Goal: Task Accomplishment & Management: Manage account settings

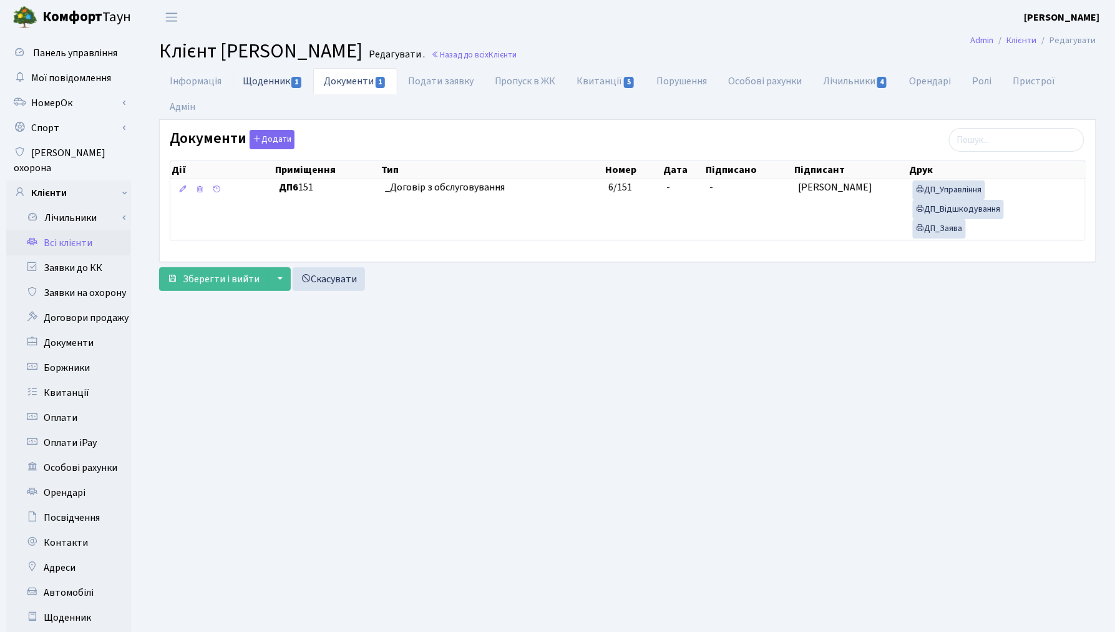
click at [266, 82] on link "Щоденник 1" at bounding box center [272, 81] width 81 height 26
select select "25"
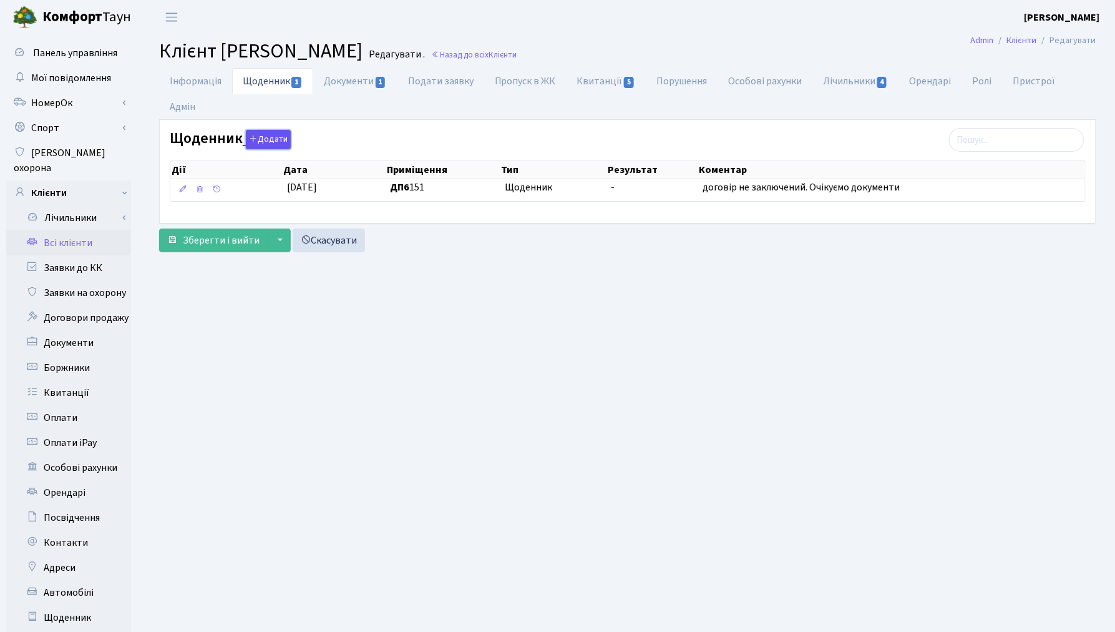
click at [279, 139] on button "Додати" at bounding box center [268, 139] width 45 height 19
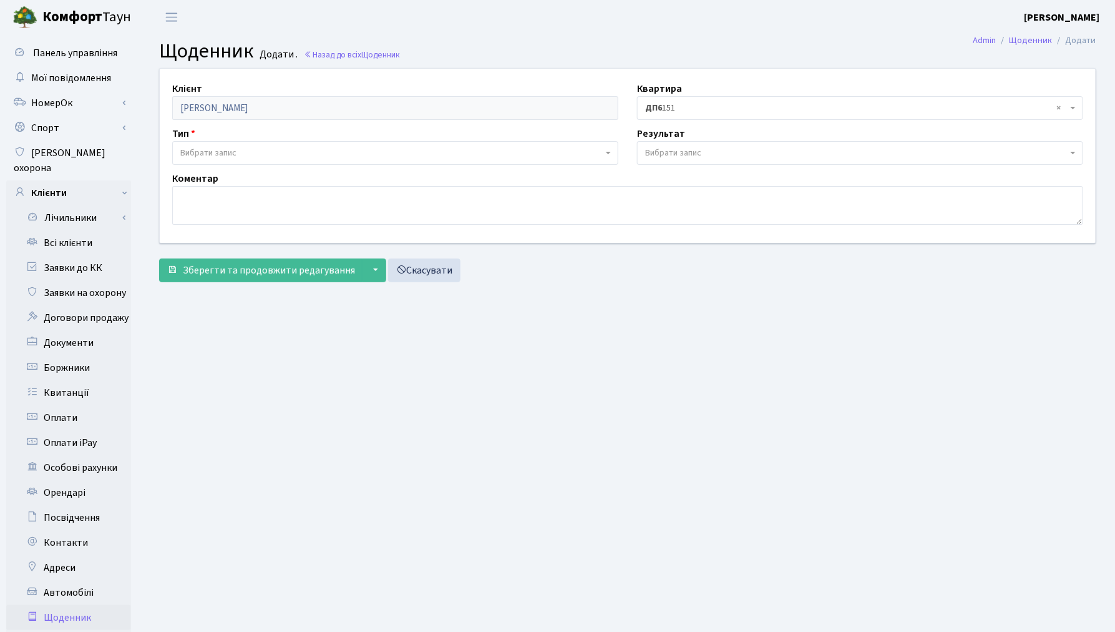
click at [223, 154] on span "Вибрати запис" at bounding box center [208, 153] width 56 height 12
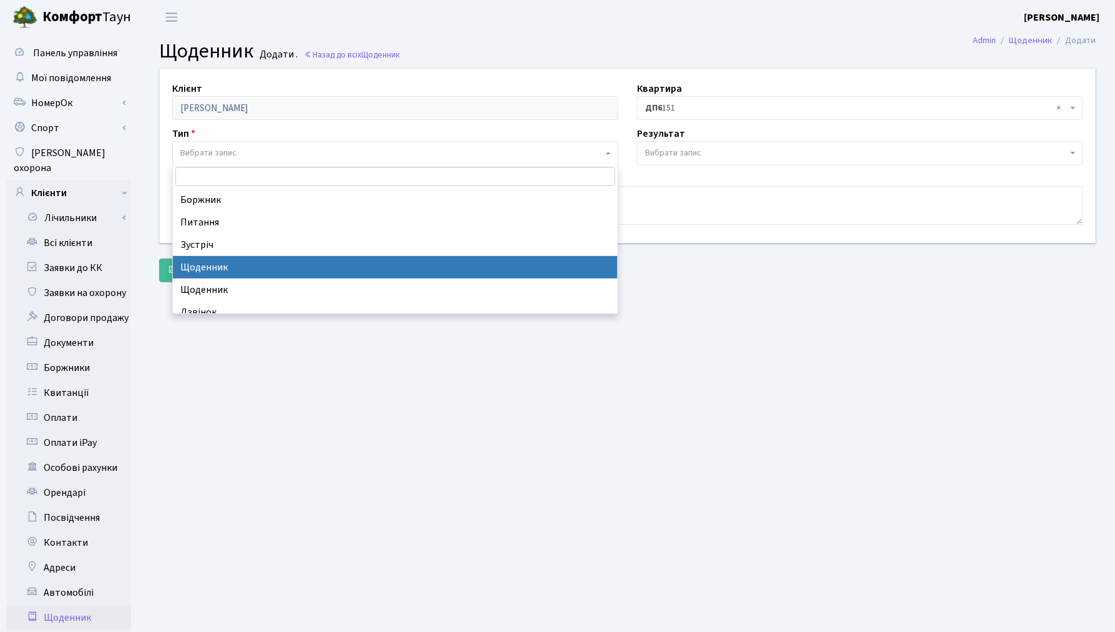
select select "11"
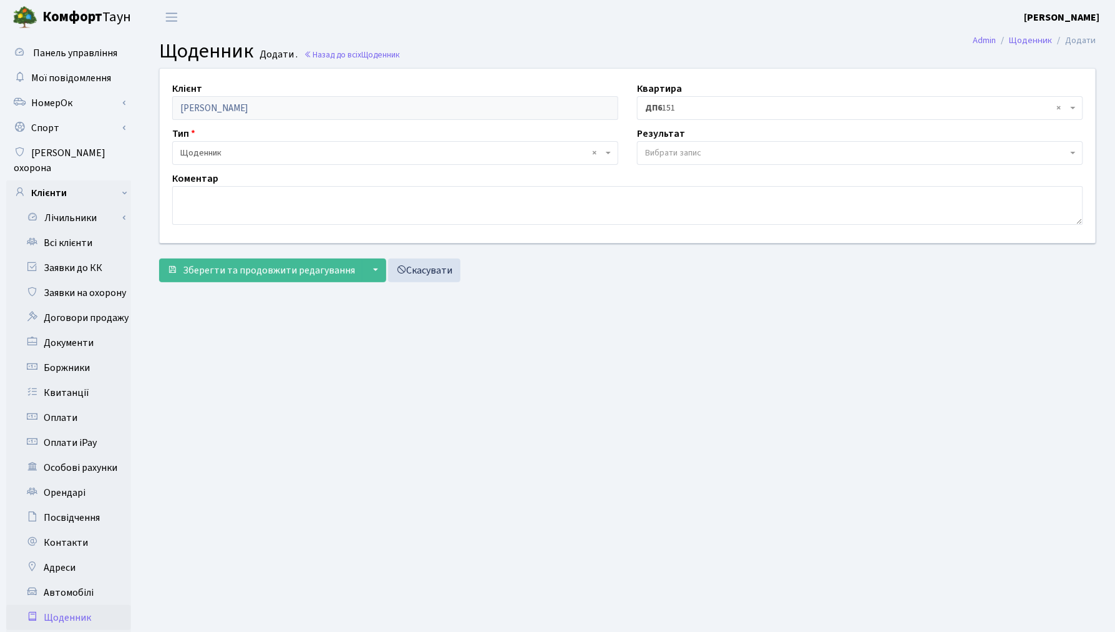
click at [675, 150] on span "Вибрати запис" at bounding box center [673, 153] width 56 height 12
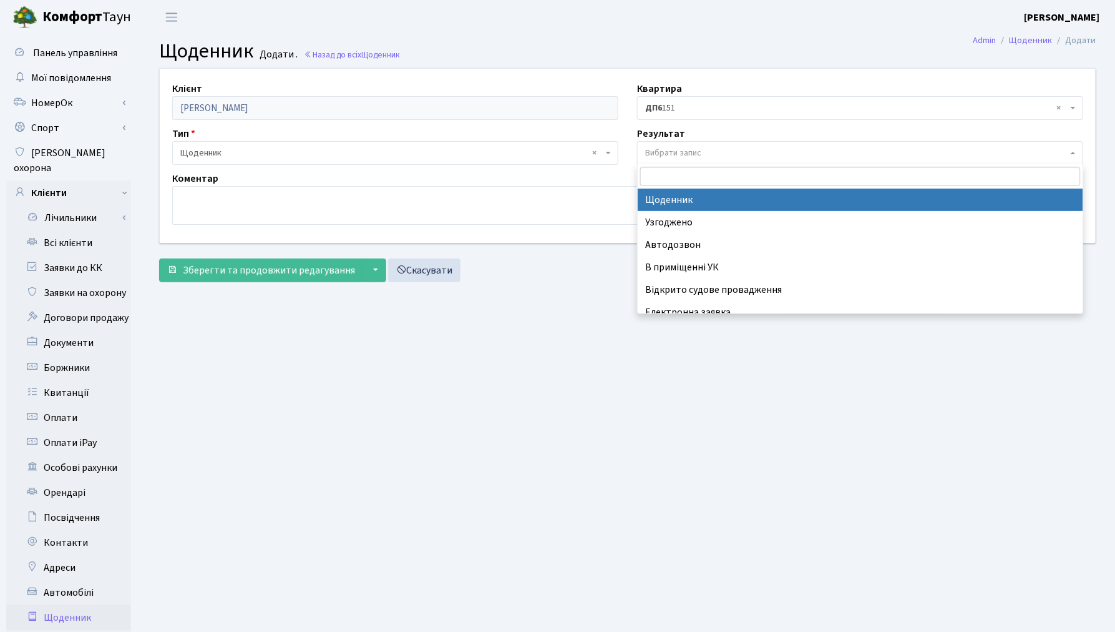
select select "14"
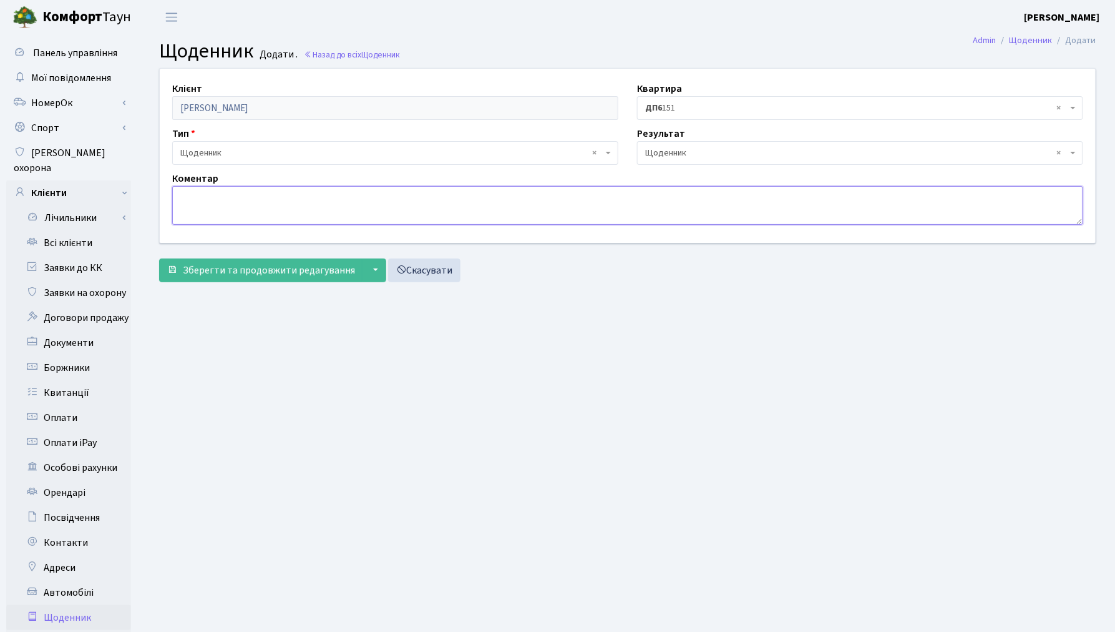
click at [462, 203] on textarea at bounding box center [627, 205] width 911 height 39
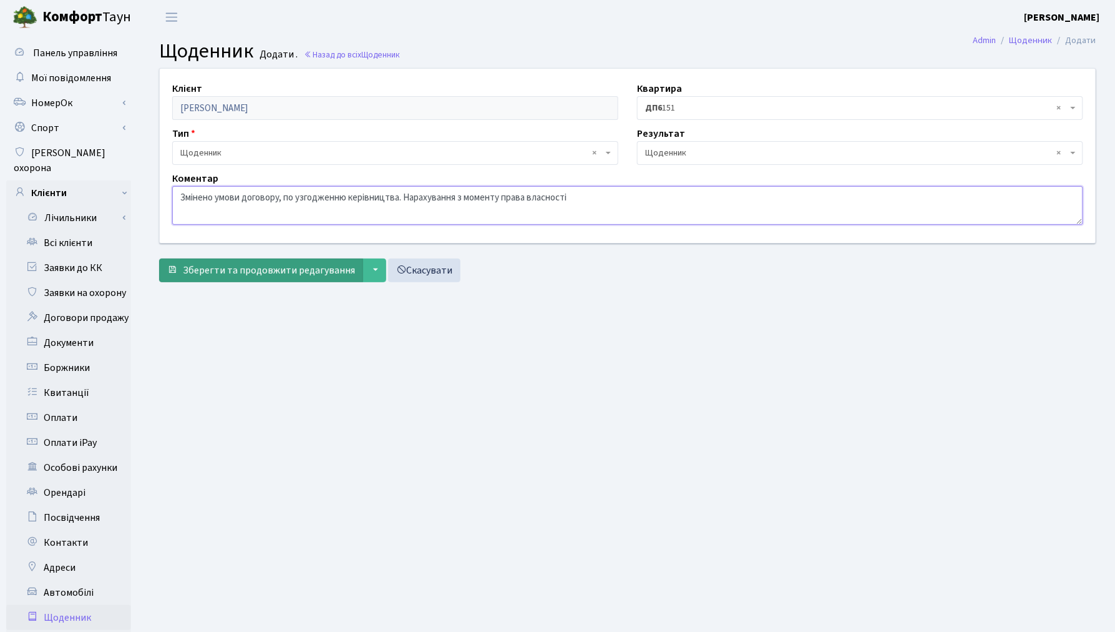
type textarea "Змінено умови договору, по узгодженню керівництва. Нарахування з моменту права …"
click at [250, 273] on span "Зберегти та продовжити редагування" at bounding box center [269, 270] width 172 height 14
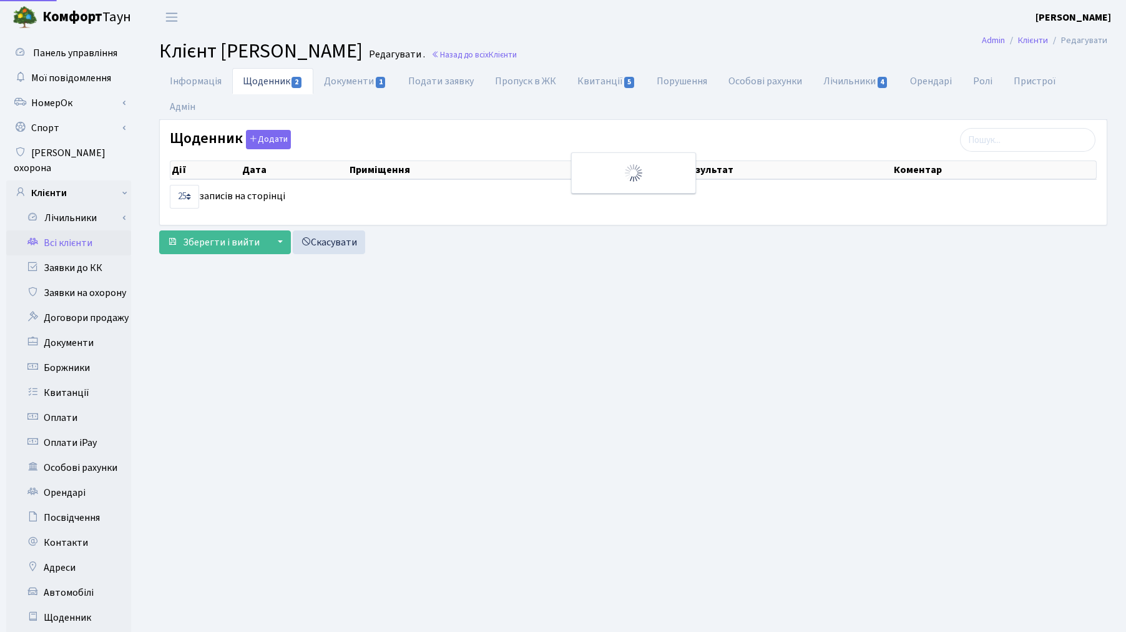
select select "25"
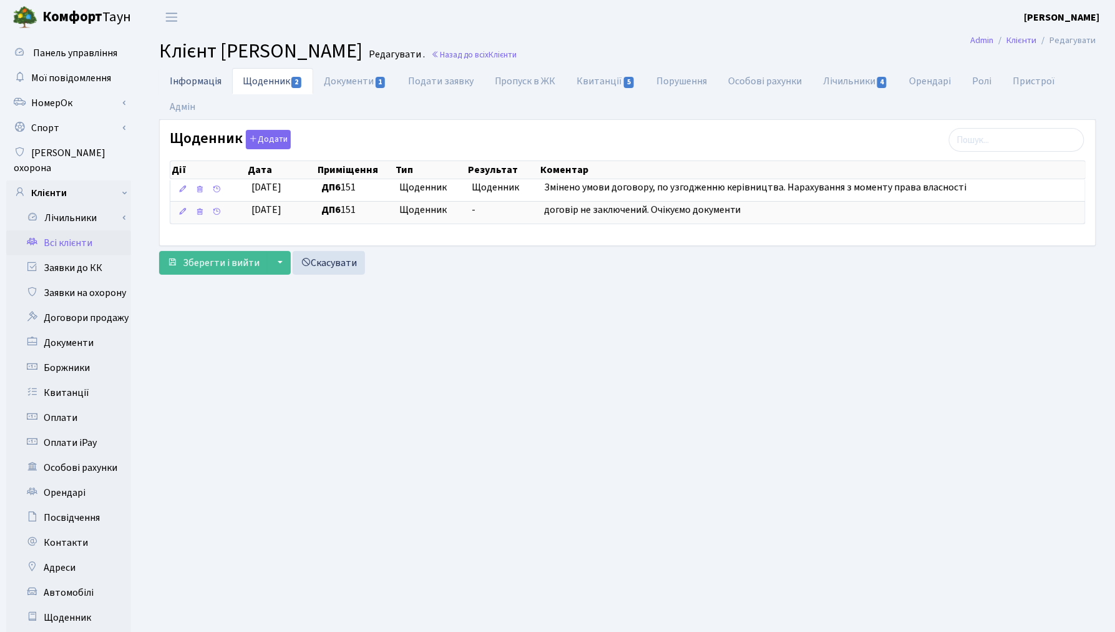
click at [197, 81] on link "Інформація" at bounding box center [195, 81] width 73 height 26
select select "25"
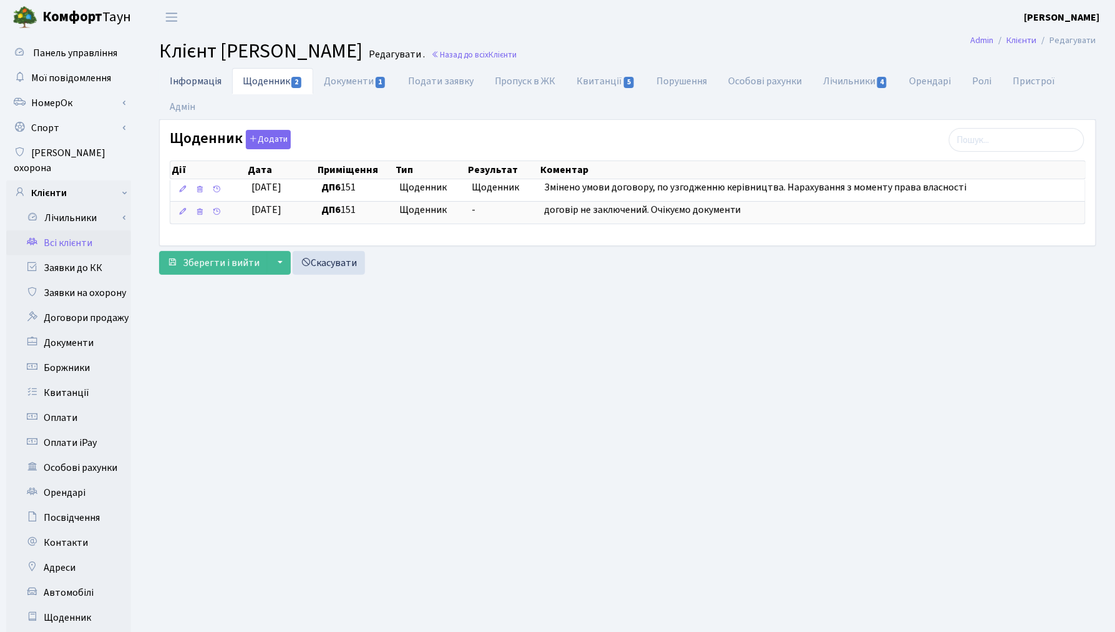
select select "25"
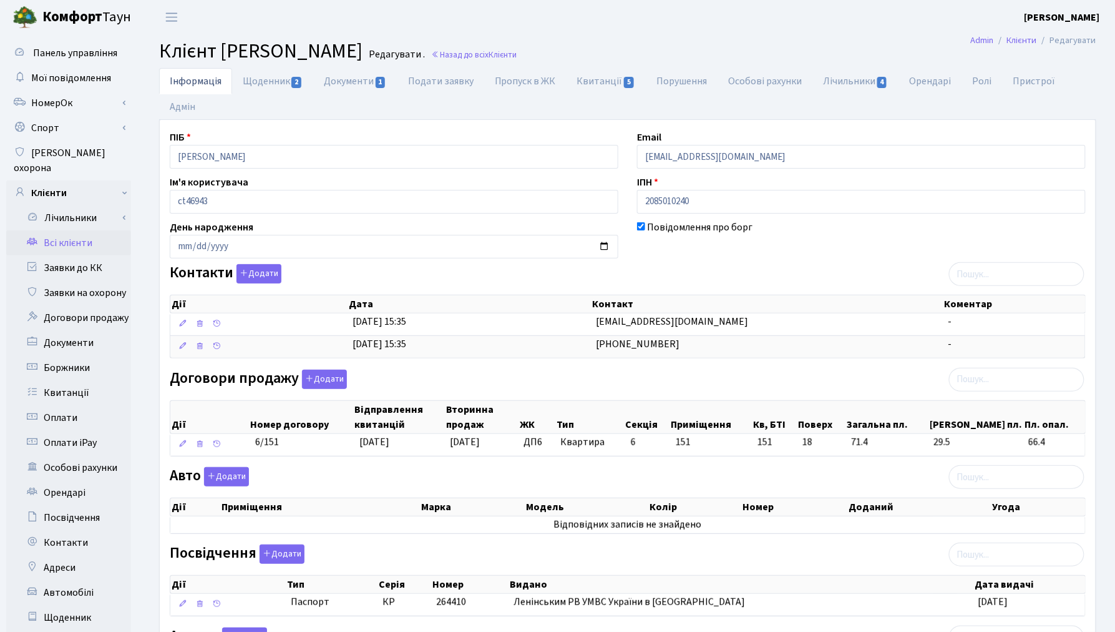
click at [79, 230] on link "Всі клієнти" at bounding box center [68, 242] width 125 height 25
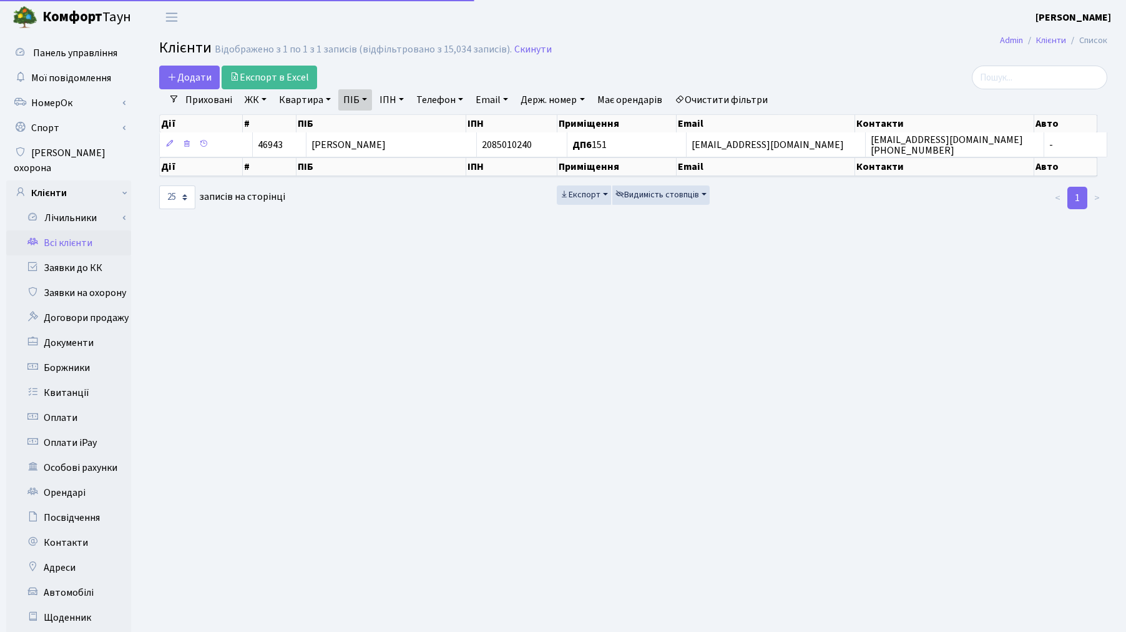
select select "25"
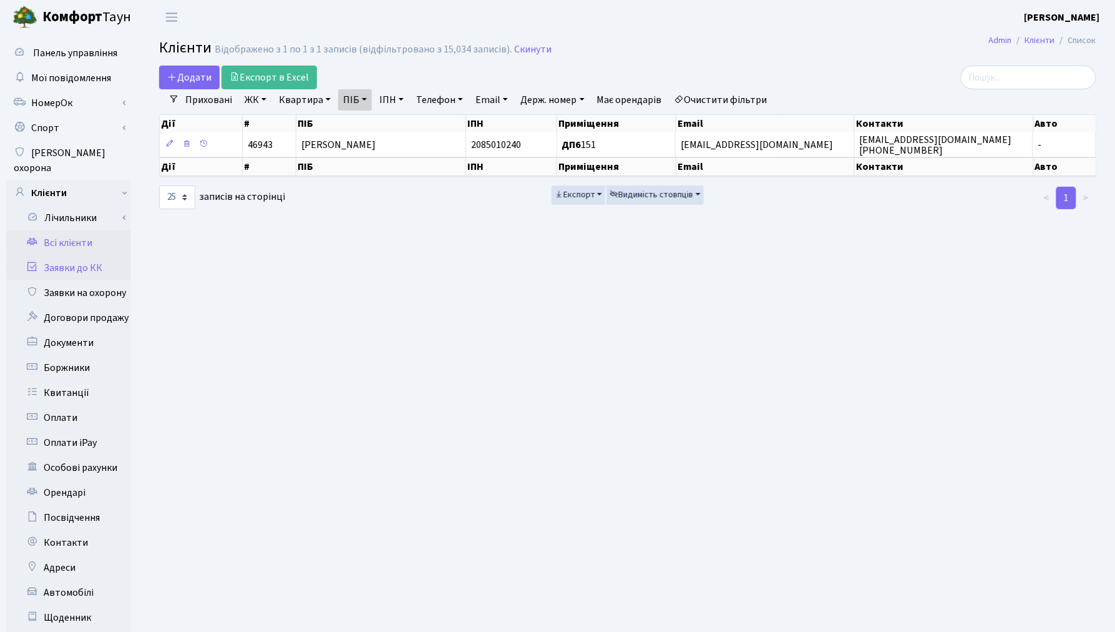
click at [81, 255] on link "Заявки до КК" at bounding box center [68, 267] width 125 height 25
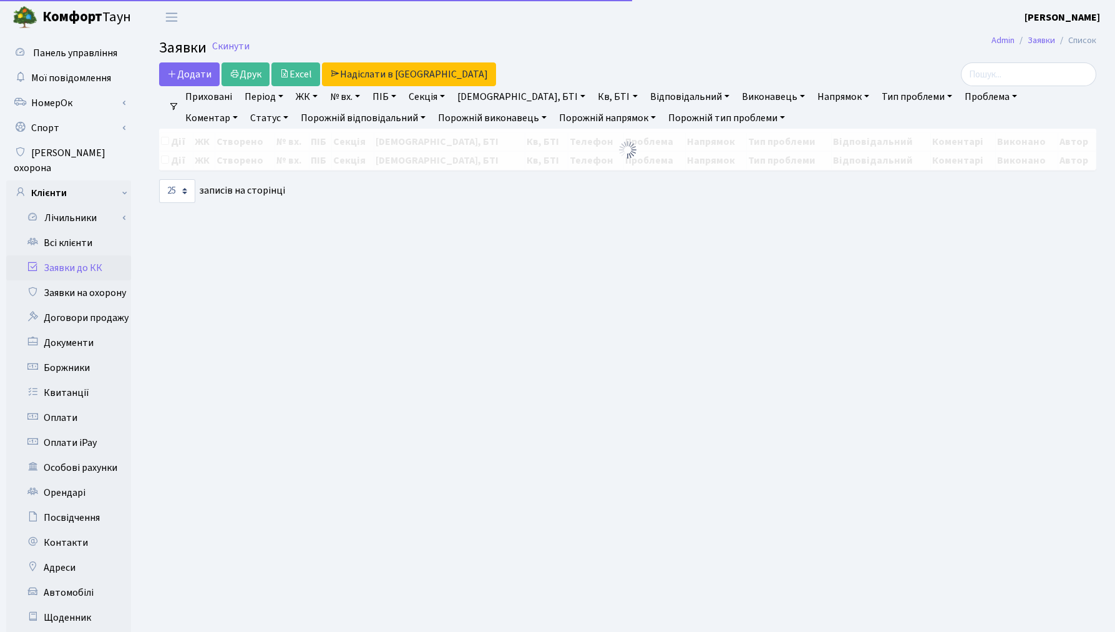
select select "25"
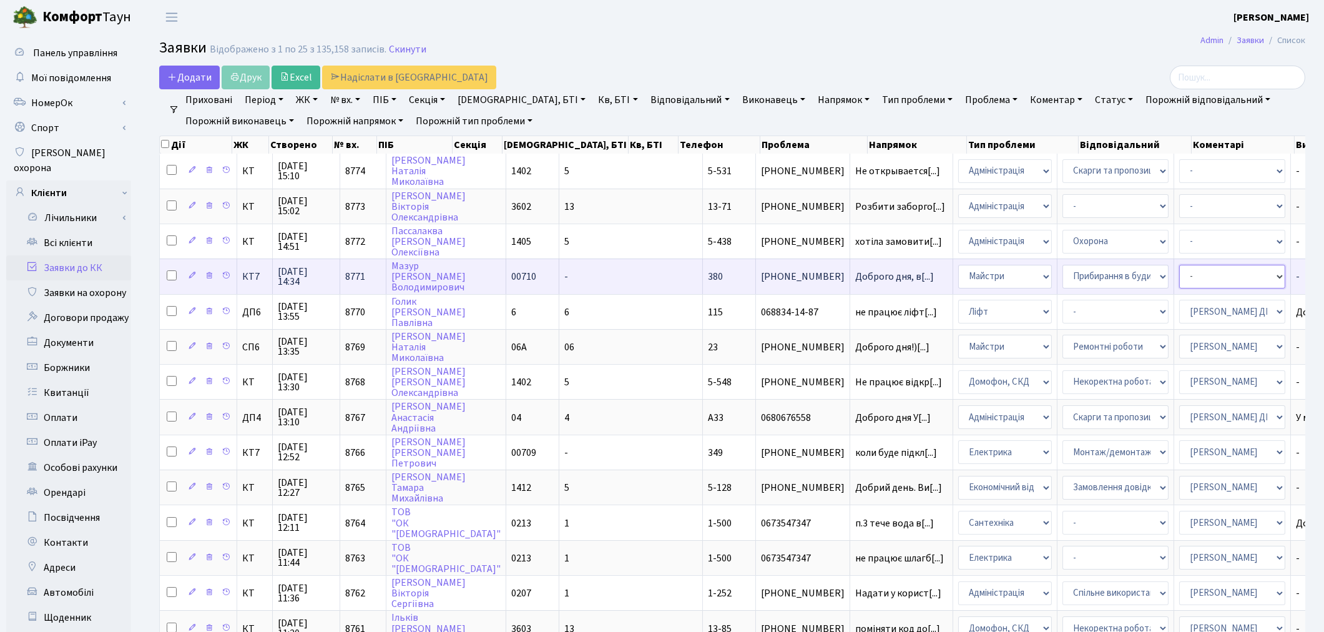
click at [1115, 273] on select "- Адміністратор ЖК ДП Адміністратор ЖК КТ Адміністратор ЖК СП [PERSON_NAME] [PE…" at bounding box center [1232, 277] width 106 height 24
select select "18"
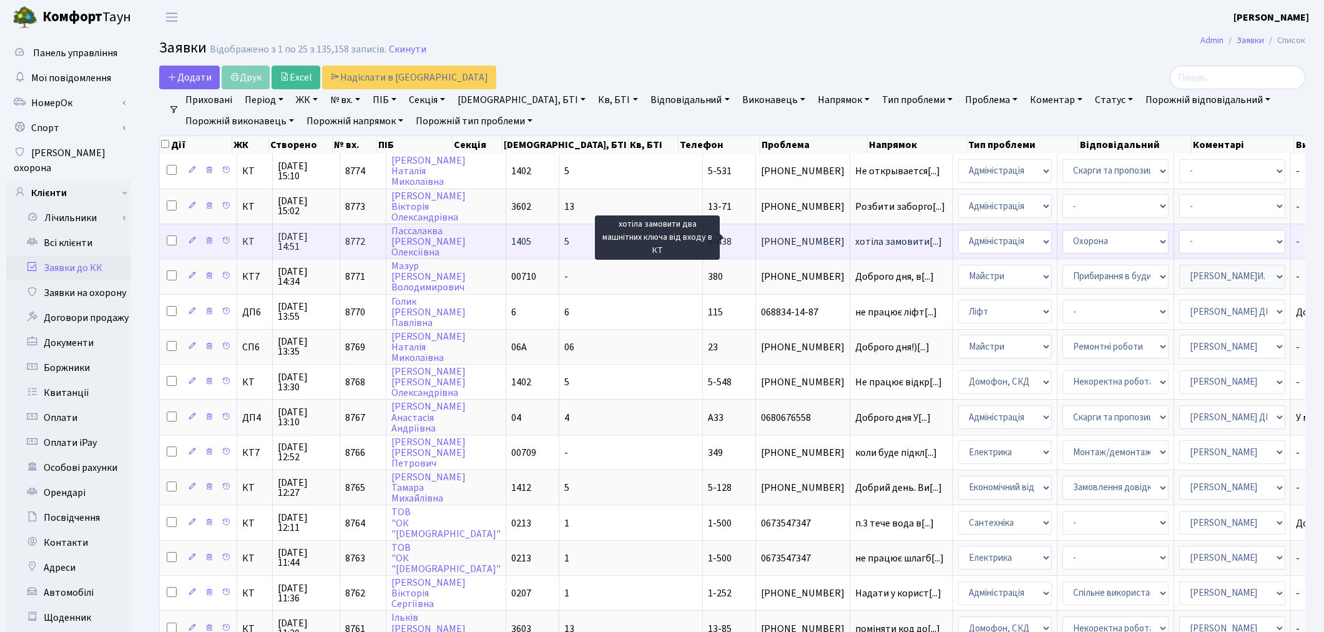
click at [855, 235] on span "хотіла замовити[...]" at bounding box center [898, 242] width 87 height 14
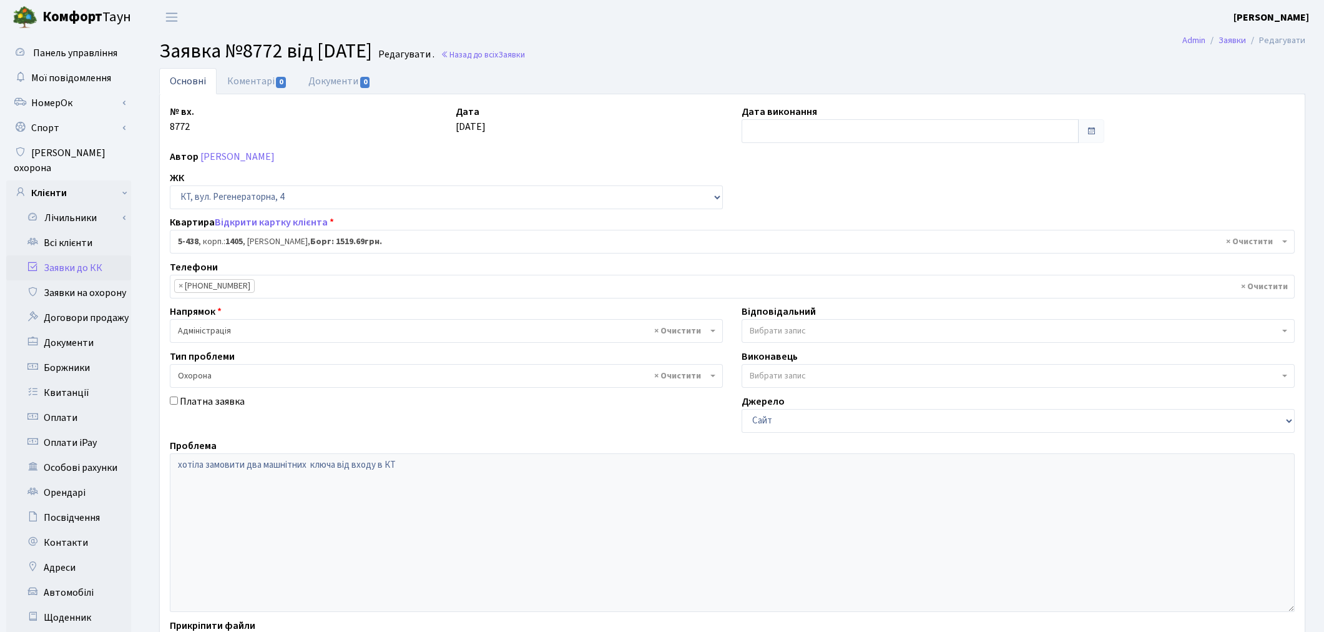
select select "2127"
select select "69"
click at [261, 76] on link "Коментарі 0" at bounding box center [257, 81] width 81 height 26
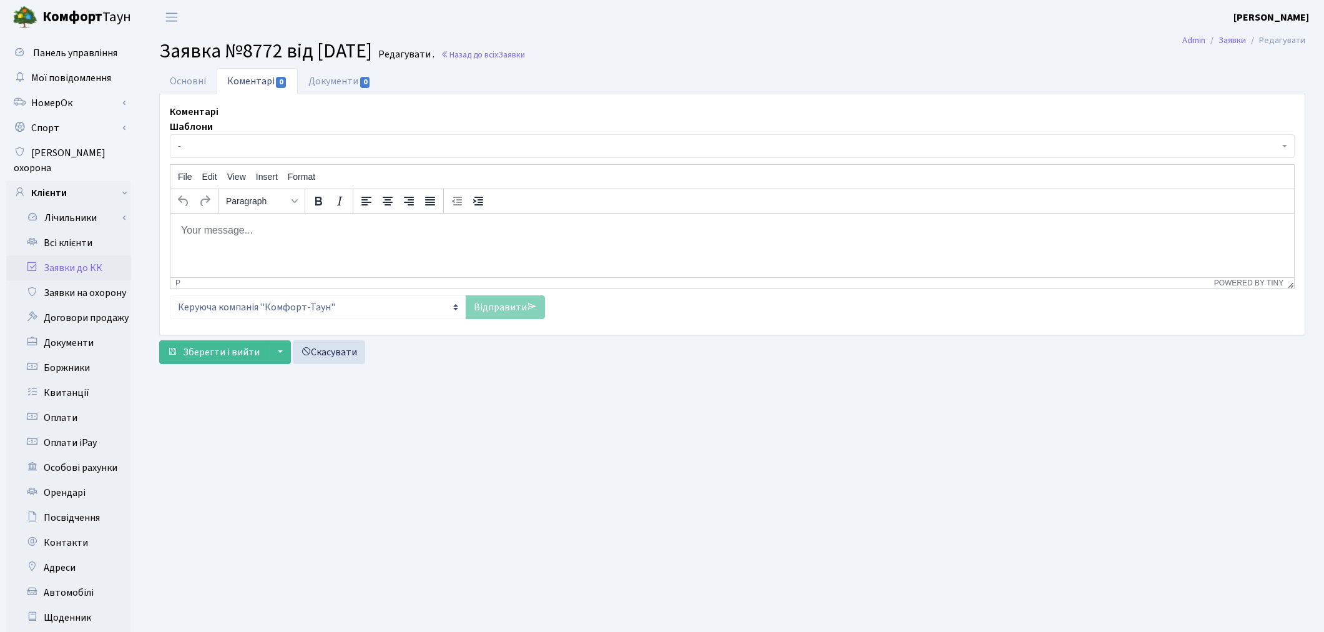
click at [228, 247] on html at bounding box center [732, 230] width 1124 height 34
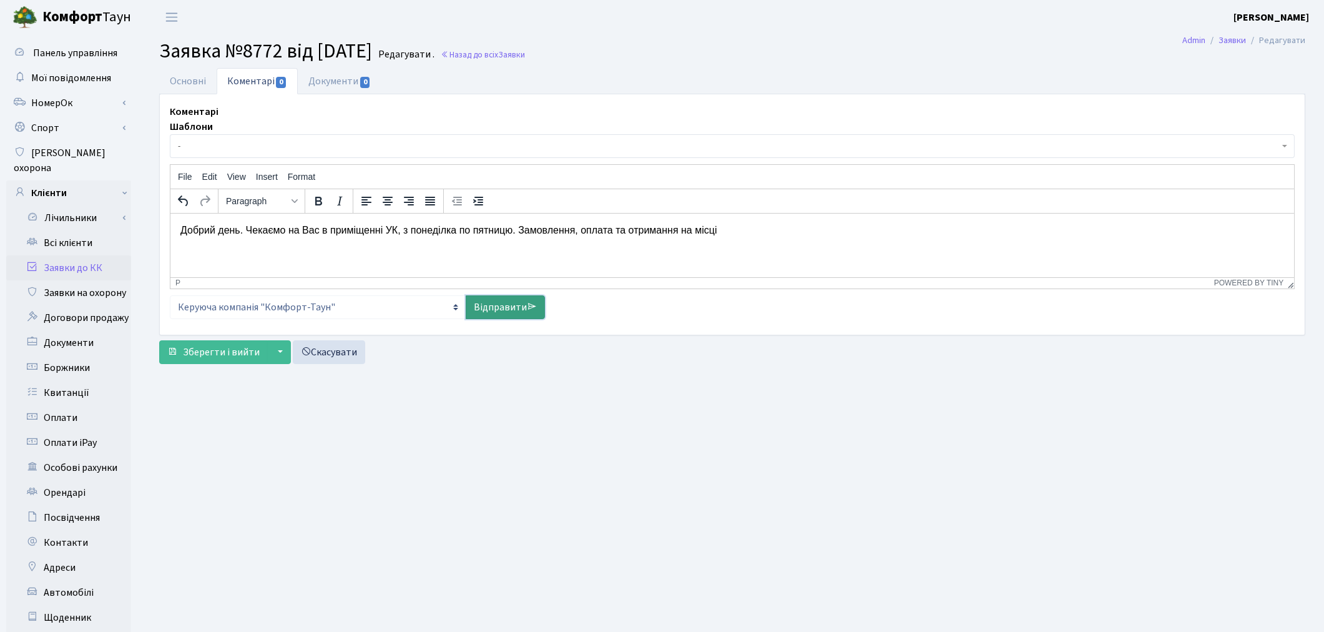
click at [512, 313] on link "Відправити" at bounding box center [505, 307] width 79 height 24
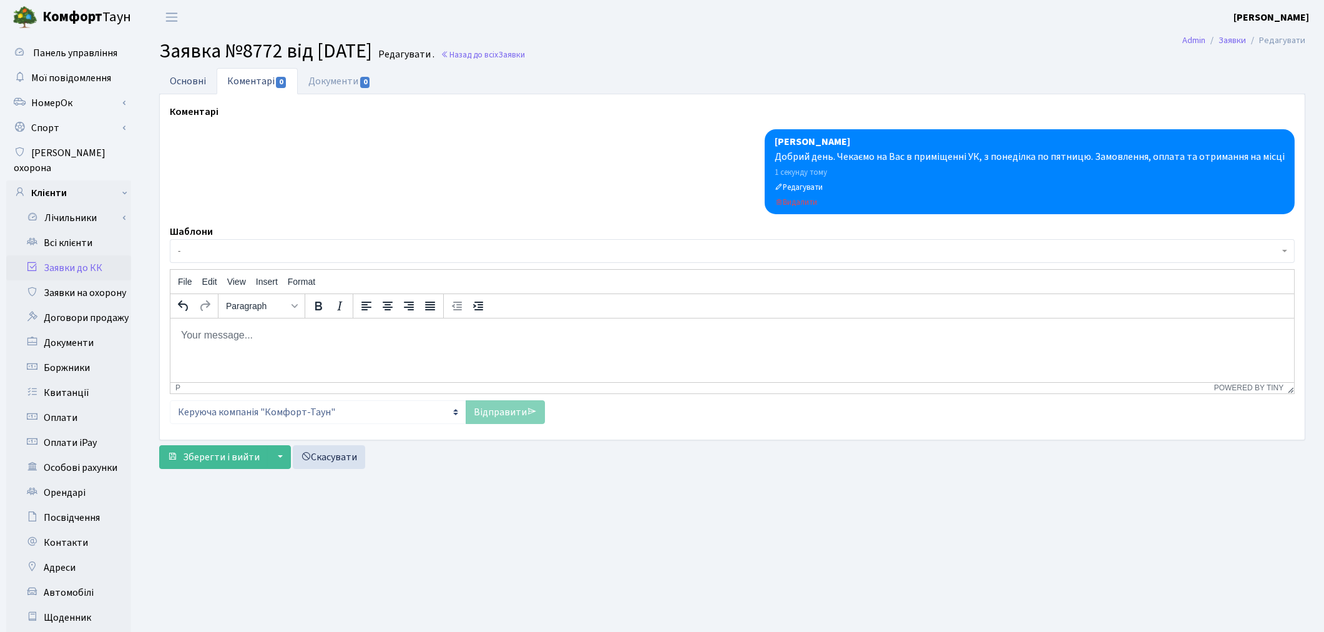
click at [197, 85] on link "Основні" at bounding box center [187, 81] width 57 height 26
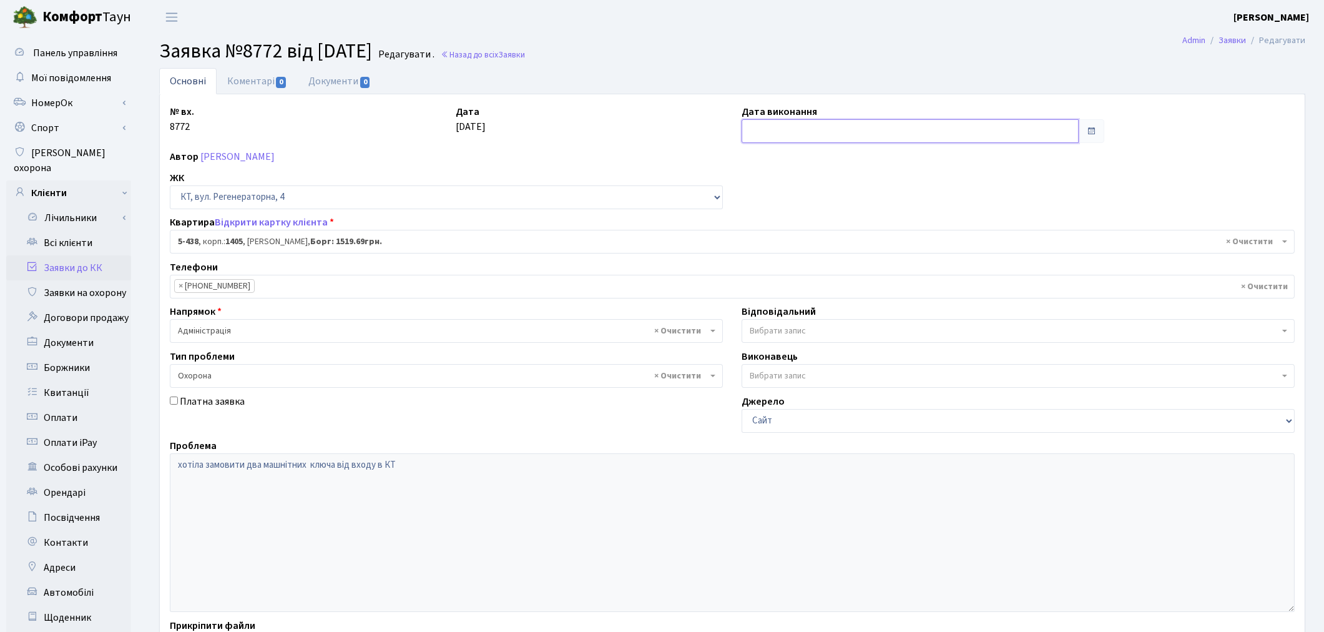
click at [801, 124] on input "text" at bounding box center [910, 131] width 337 height 24
click at [775, 215] on td "7" at bounding box center [772, 213] width 19 height 19
type input "07.10.2025"
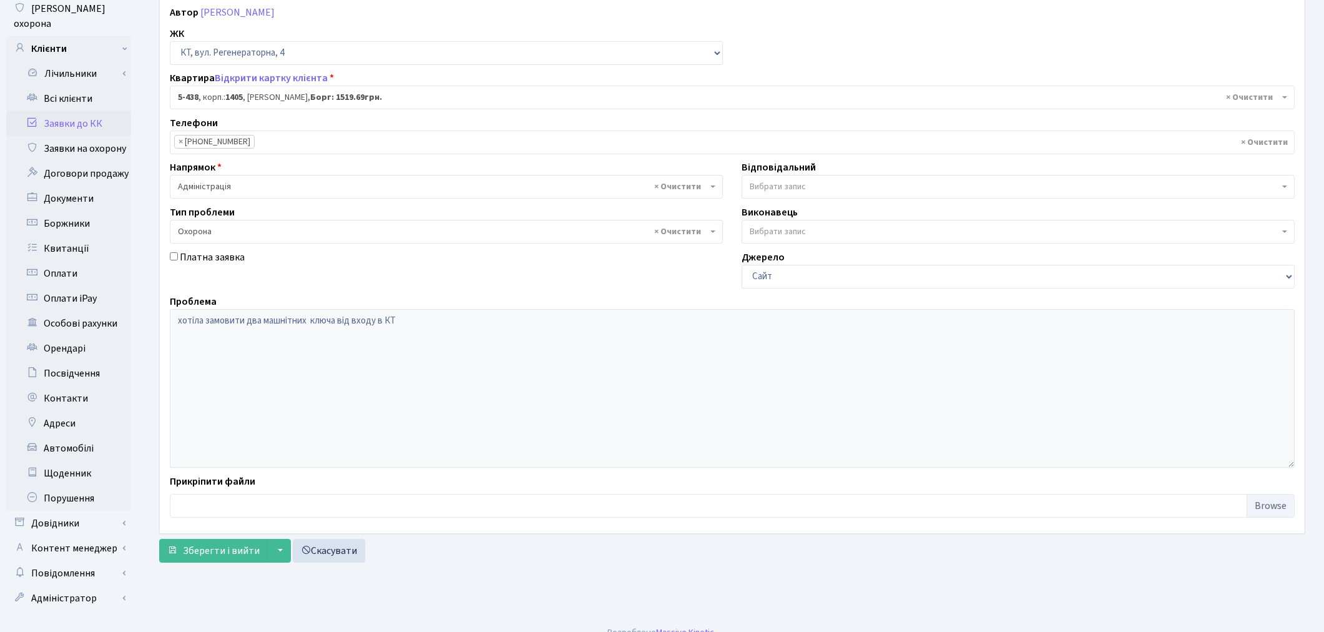
scroll to position [145, 0]
click at [243, 550] on span "Зберегти і вийти" at bounding box center [221, 550] width 77 height 14
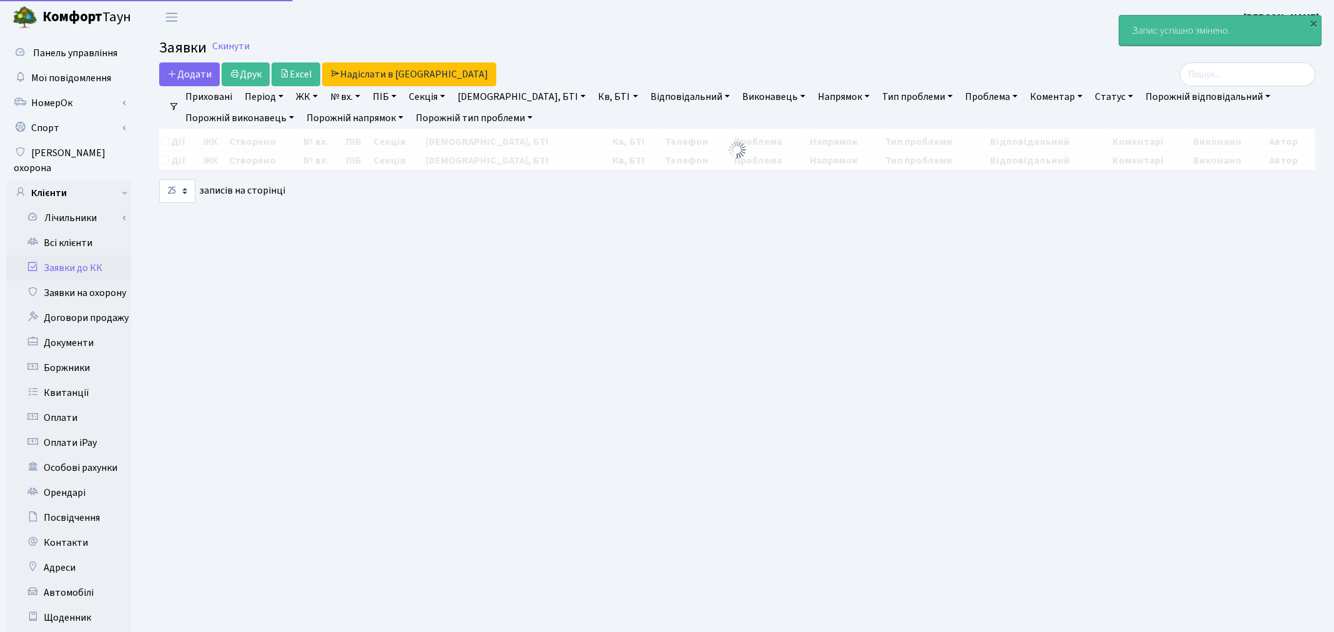
select select "25"
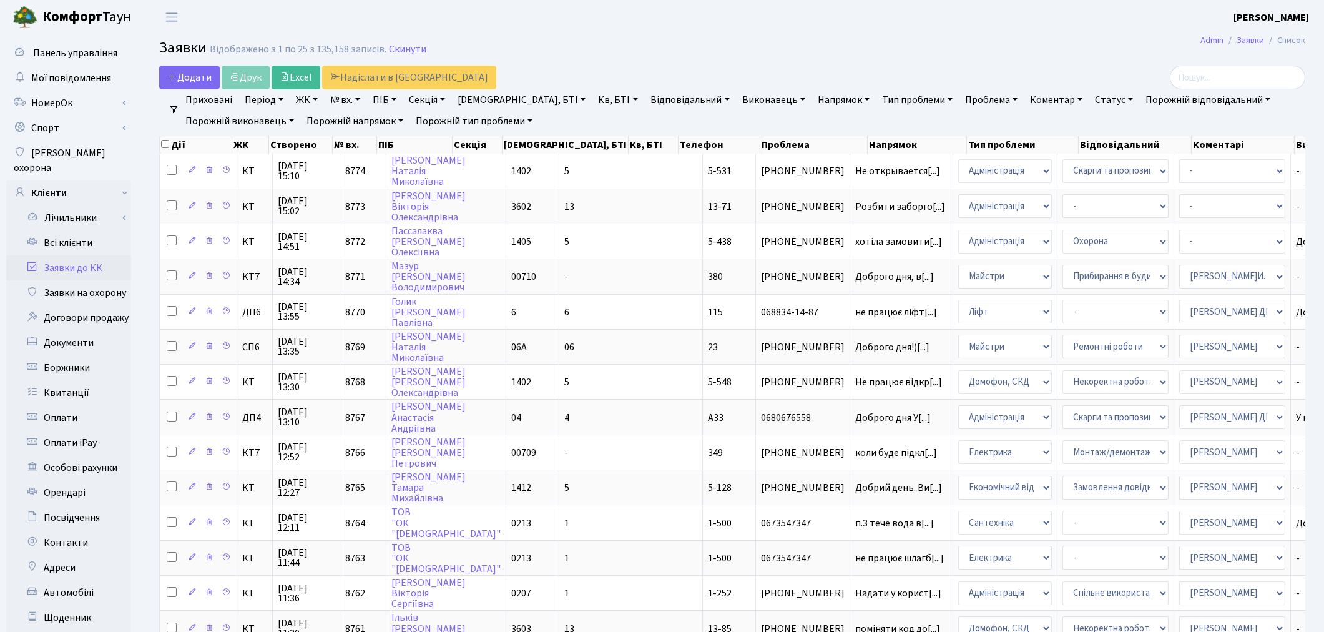
click at [793, 61] on main "Admin Заявки Список Заявки Відображено з 1 по 25 з 135,158 записів. Скинути Дод…" at bounding box center [731, 554] width 1183 height 1041
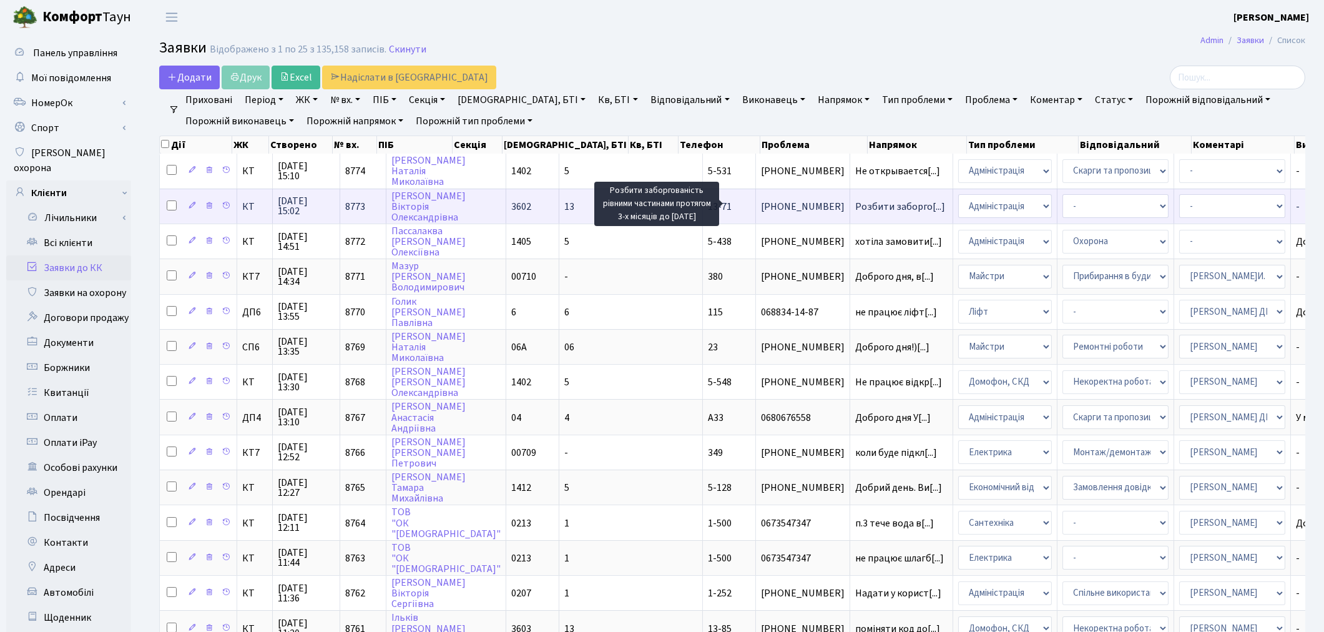
click at [855, 202] on span "Розбити заборго[...]" at bounding box center [900, 207] width 90 height 14
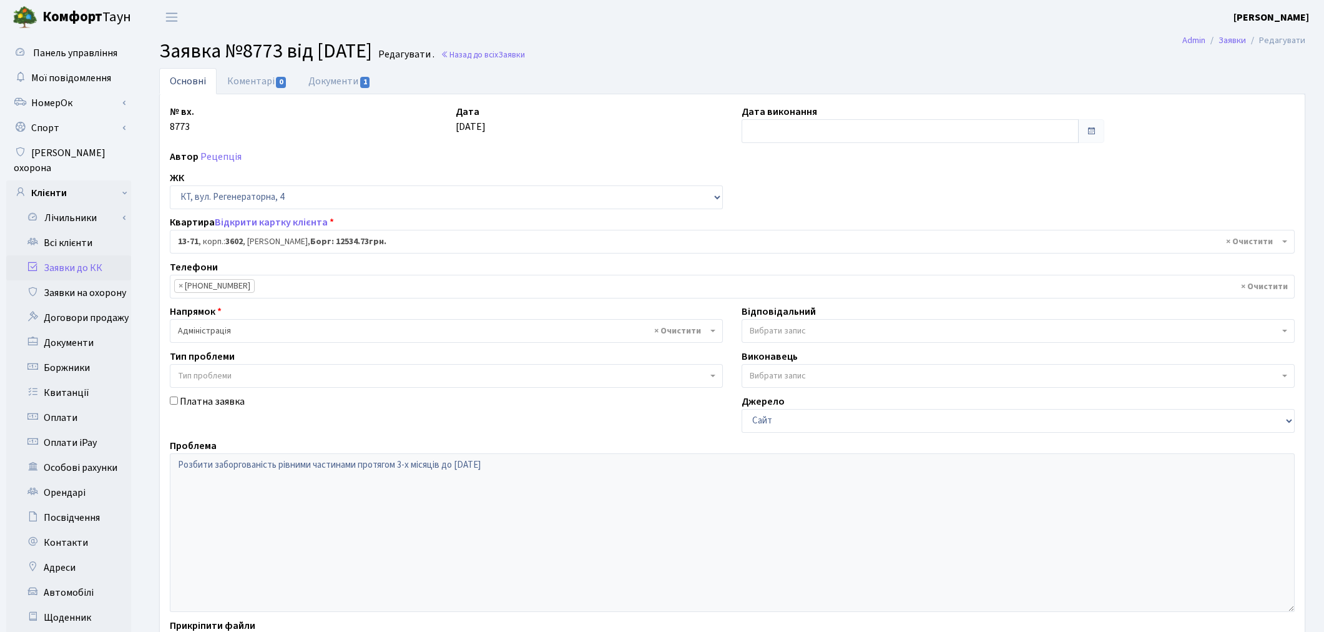
select select "7717"
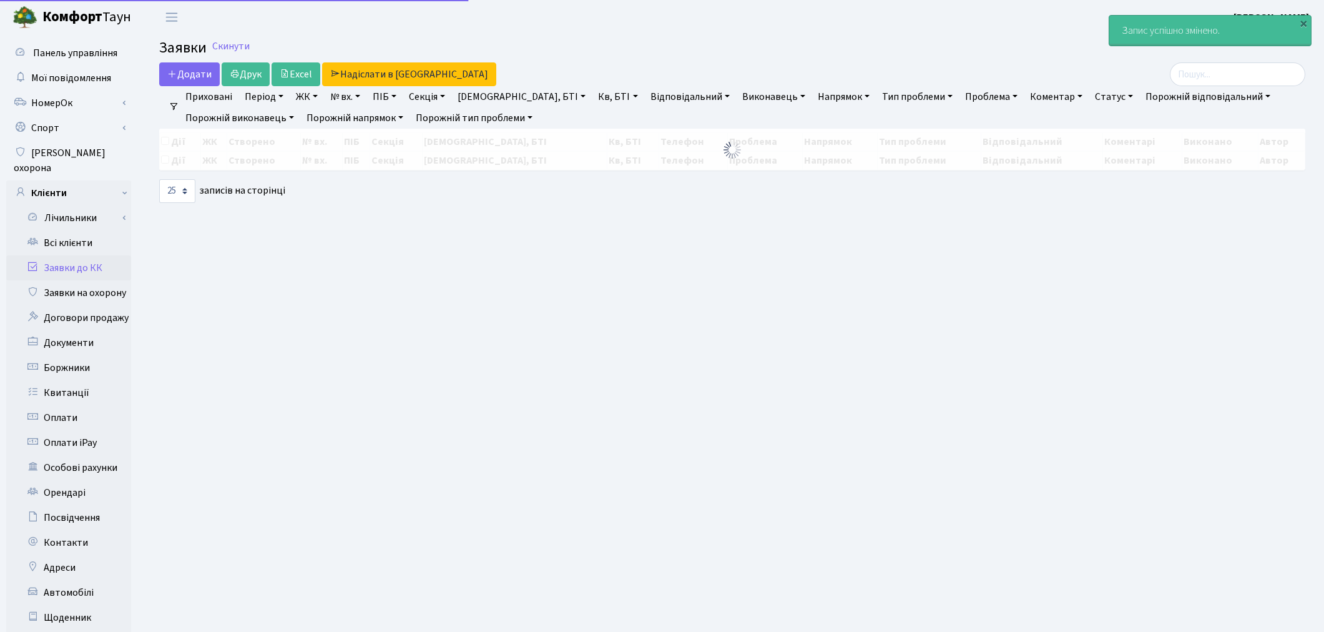
select select "25"
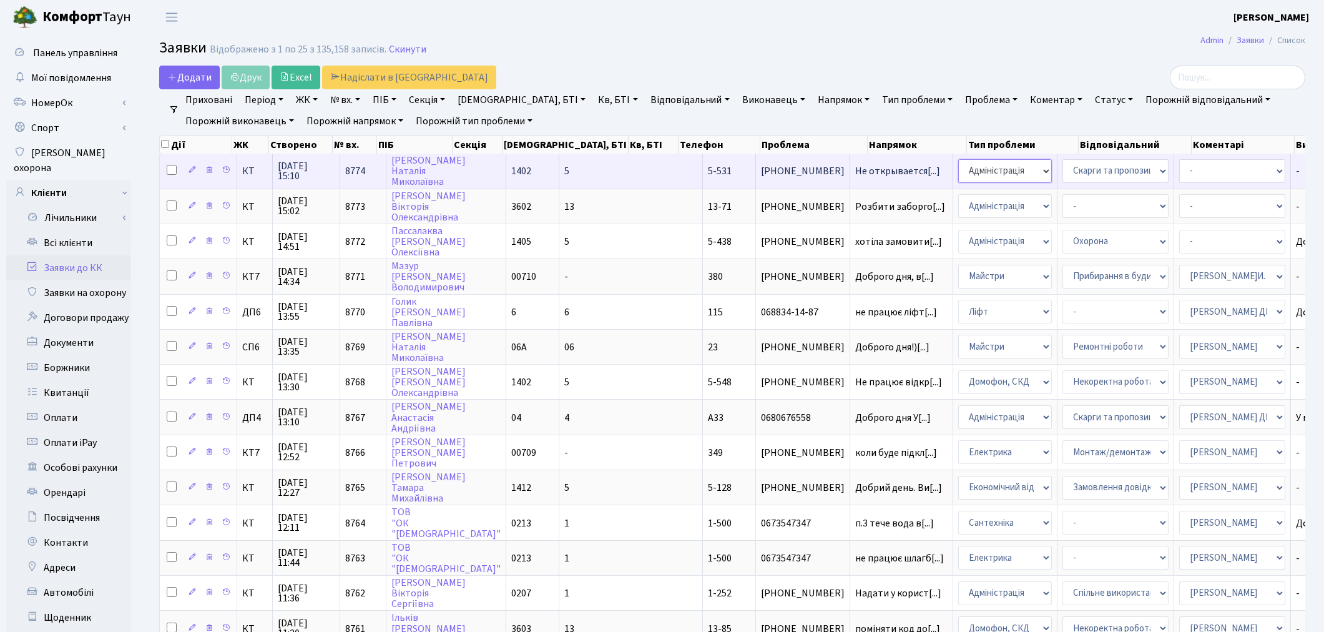
click at [958, 176] on select "- Адміністрація Домофон, СКД Ліфт Майстри Сантехніка Економічний відділ Електри…" at bounding box center [1005, 171] width 94 height 24
select select "1"
click at [1179, 172] on select "- Адміністратор ЖК ДП Адміністратор ЖК КТ Адміністратор ЖК СП Вижул В. В. Горді…" at bounding box center [1232, 171] width 106 height 24
select select "26"
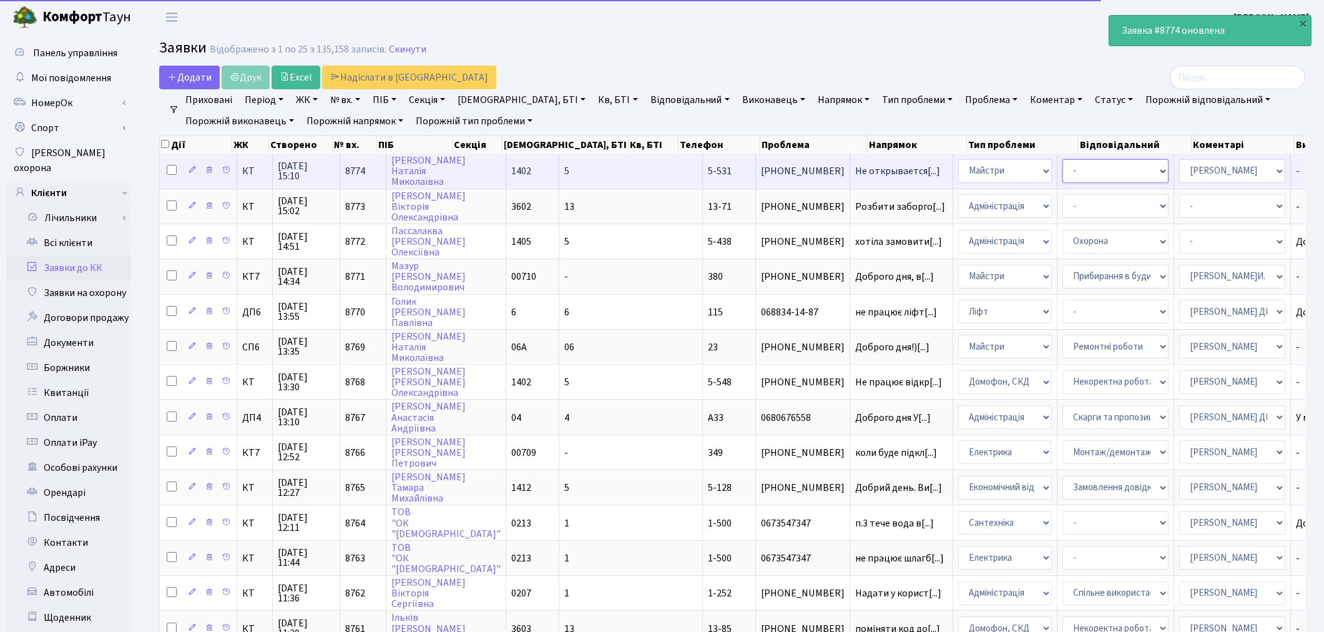
click at [1062, 177] on select "- Дитячі майданчики Замовлення плану комунікацій Озеленення Прибирання в будинк…" at bounding box center [1115, 171] width 106 height 24
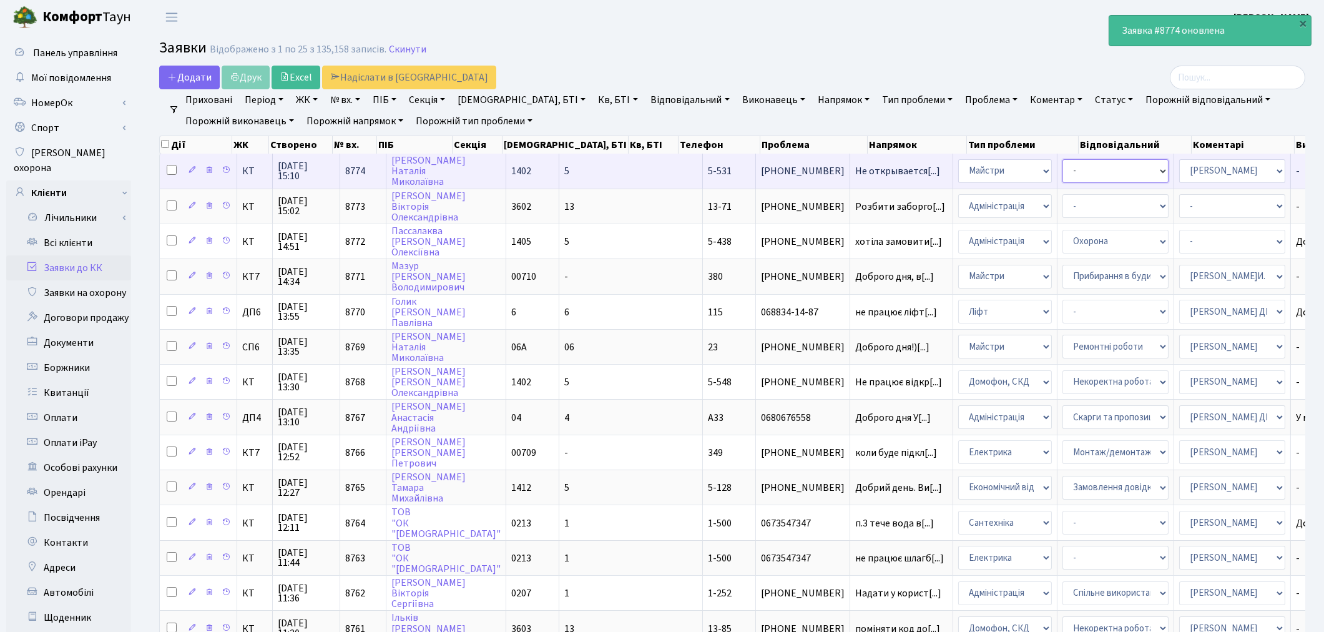
select select "62"
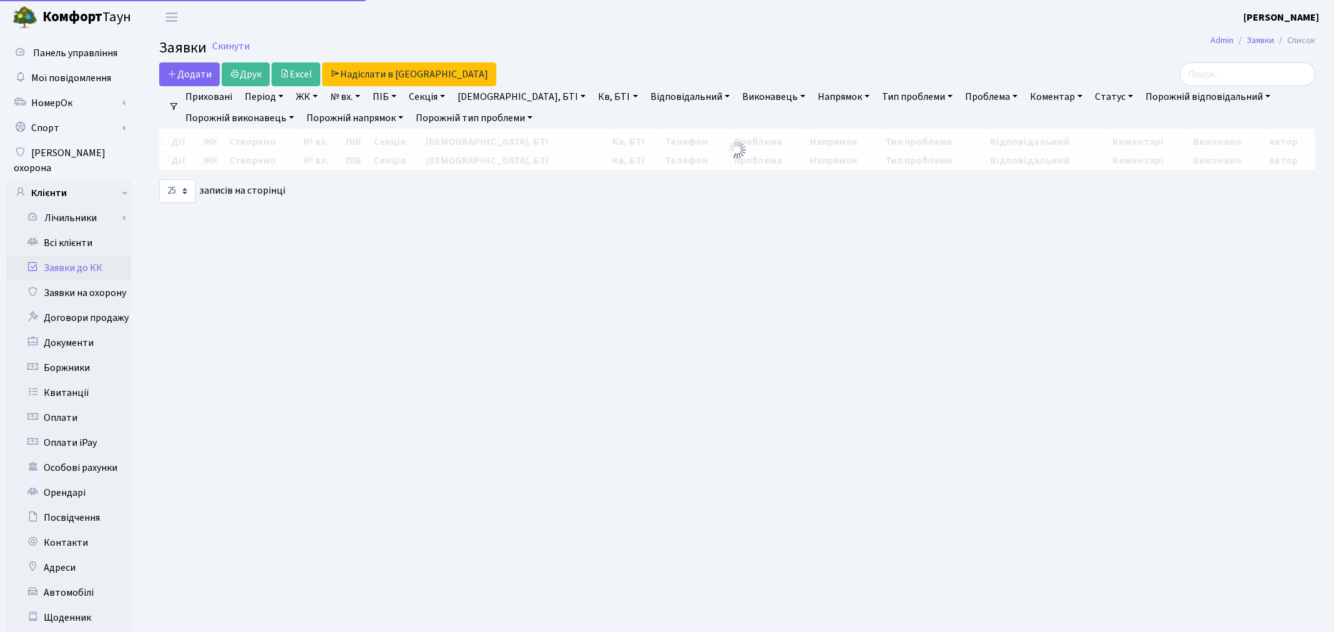
select select "25"
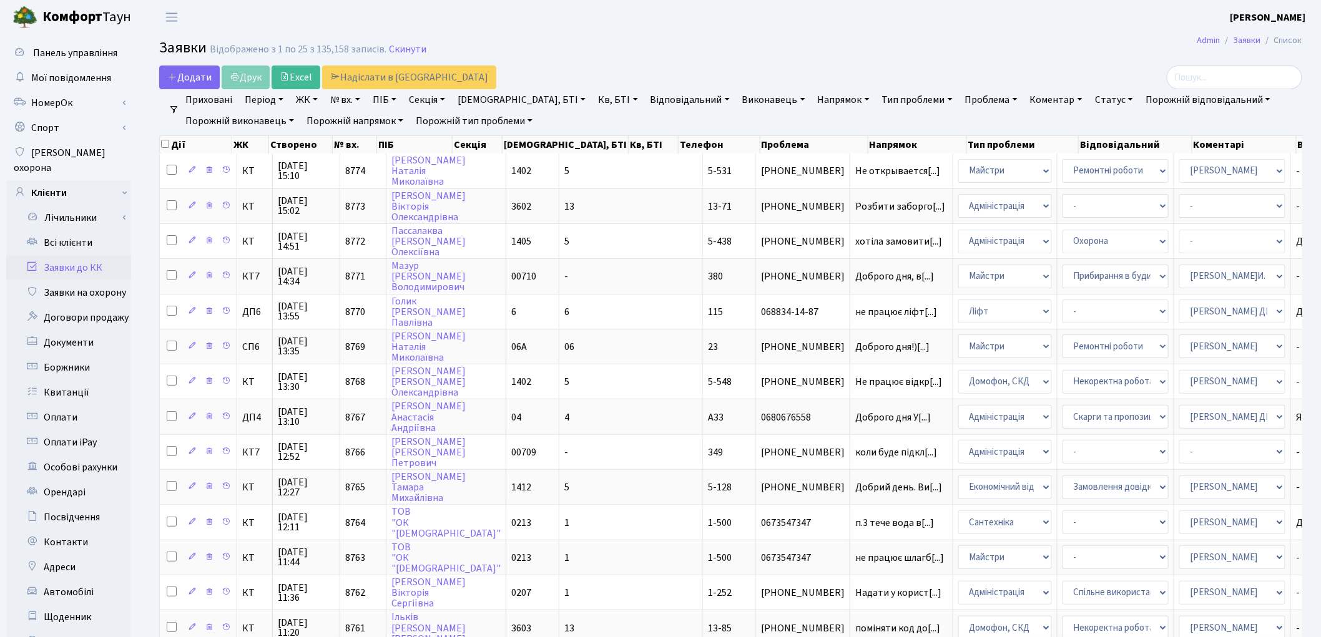
click at [737, 95] on link "Виконавець" at bounding box center [773, 99] width 73 height 21
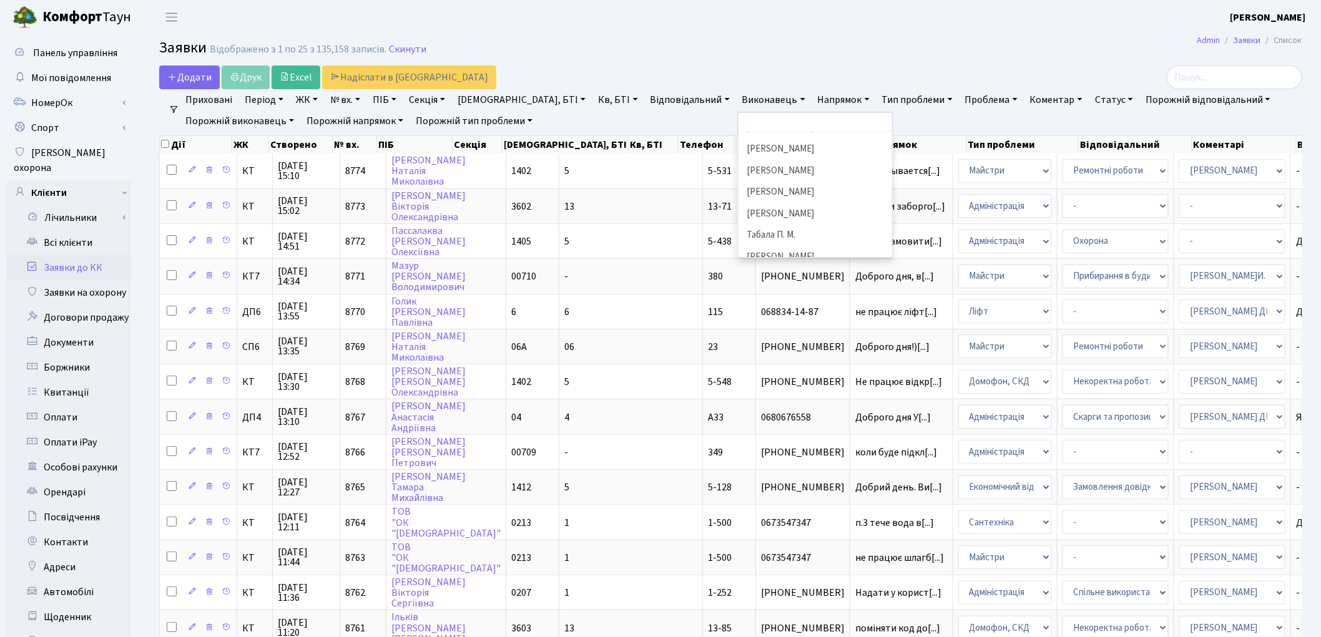
scroll to position [554, 0]
click at [740, 160] on li "Синельник С.В." at bounding box center [815, 171] width 151 height 22
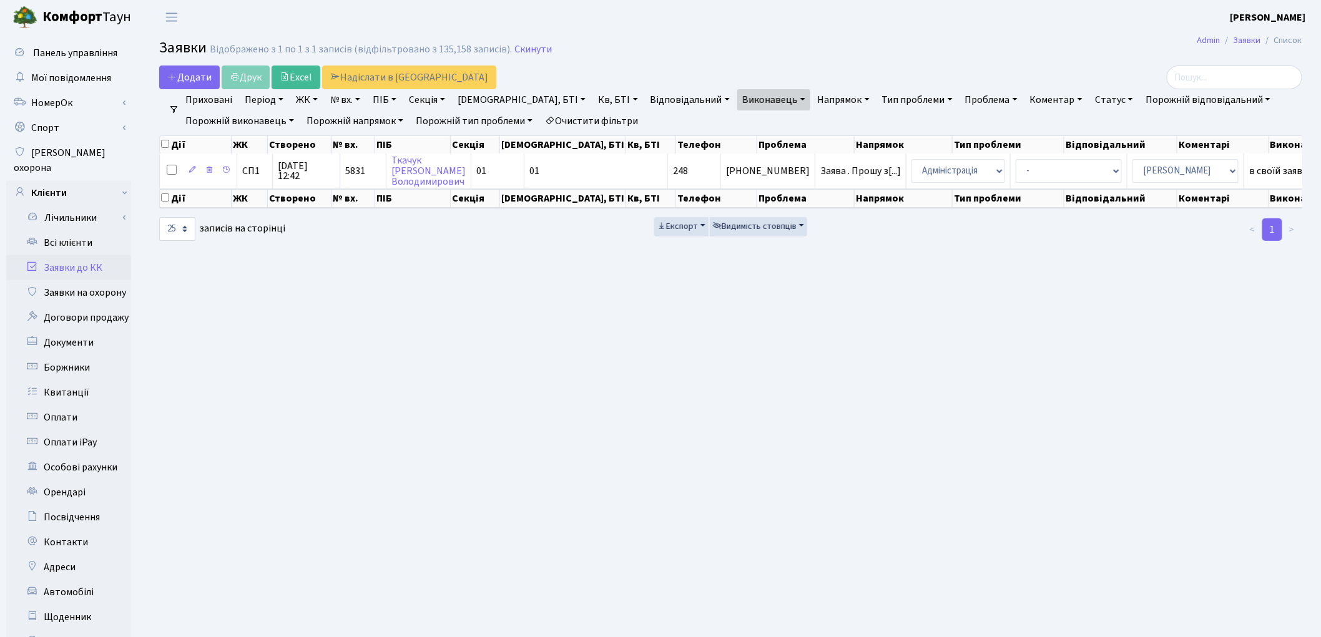
click at [605, 119] on link "Очистити фільтри" at bounding box center [591, 120] width 103 height 21
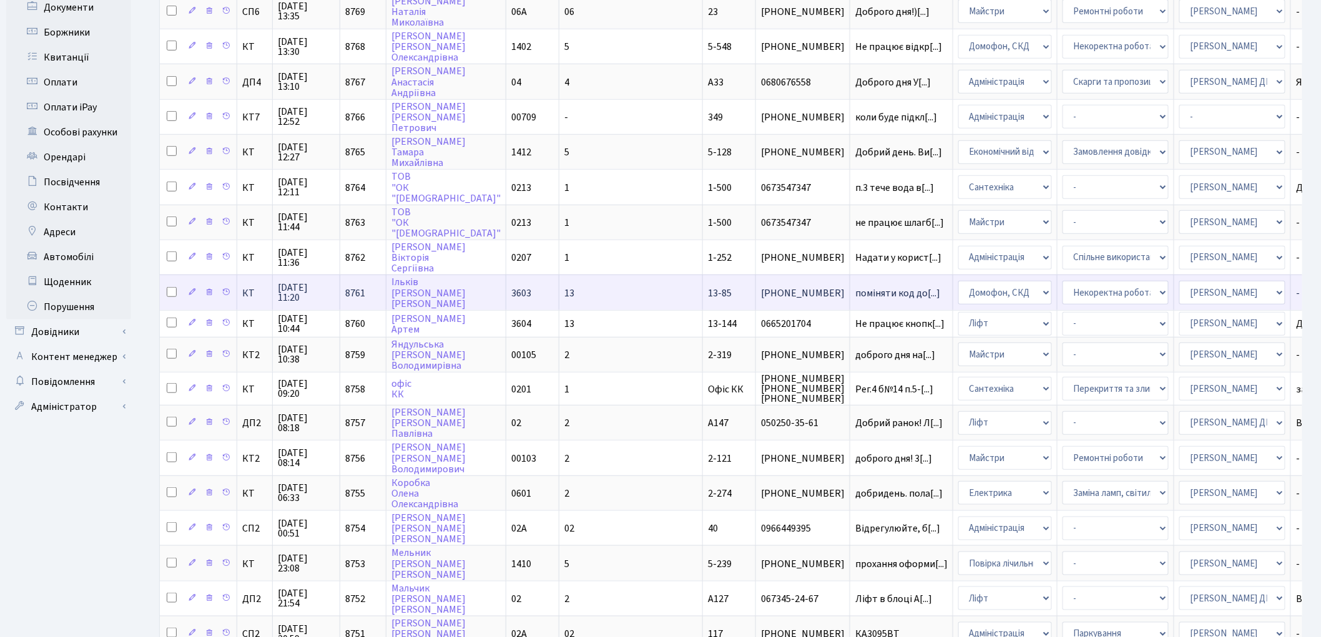
scroll to position [346, 0]
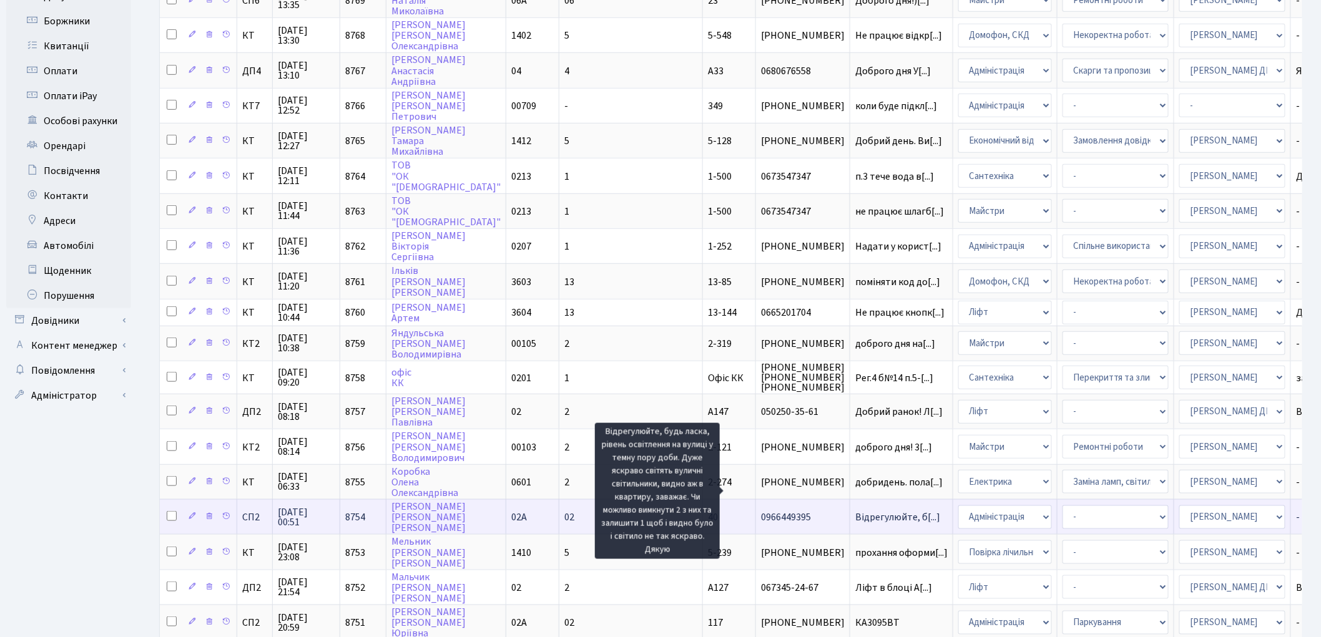
click at [855, 511] on span "Відрегулюйте, б[...]" at bounding box center [897, 518] width 85 height 14
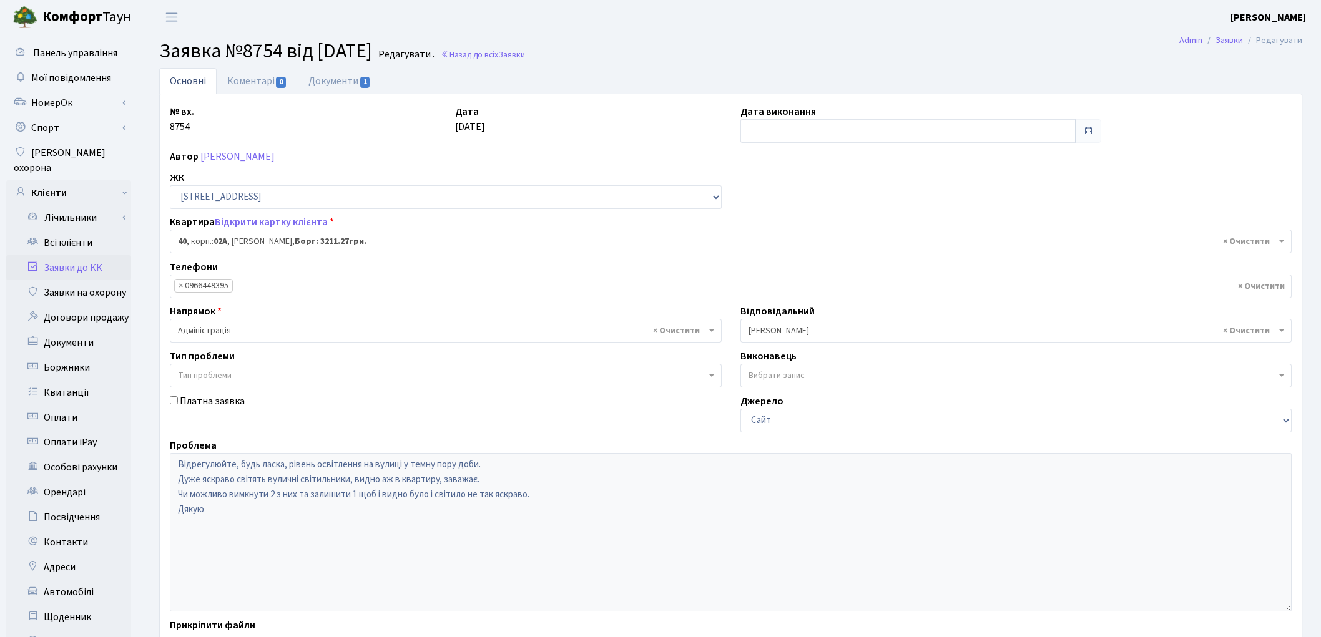
select select "20290"
click at [341, 82] on link "Документи 1" at bounding box center [340, 81] width 84 height 26
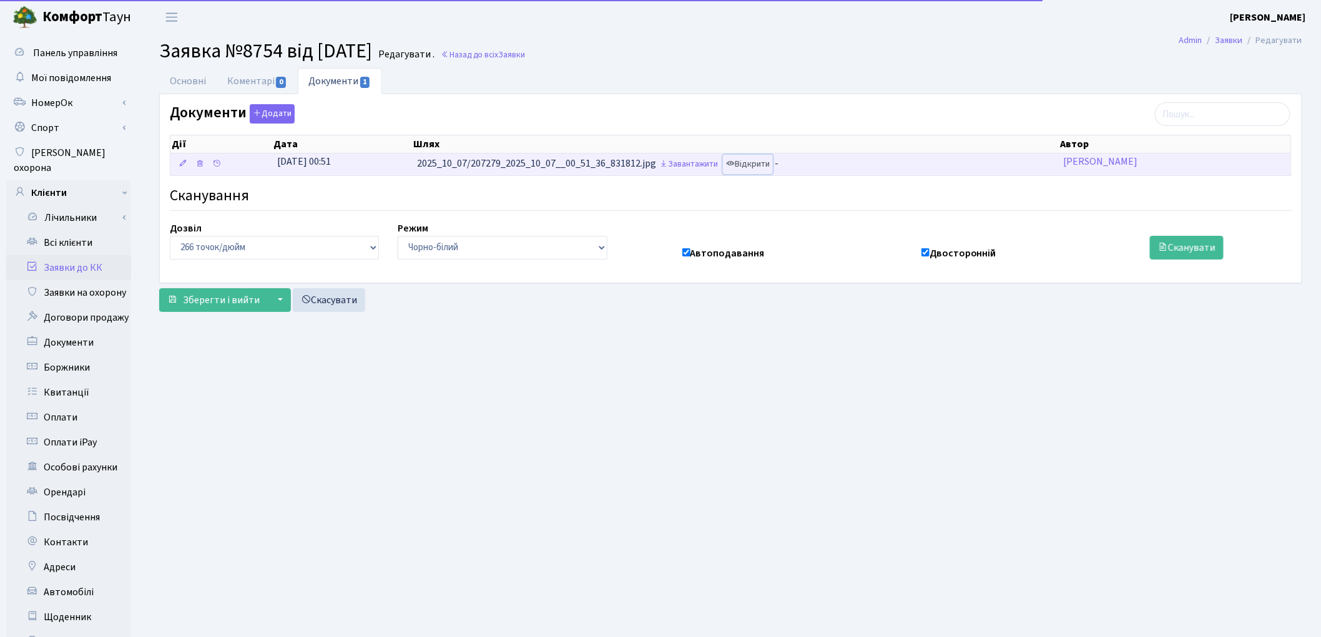
click at [752, 169] on link "Відкрити" at bounding box center [748, 164] width 50 height 19
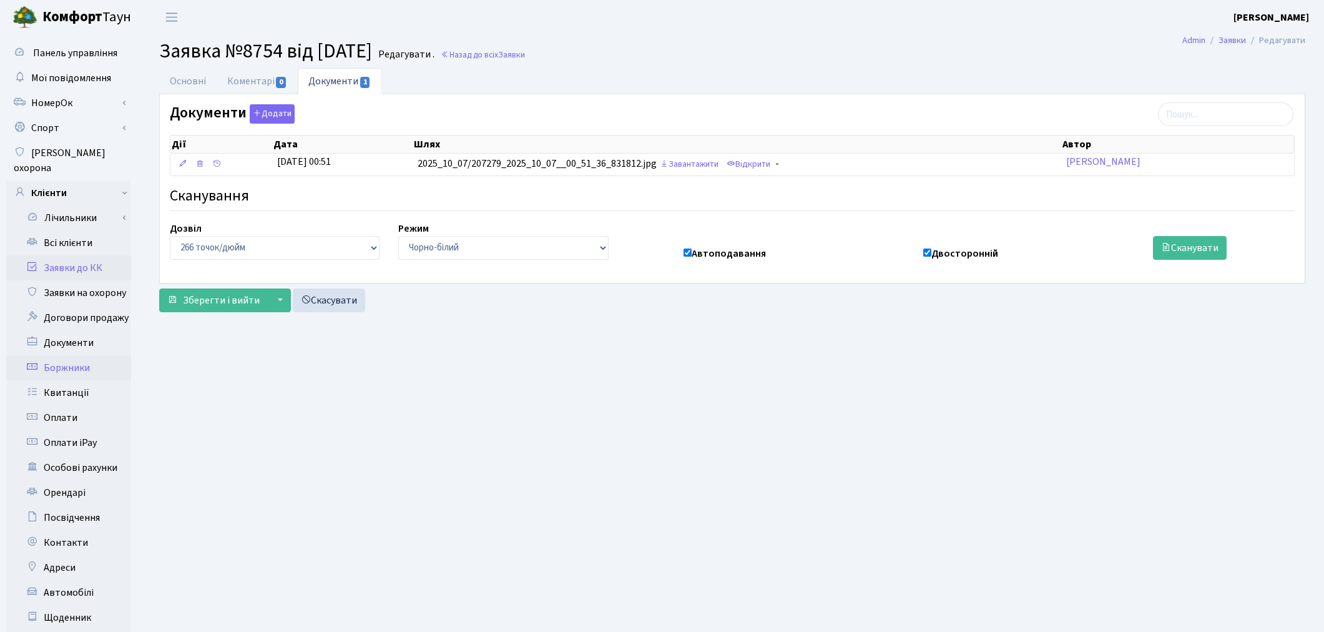
click at [77, 355] on link "Боржники" at bounding box center [68, 367] width 125 height 25
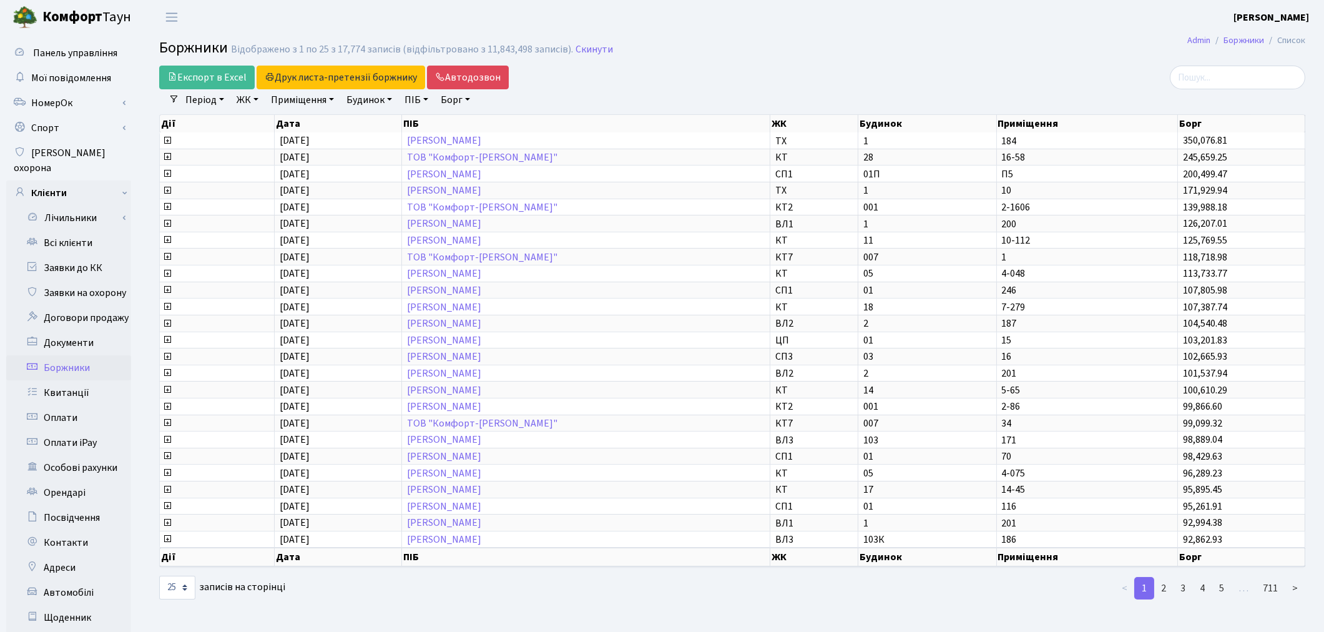
click at [250, 97] on link "ЖК" at bounding box center [248, 99] width 32 height 21
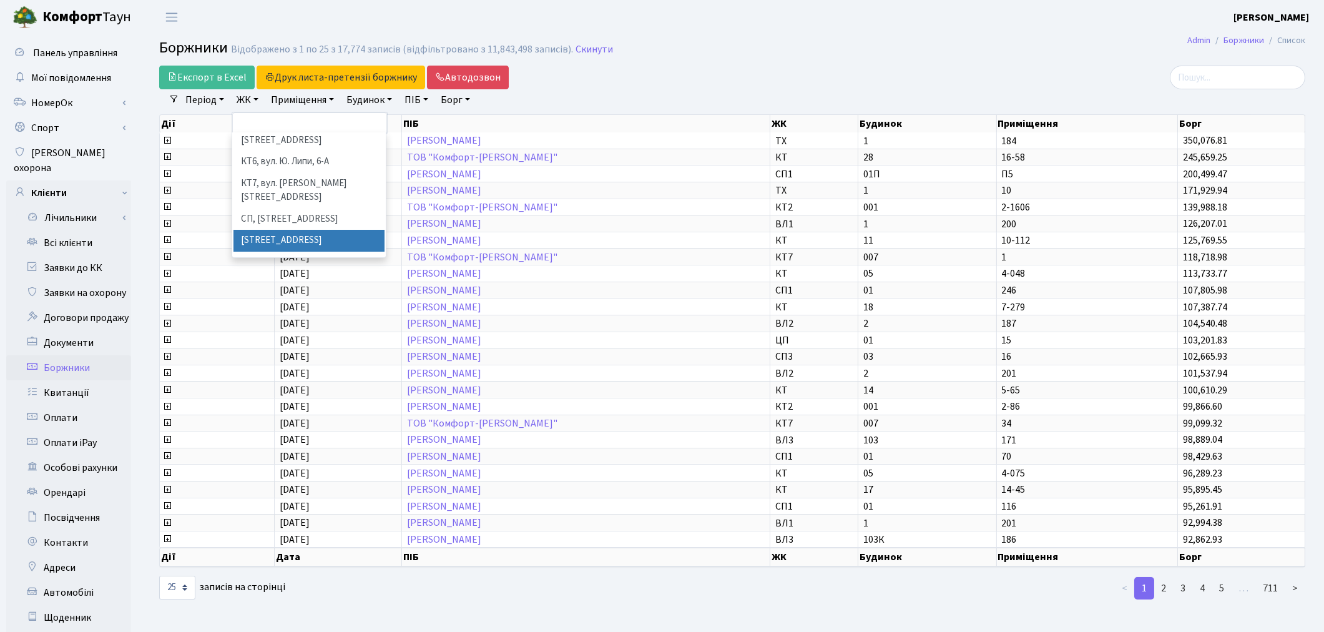
click at [291, 230] on li "[STREET_ADDRESS]" at bounding box center [308, 241] width 151 height 22
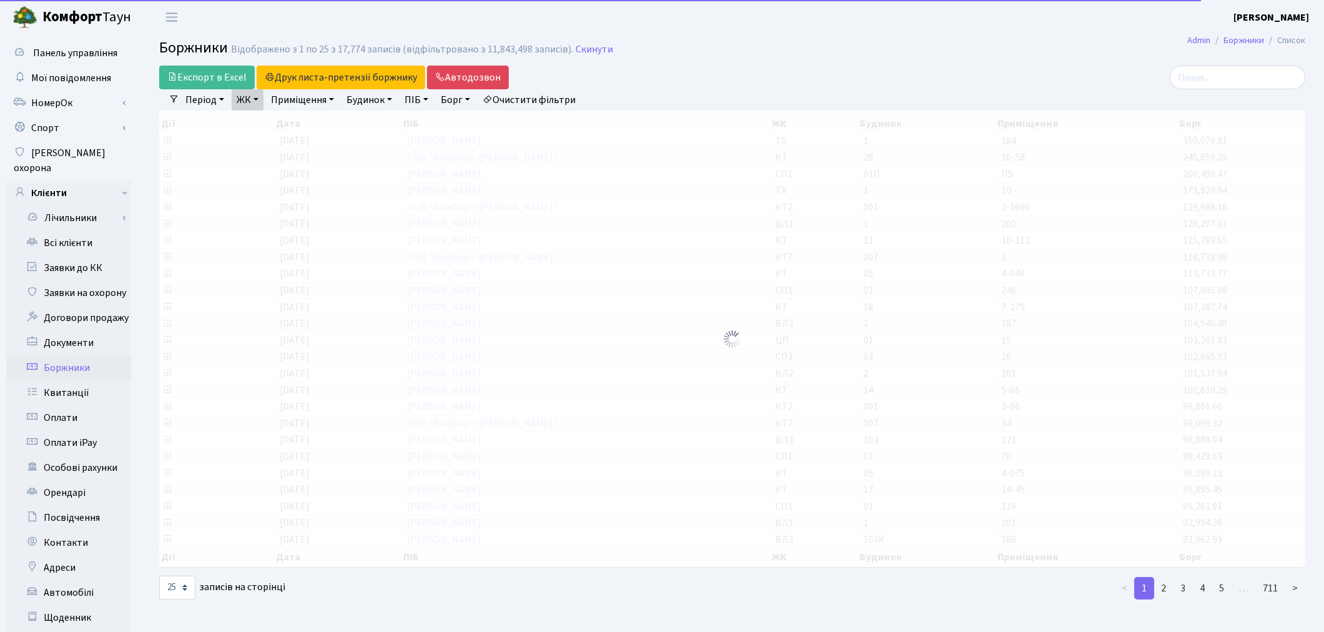
click at [252, 102] on link "ЖК" at bounding box center [248, 99] width 32 height 21
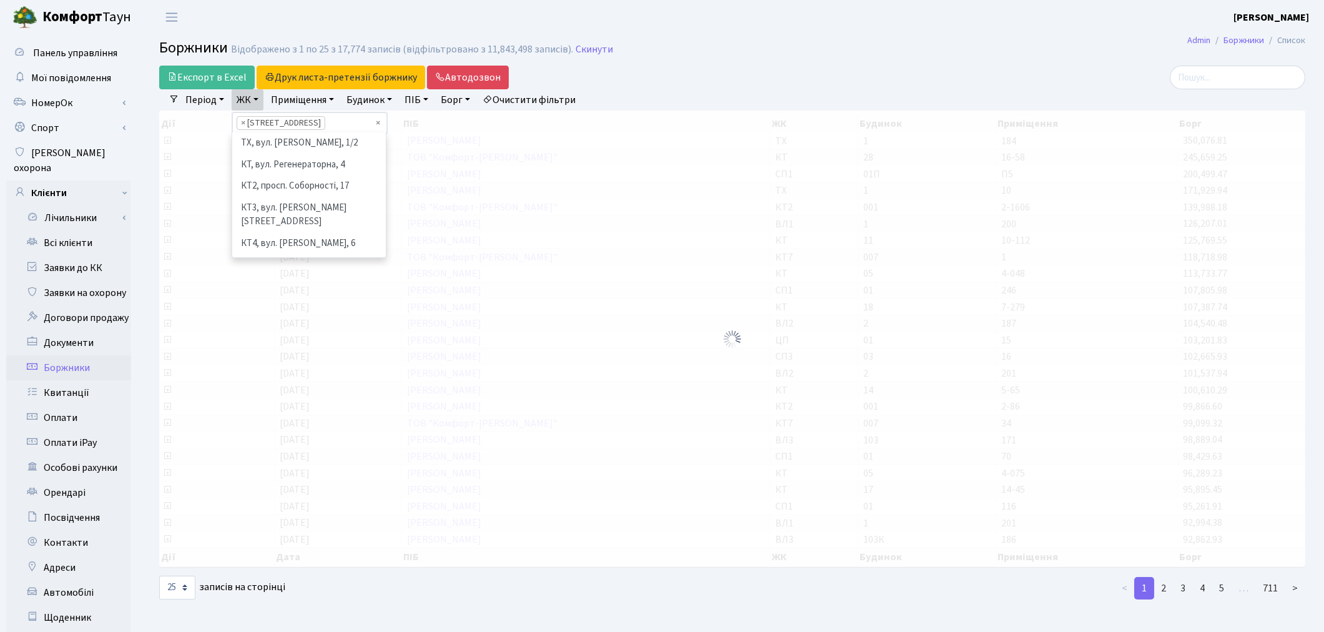
scroll to position [172, 0]
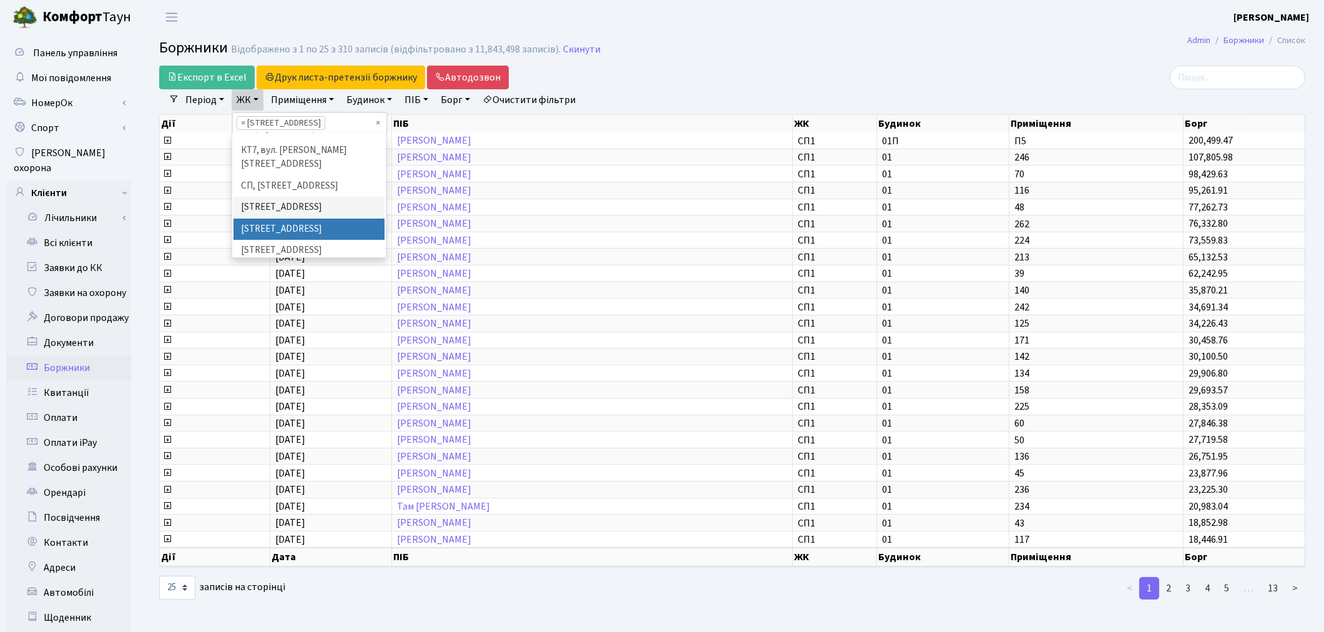
drag, startPoint x: 276, startPoint y: 197, endPoint x: 266, endPoint y: 164, distance: 35.2
click at [276, 218] on li "[STREET_ADDRESS]" at bounding box center [308, 229] width 151 height 22
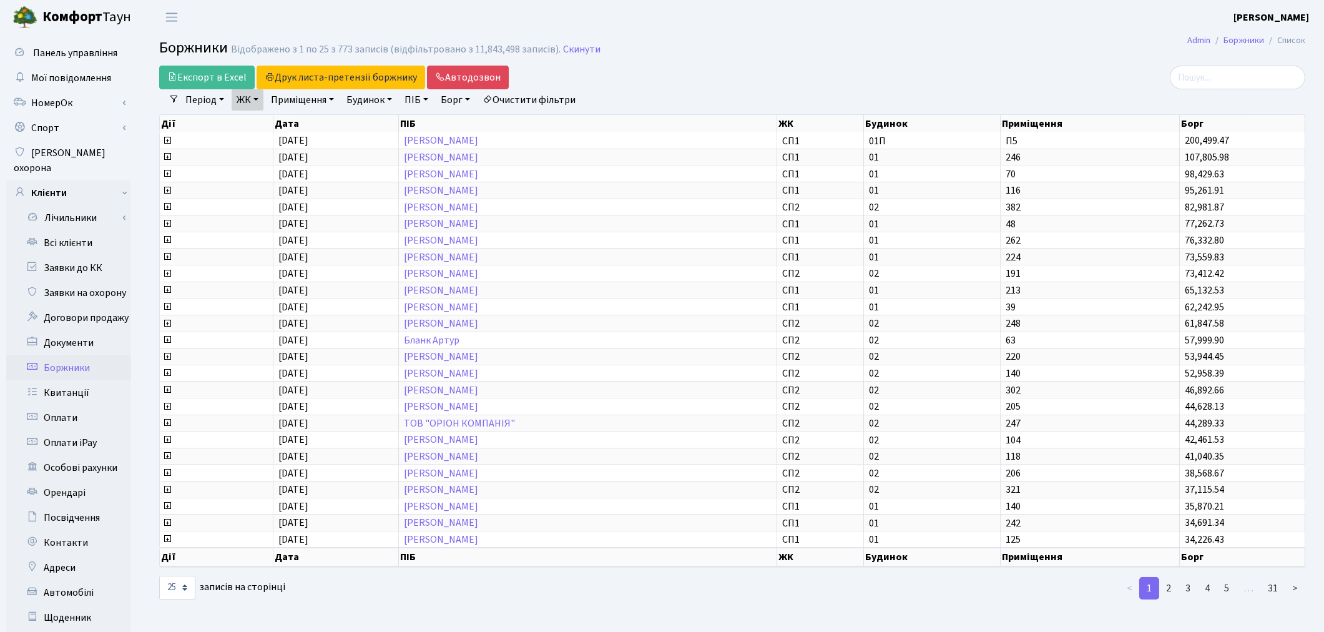
click at [242, 106] on link "ЖК" at bounding box center [248, 99] width 32 height 21
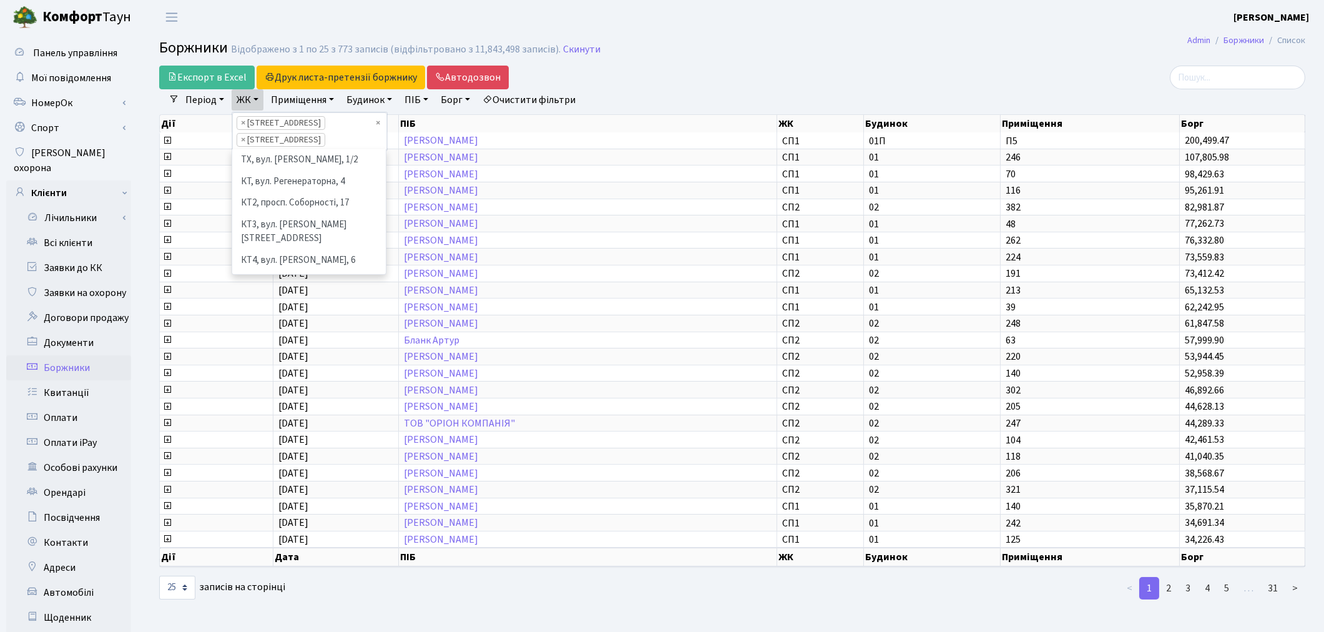
scroll to position [193, 0]
click at [278, 235] on li "[STREET_ADDRESS]" at bounding box center [308, 246] width 151 height 22
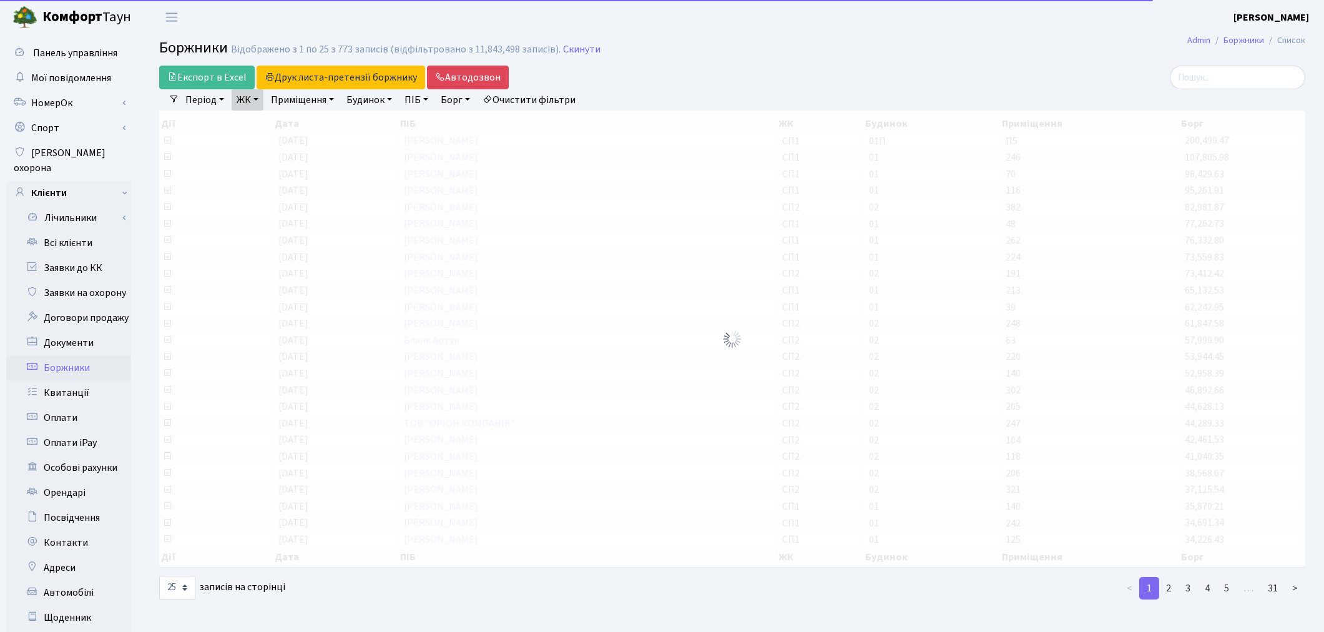
click at [253, 102] on link "ЖК" at bounding box center [248, 99] width 32 height 21
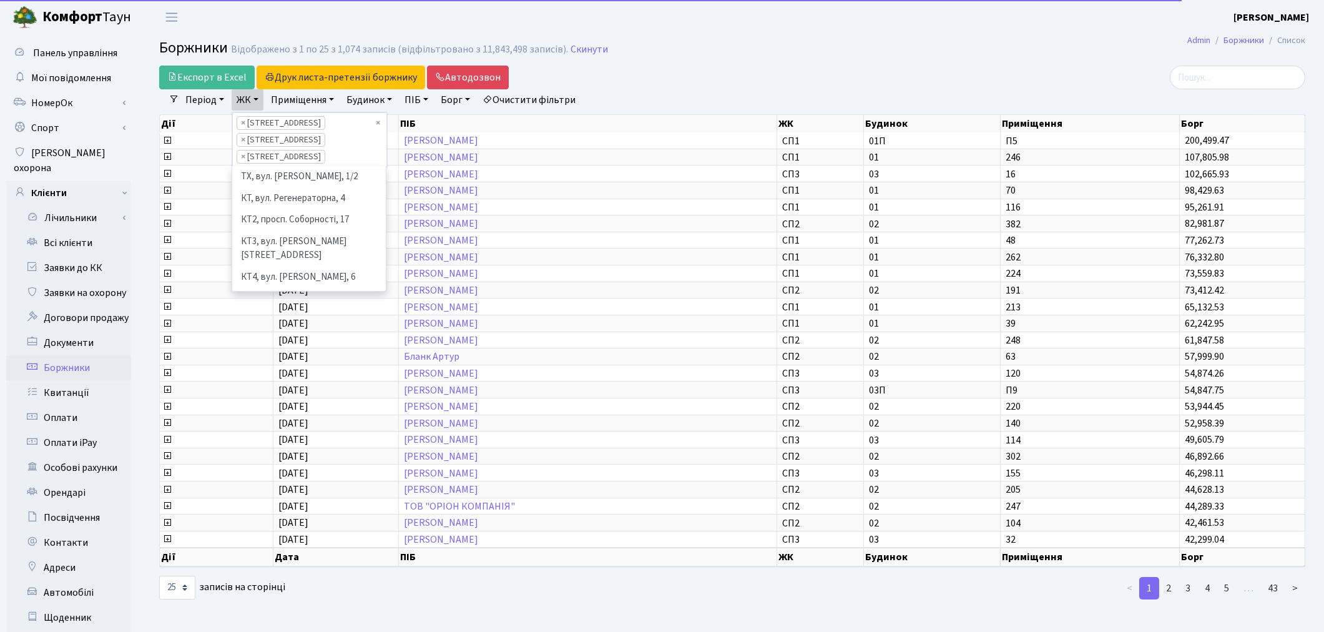
scroll to position [150, 0]
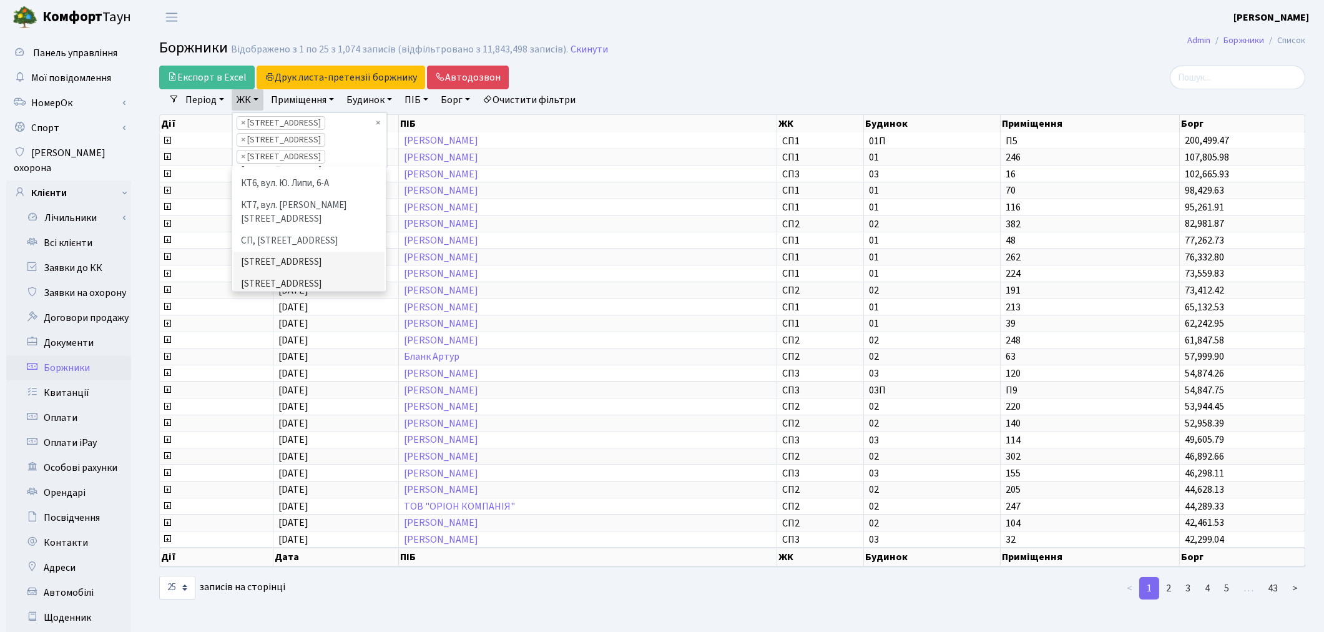
click at [285, 316] on li "СП4, [STREET_ADDRESS]" at bounding box center [308, 327] width 151 height 22
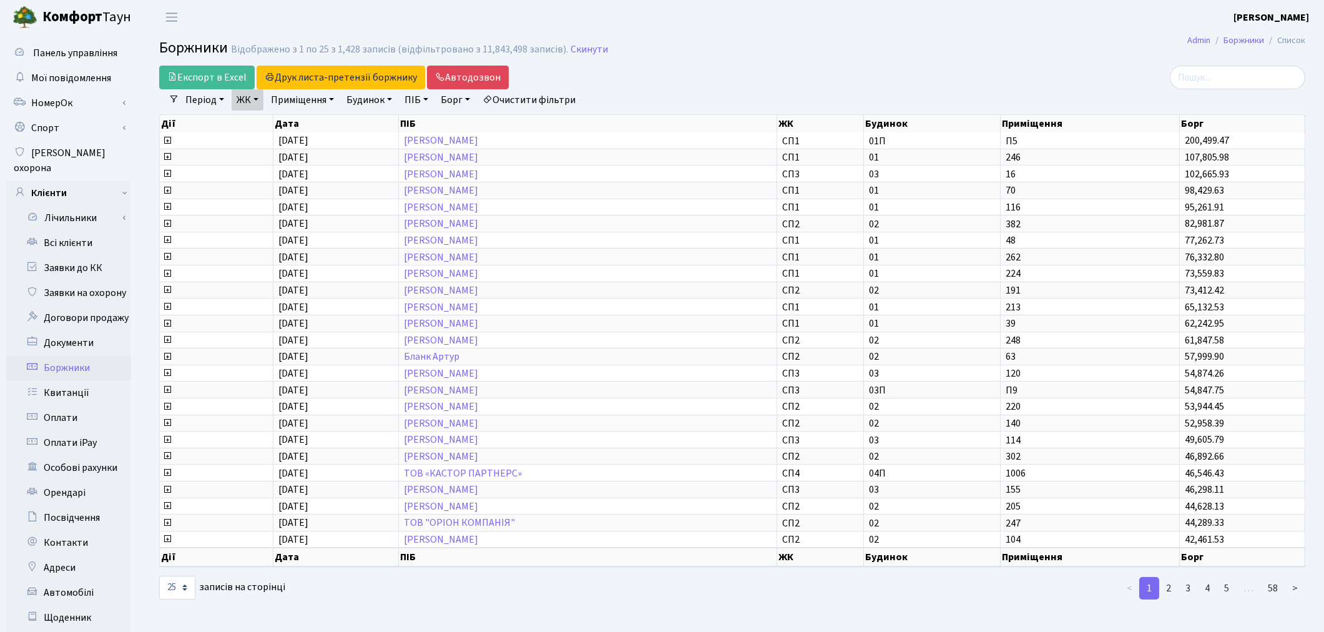
click at [246, 105] on link "ЖК" at bounding box center [248, 99] width 32 height 21
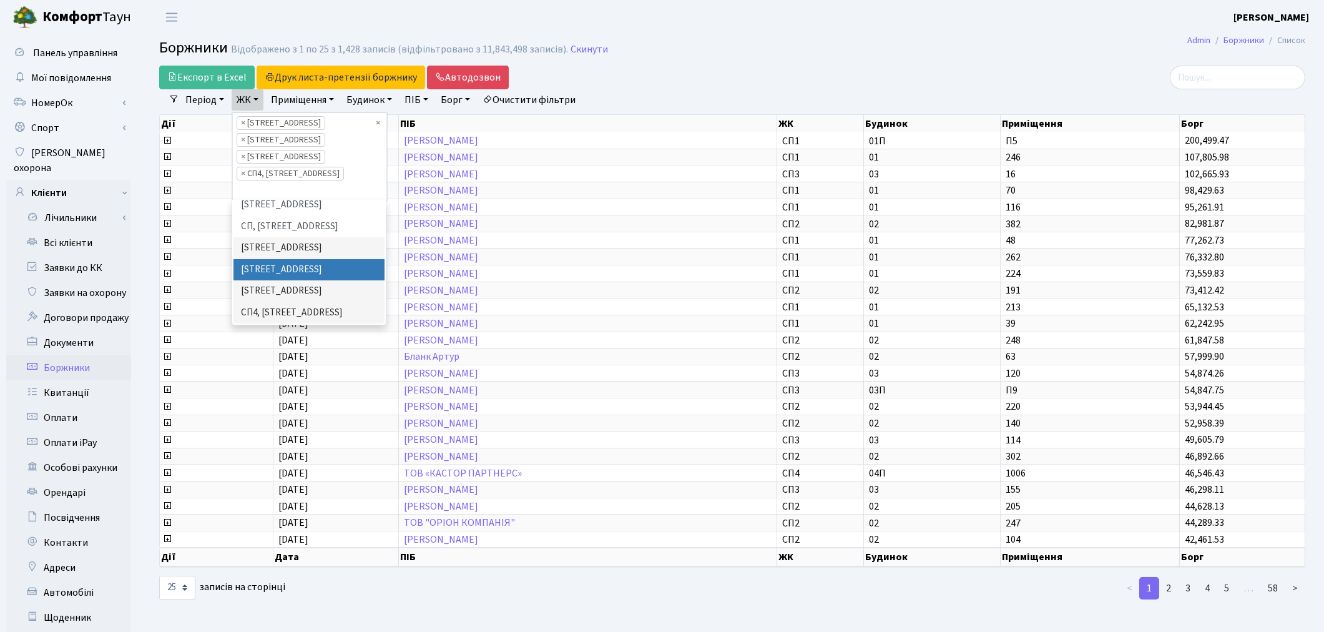
scroll to position [220, 0]
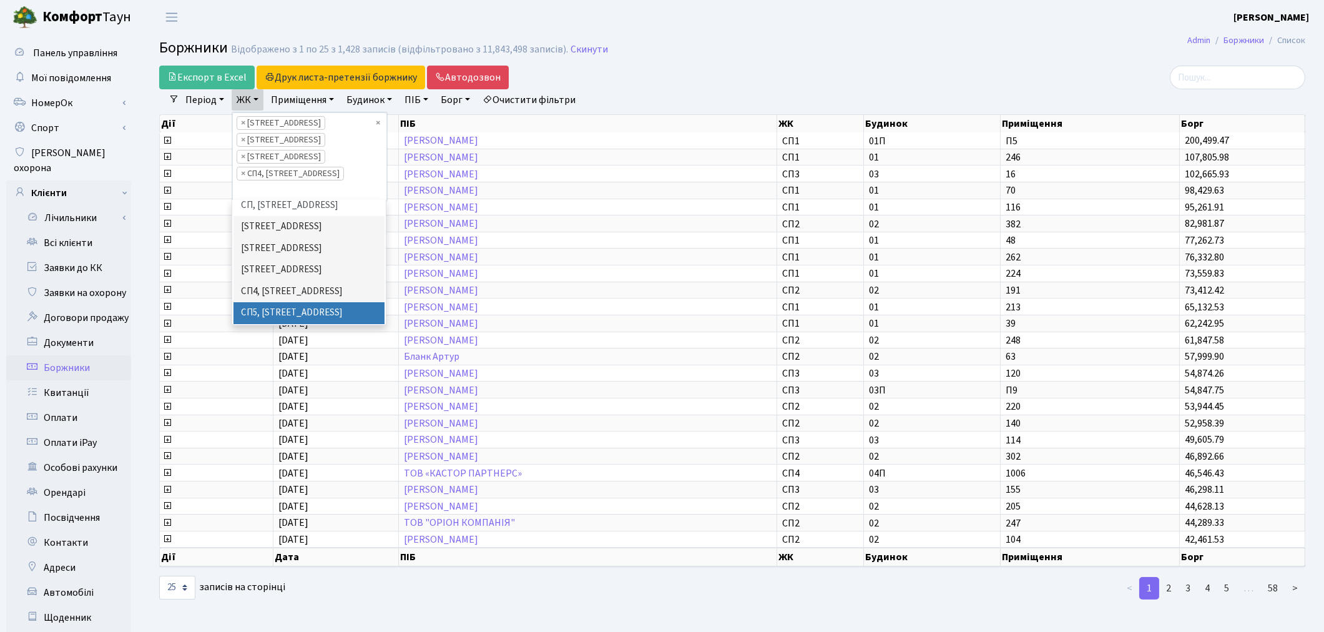
click at [316, 302] on li "СП5, [STREET_ADDRESS]" at bounding box center [308, 313] width 151 height 22
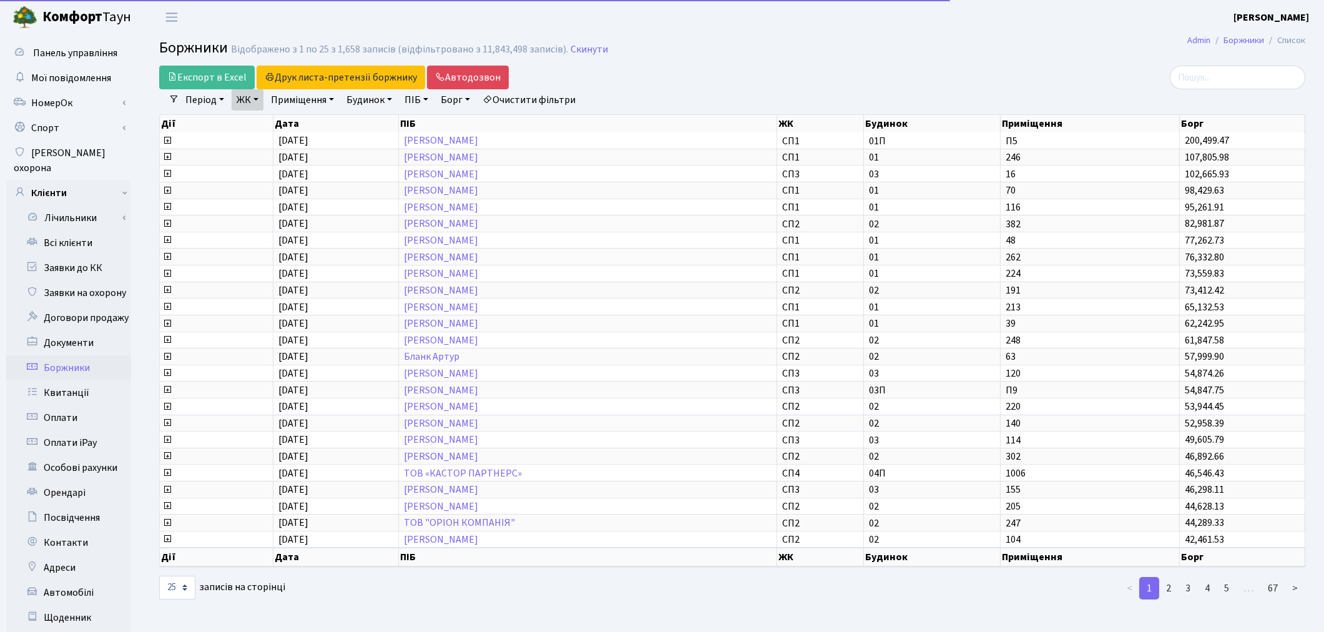
click at [245, 102] on link "ЖК" at bounding box center [248, 99] width 32 height 21
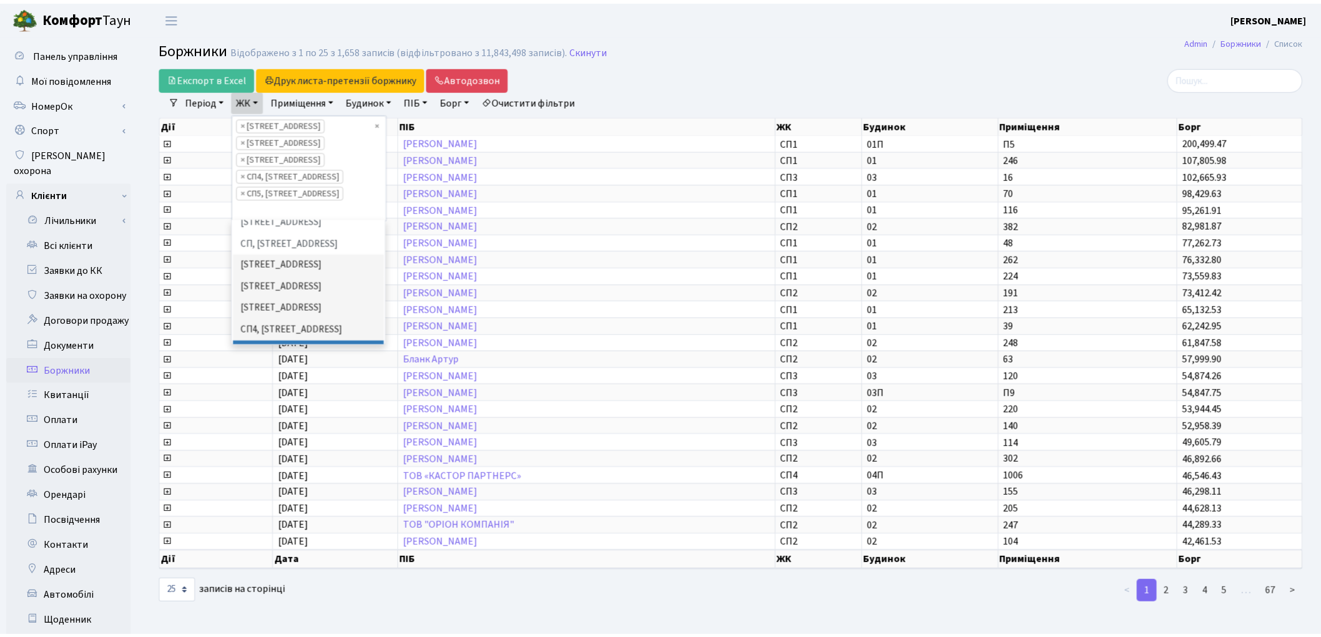
scroll to position [220, 0]
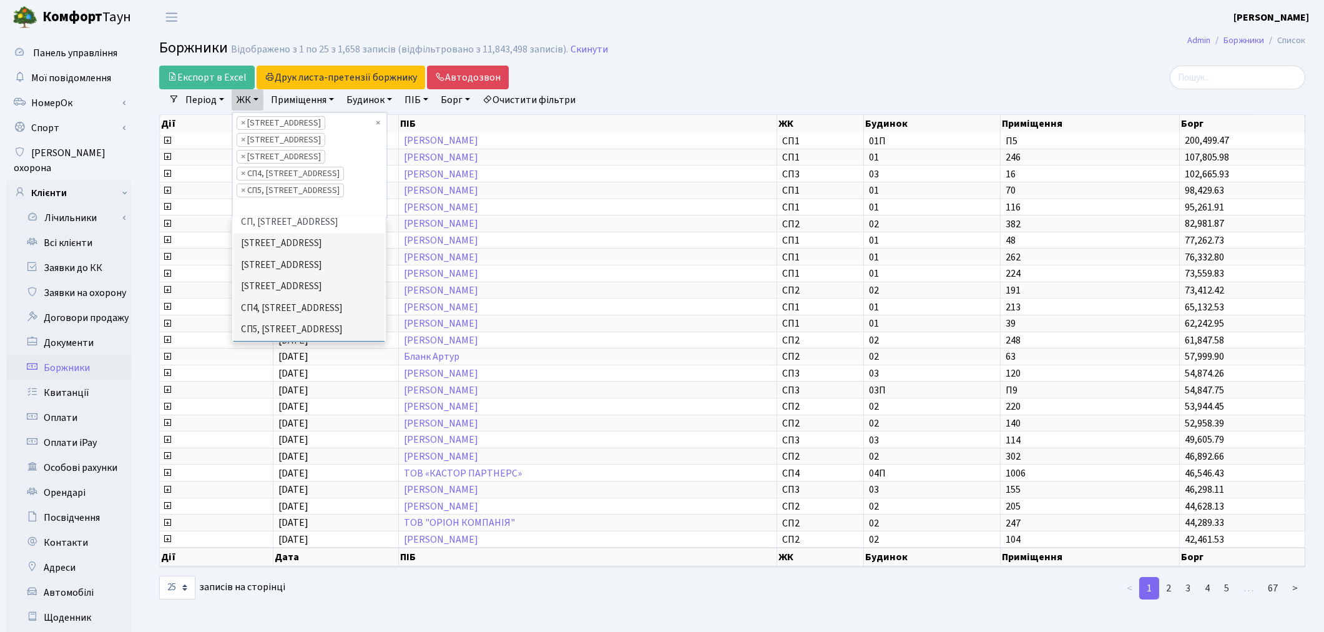
click at [301, 341] on li "СП6, [STREET_ADDRESS]" at bounding box center [308, 352] width 151 height 22
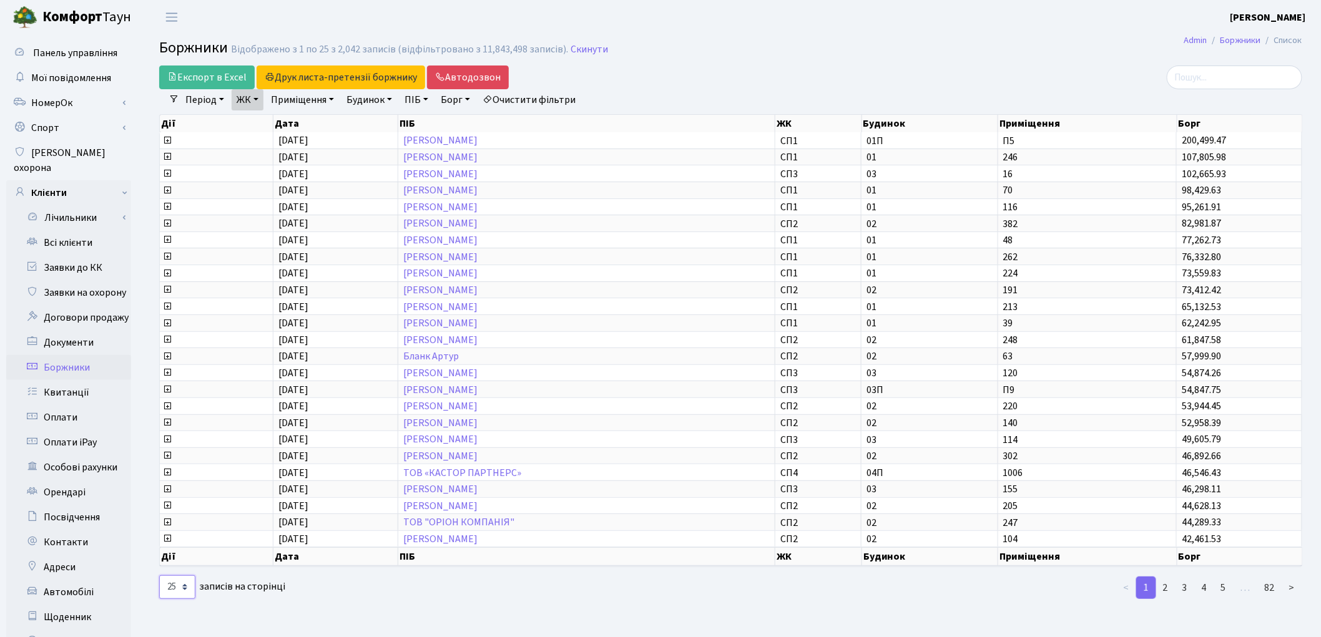
click at [185, 578] on select "10 25 50 100 250 500 1,000" at bounding box center [177, 587] width 36 height 24
select select "50"
click at [159, 575] on select "10 25 50 100 250 500 1,000" at bounding box center [177, 587] width 36 height 24
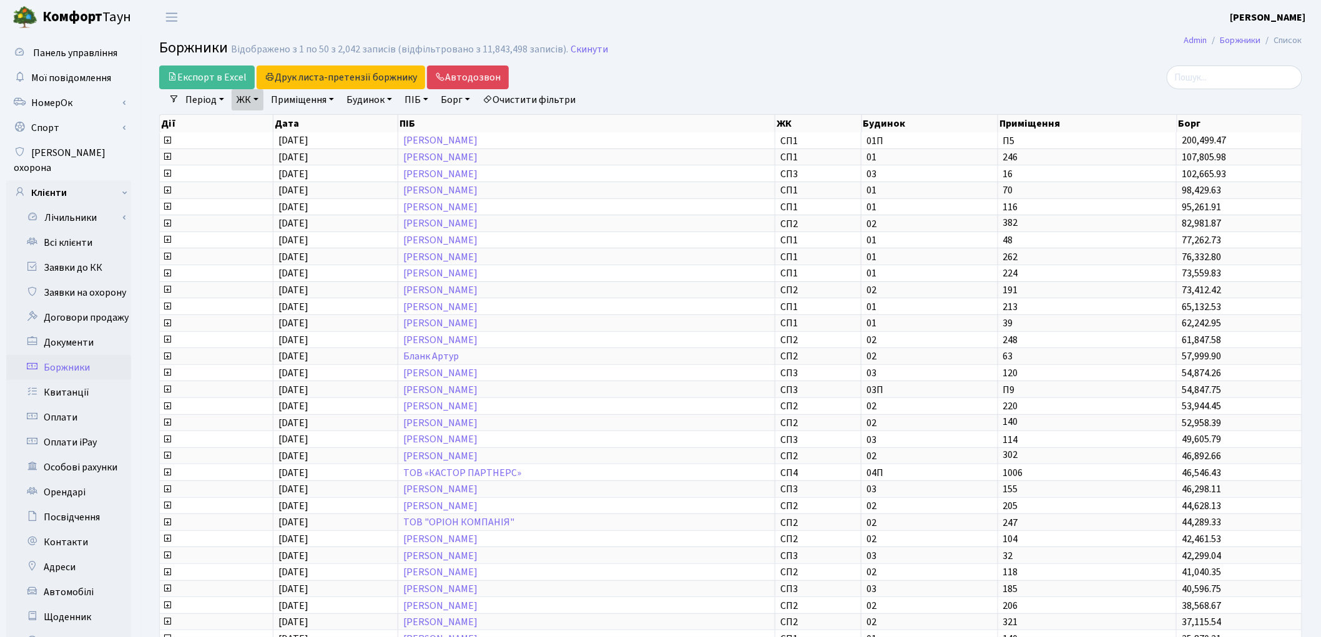
click at [544, 100] on link "Очистити фільтри" at bounding box center [528, 99] width 103 height 21
select select
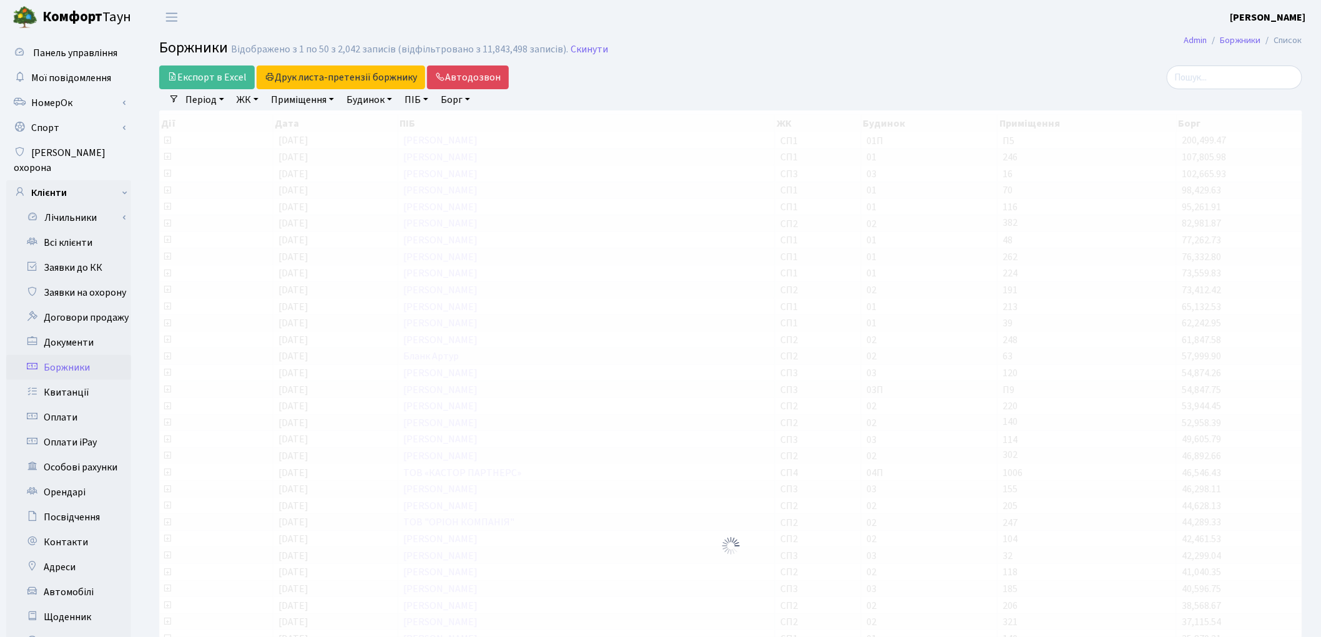
click at [252, 103] on link "ЖК" at bounding box center [248, 99] width 32 height 21
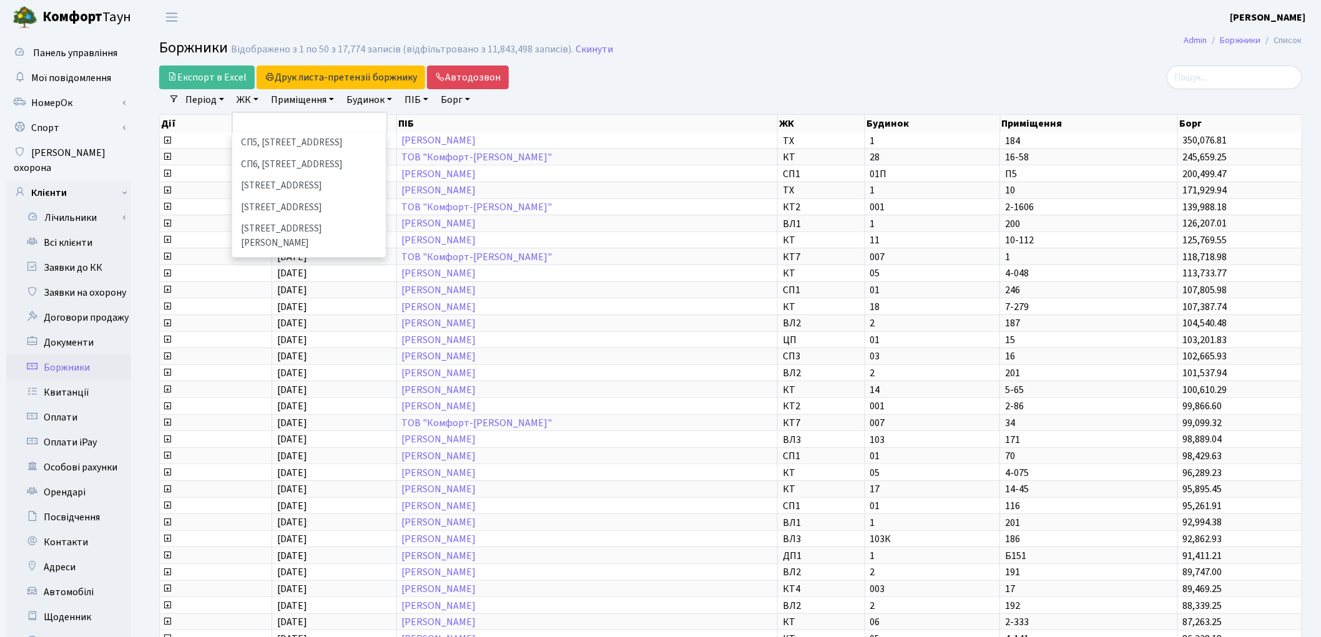
scroll to position [346, 0]
click at [282, 230] on li "ДП1, вул. [PERSON_NAME][STREET_ADDRESS]" at bounding box center [308, 248] width 151 height 36
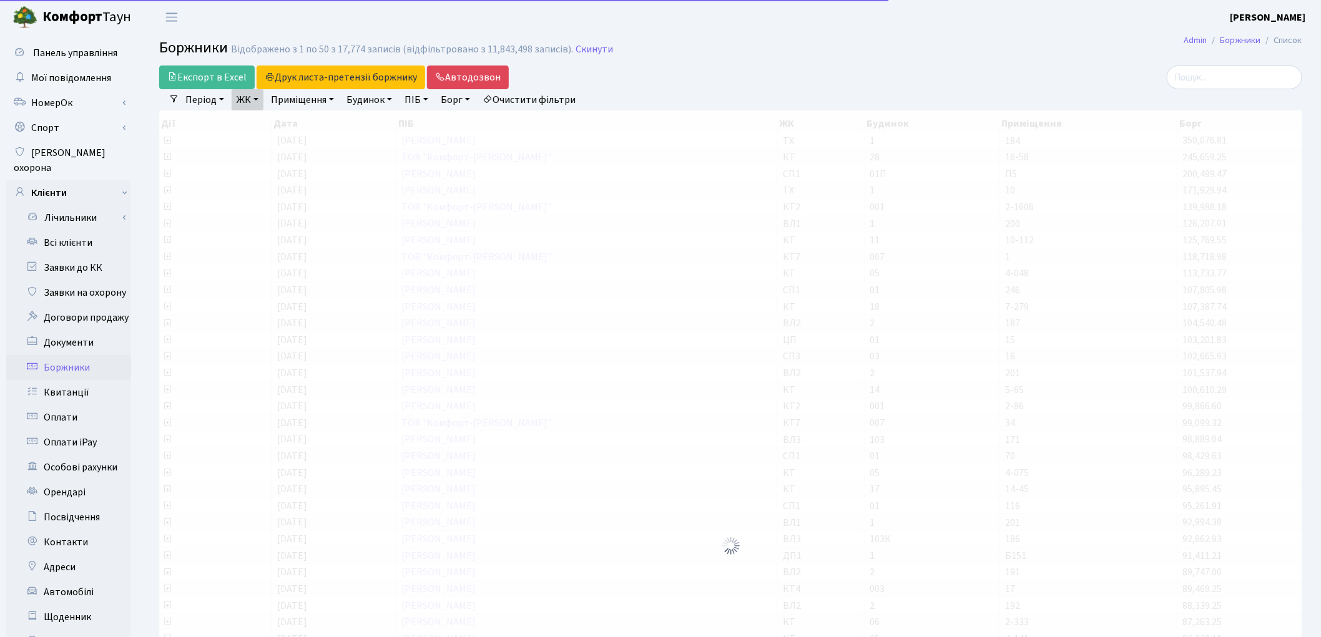
click at [248, 103] on link "ЖК" at bounding box center [248, 99] width 32 height 21
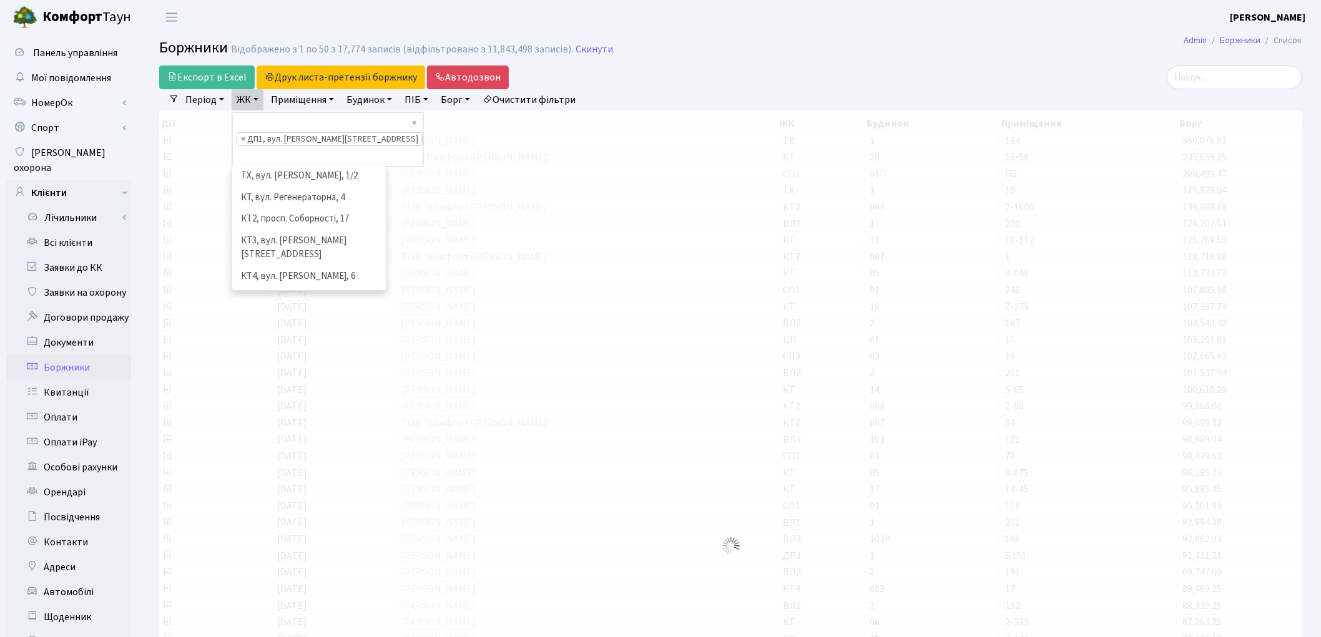
scroll to position [366, 0]
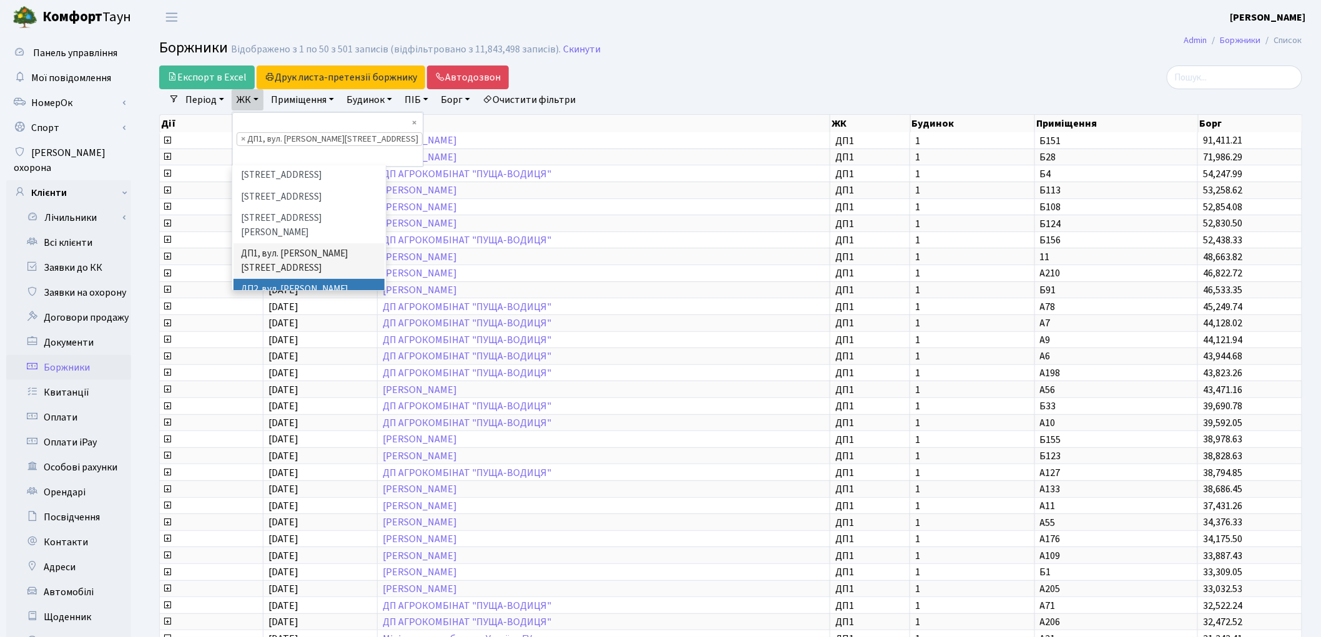
click at [277, 279] on li "ДП2, вул. Некрасова, 12а" at bounding box center [308, 297] width 151 height 36
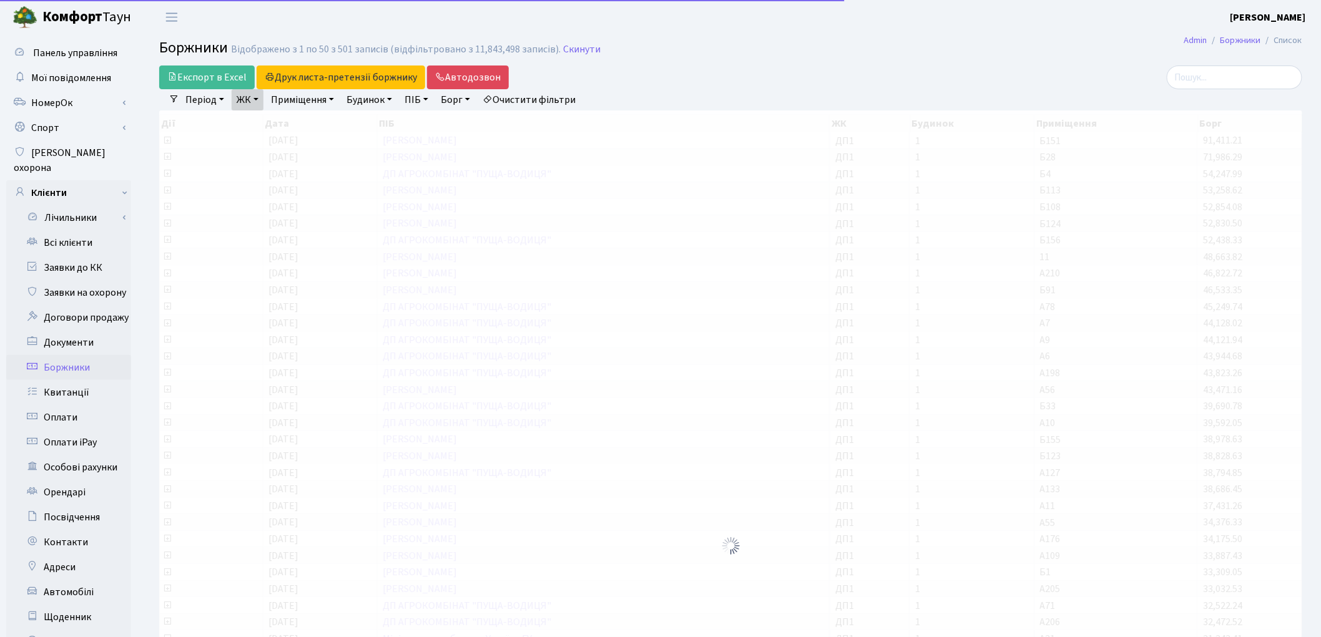
click at [250, 102] on link "ЖК" at bounding box center [248, 99] width 32 height 21
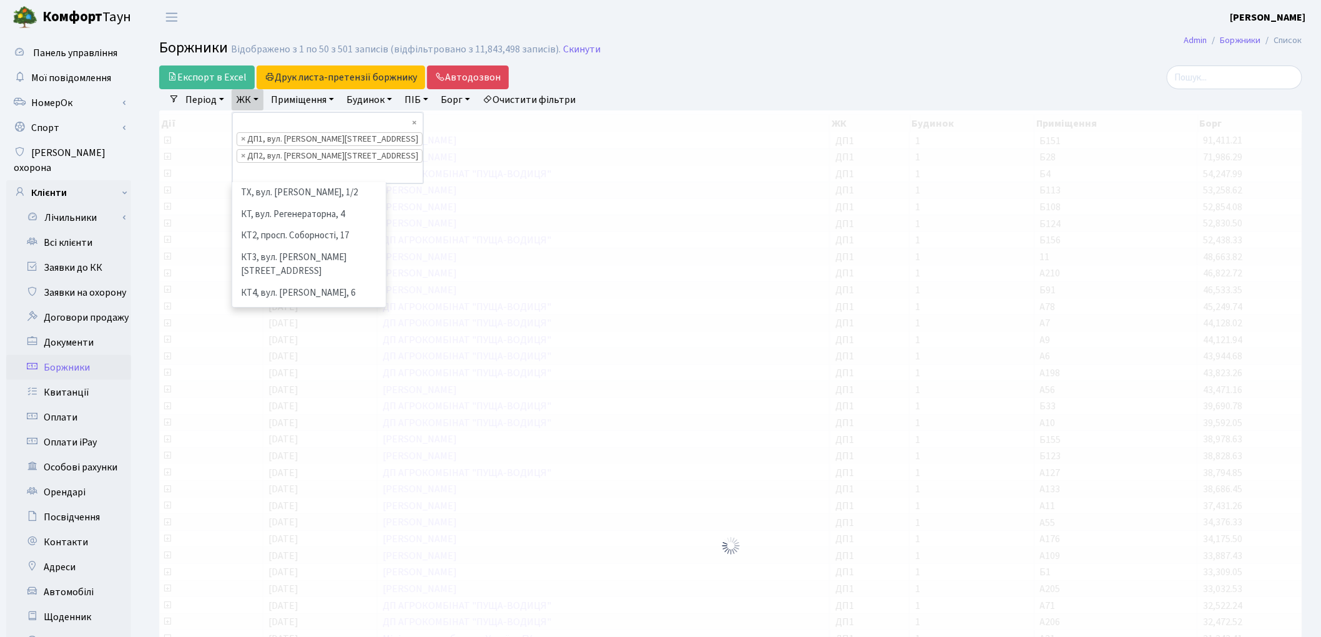
scroll to position [344, 0]
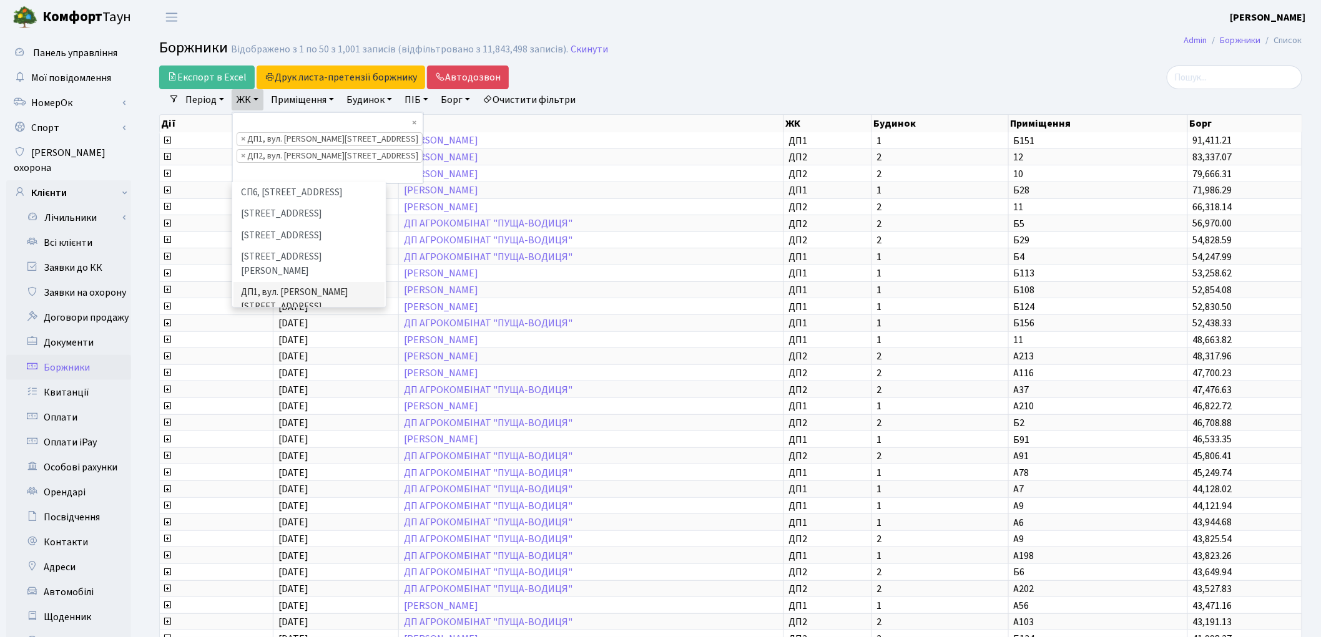
click at [277, 353] on li "ДП3, вул. Некрасова, 10" at bounding box center [308, 371] width 151 height 36
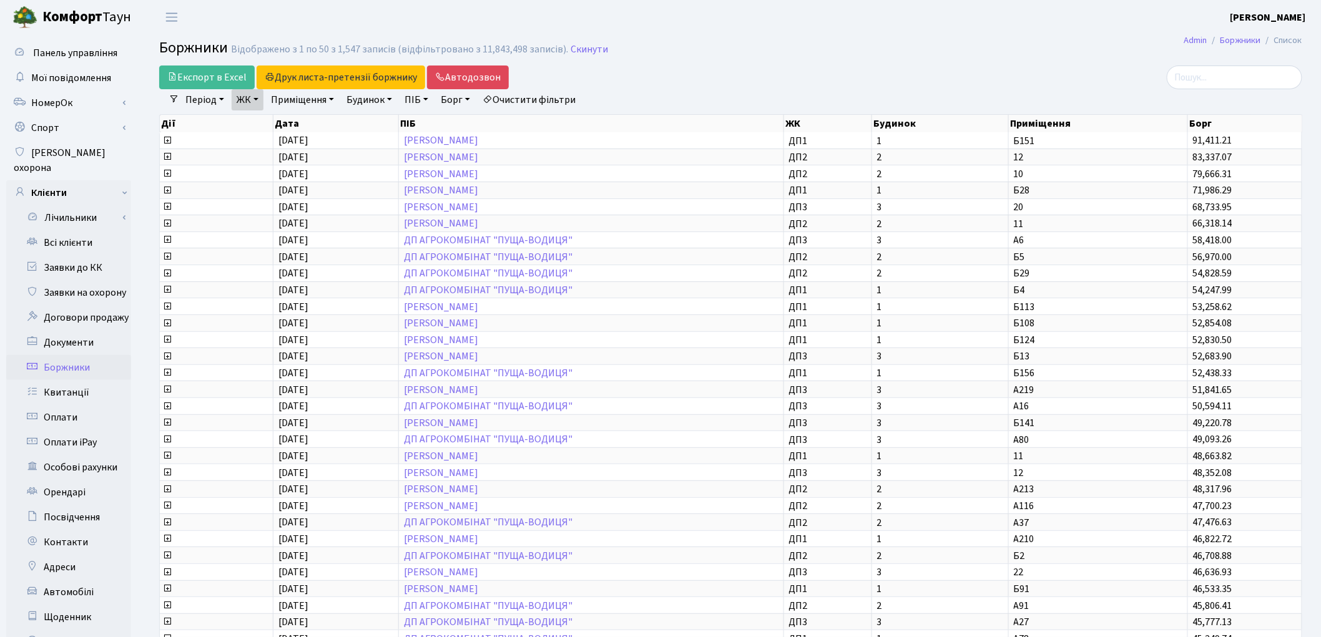
click at [253, 102] on link "ЖК" at bounding box center [248, 99] width 32 height 21
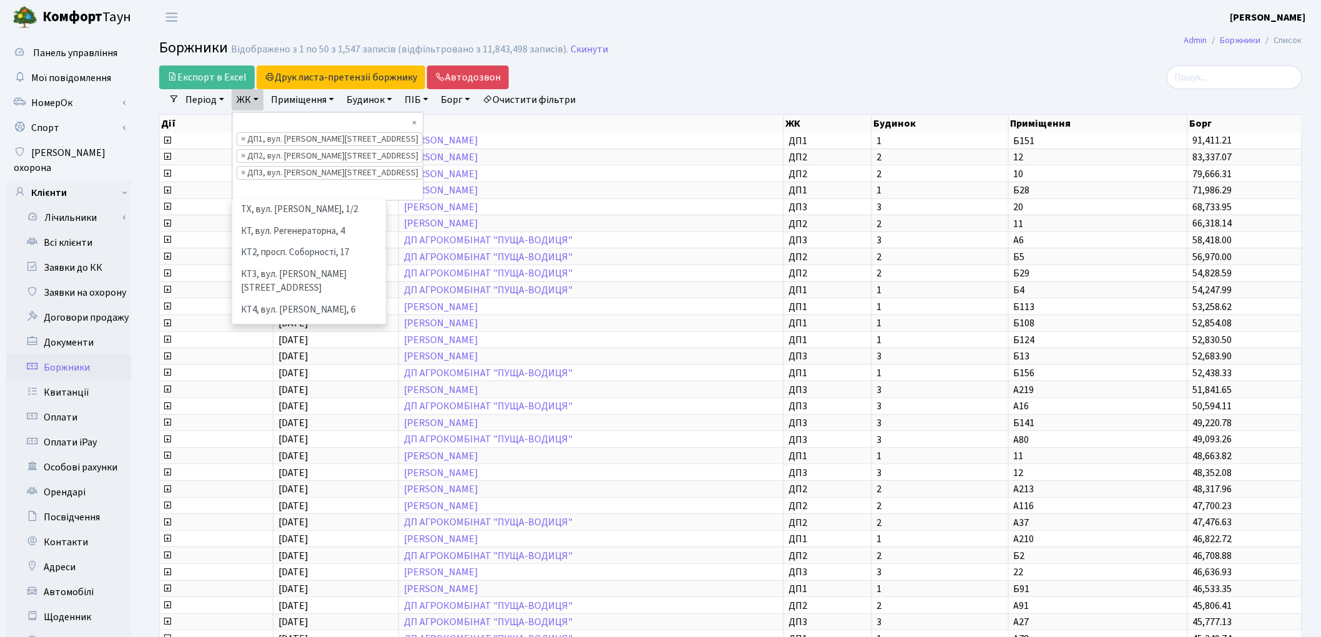
scroll to position [344, 0]
click at [282, 406] on li "ДП4, вул. [PERSON_NAME][STREET_ADDRESS]" at bounding box center [308, 424] width 151 height 36
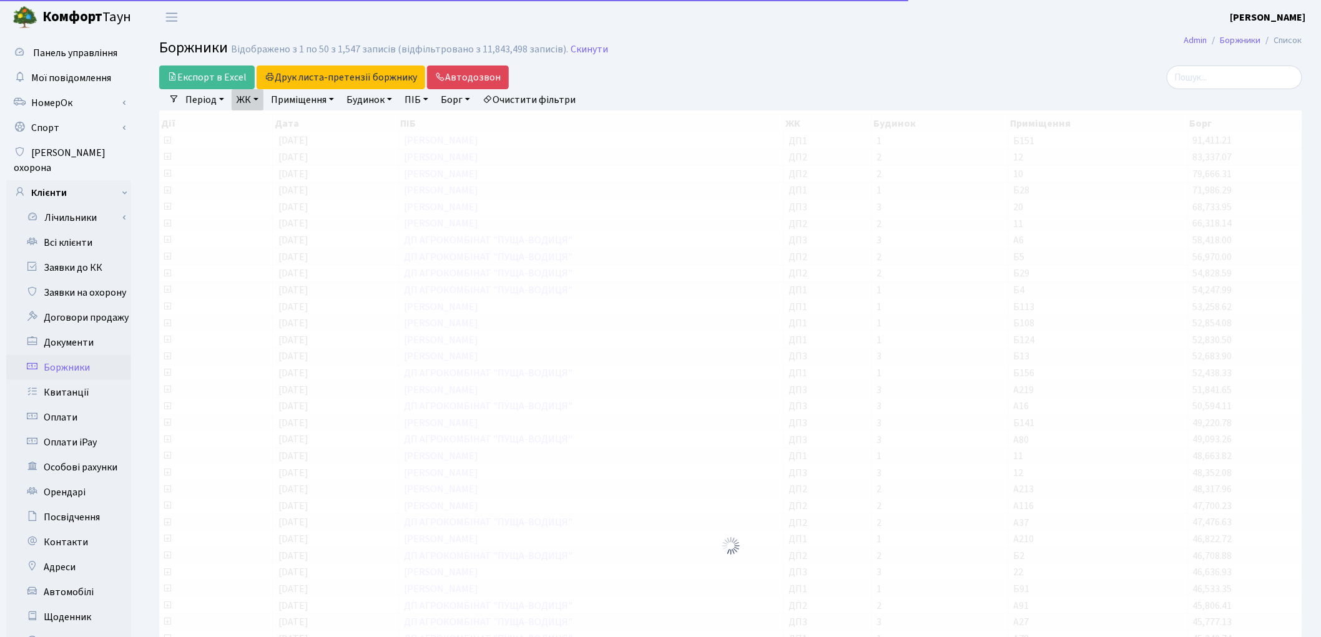
click at [242, 100] on link "ЖК" at bounding box center [248, 99] width 32 height 21
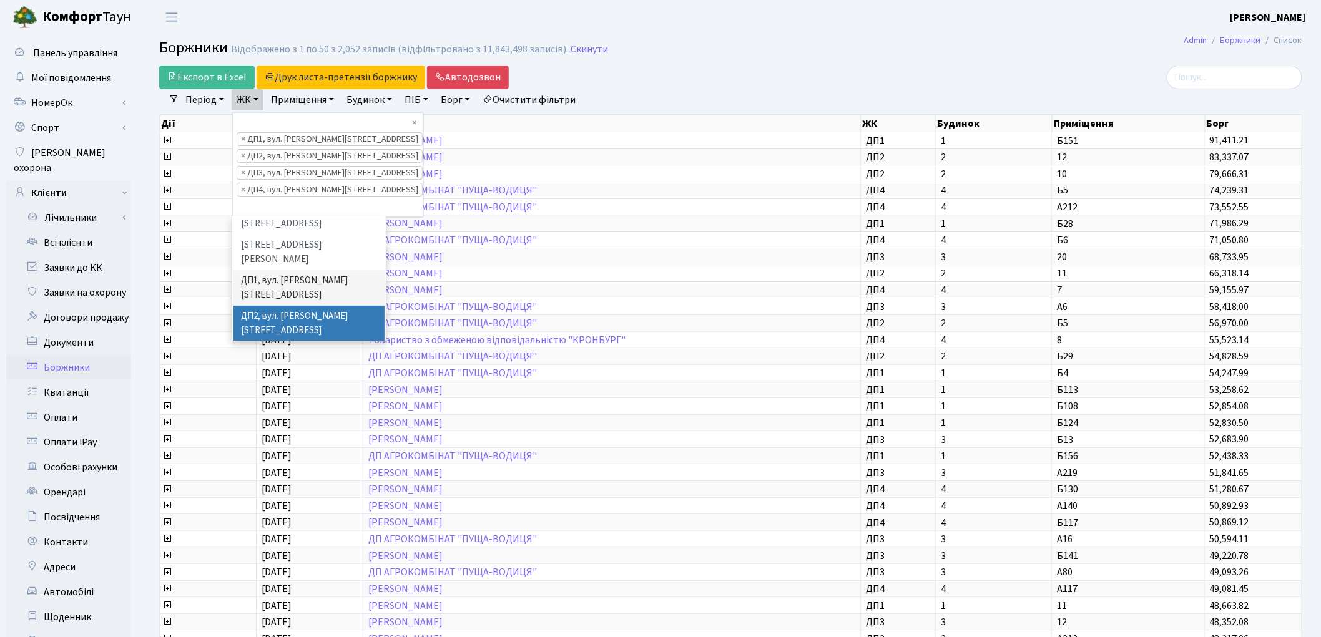
scroll to position [413, 0]
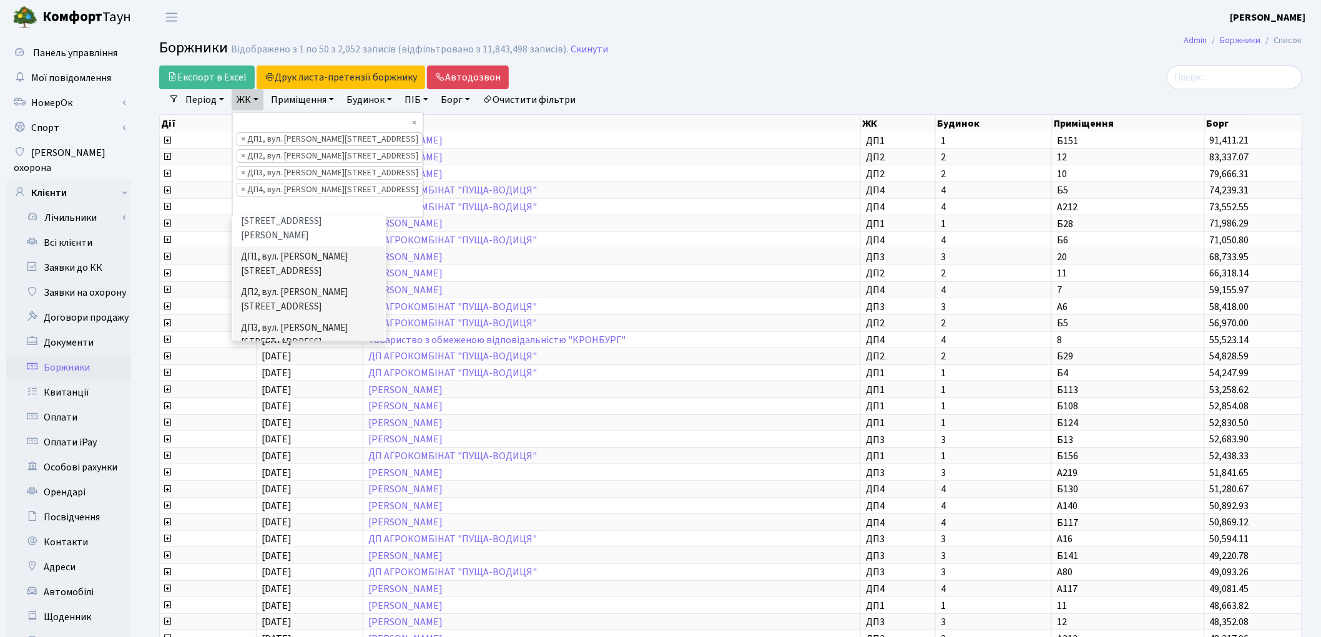
click at [269, 389] on li "ДП5, вул. [PERSON_NAME][STREET_ADDRESS]" at bounding box center [308, 407] width 151 height 36
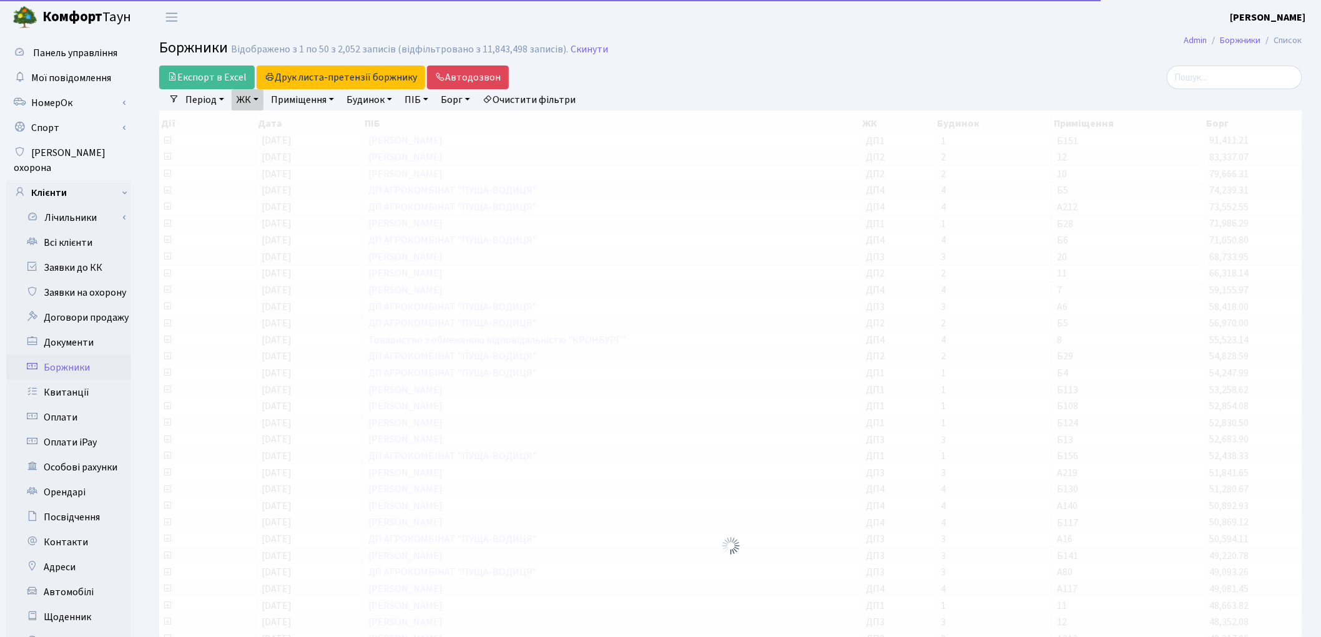
click at [250, 101] on link "ЖК" at bounding box center [248, 99] width 32 height 21
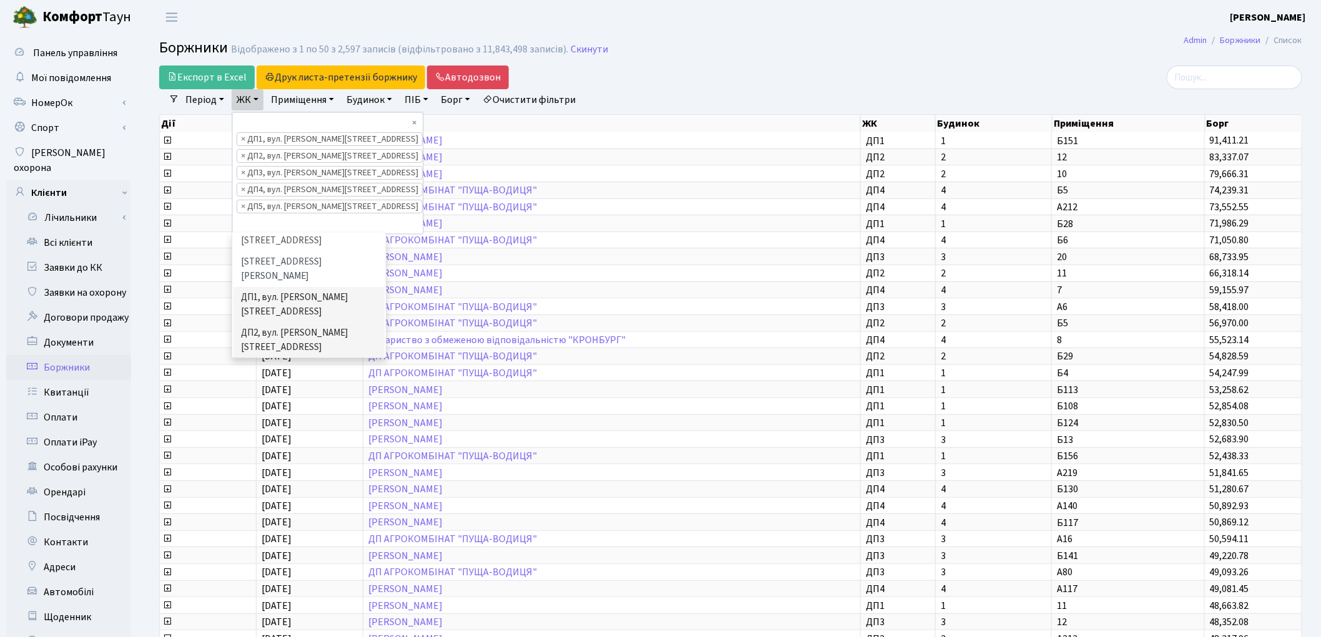
scroll to position [413, 0]
click at [291, 441] on li "ДП6, вул. [PERSON_NAME], 2" at bounding box center [308, 452] width 151 height 22
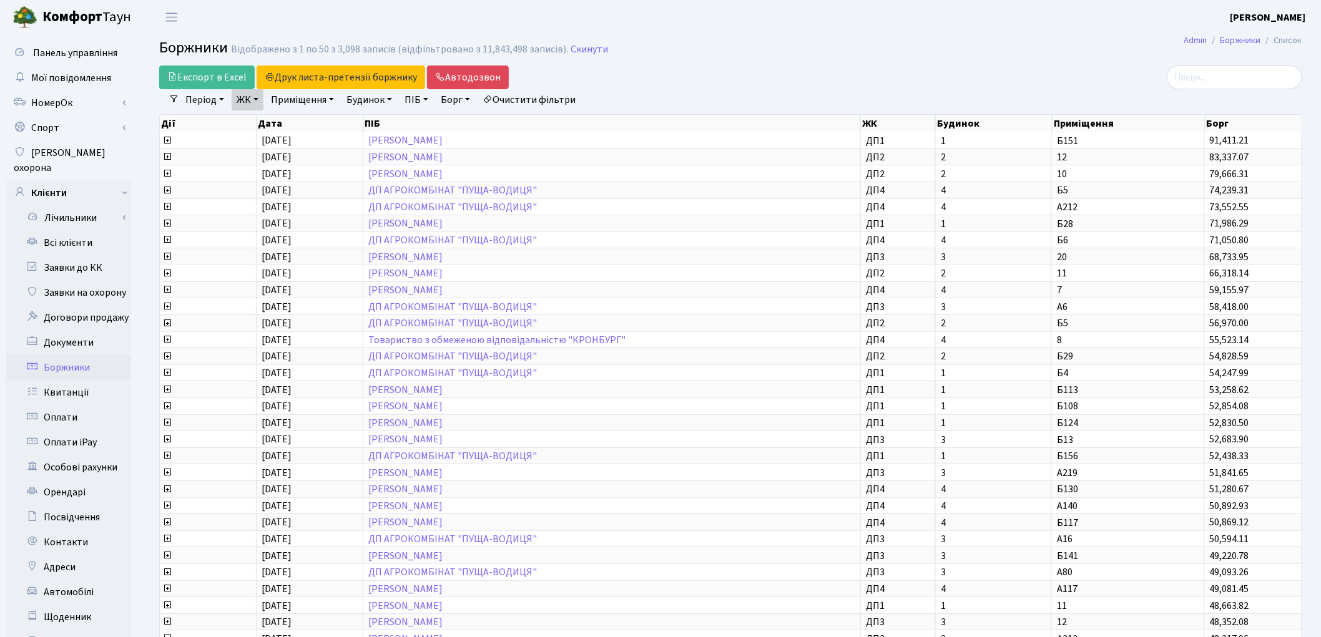
scroll to position [2, 0]
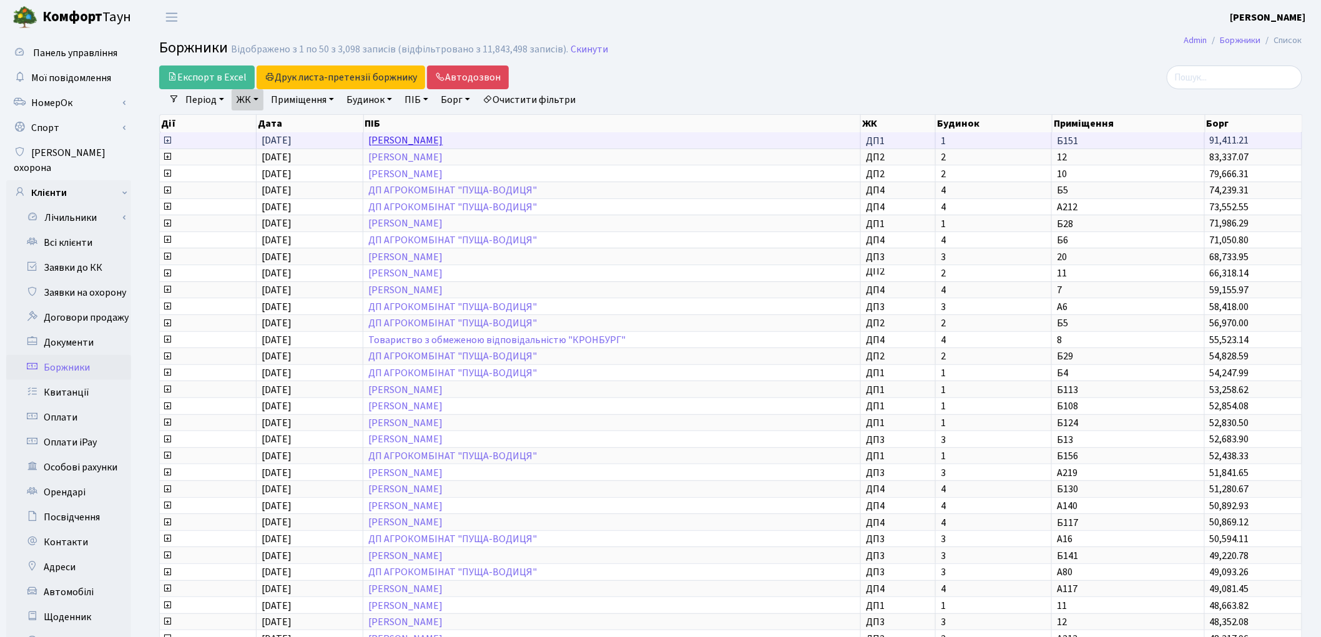
click at [413, 141] on link "Хан Руслан Іванович" at bounding box center [405, 141] width 74 height 14
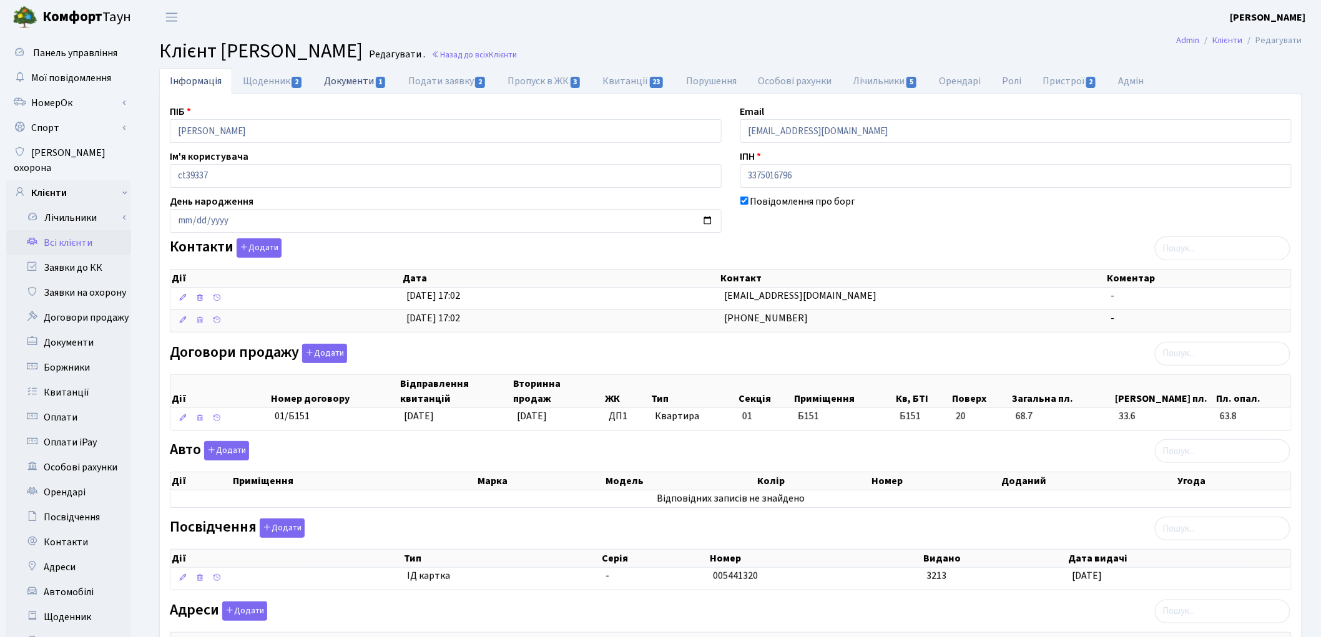
click at [341, 80] on link "Документи 1" at bounding box center [355, 81] width 84 height 26
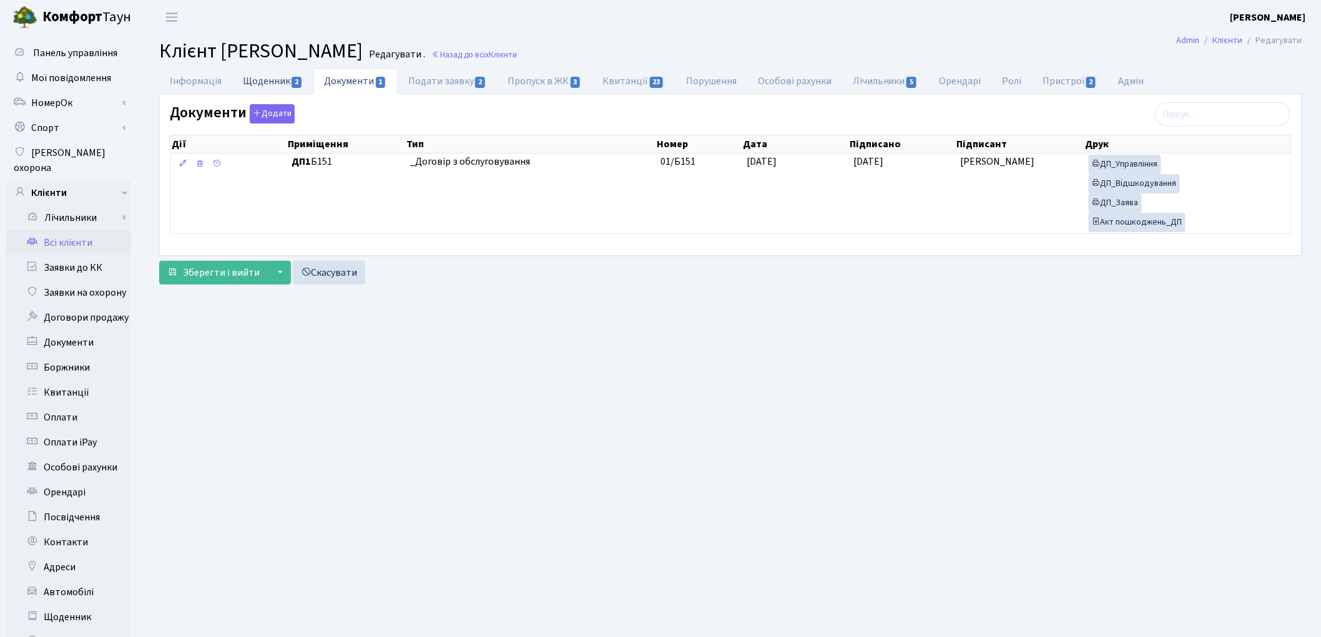
click at [260, 88] on link "Щоденник 2" at bounding box center [272, 81] width 81 height 26
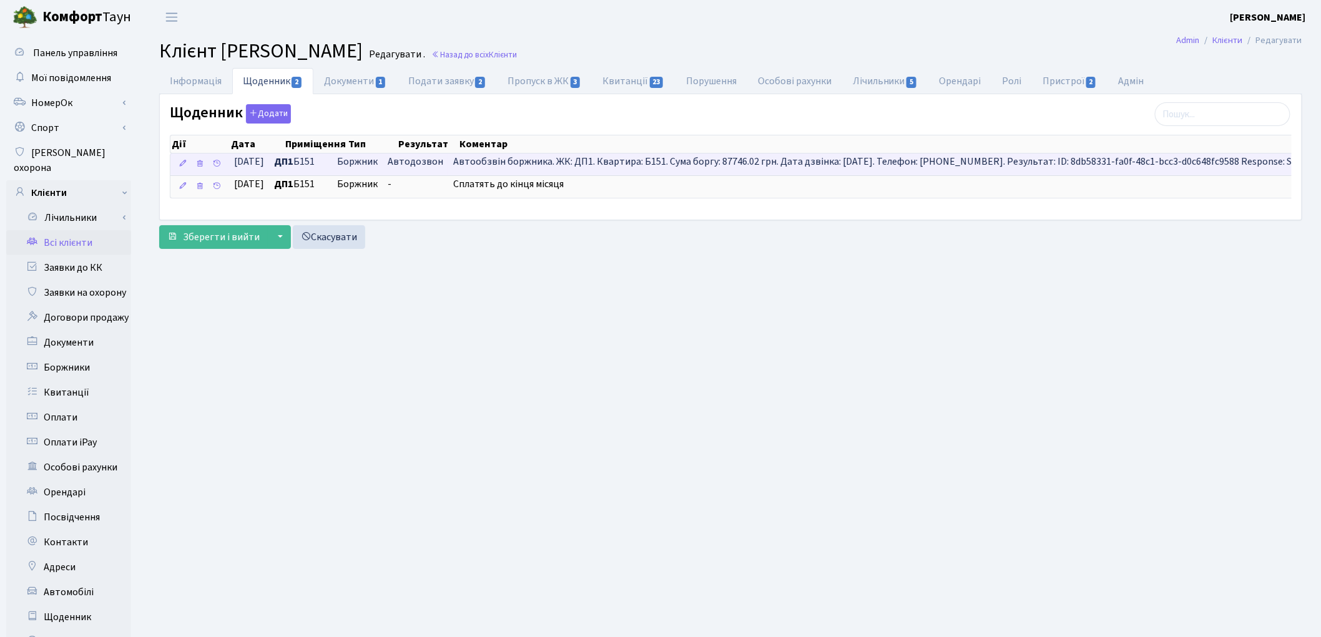
click at [1087, 162] on span "Автообзвін боржника. ЖК: ДП1. Квартира: Б151. Сума боргу: 87746.02 грн. Дата дз…" at bounding box center [886, 162] width 866 height 14
click at [1097, 160] on span "Автообзвін боржника. ЖК: ДП1. Квартира: Б151. Сума боргу: 87746.02 грн. Дата дз…" at bounding box center [886, 162] width 866 height 14
click at [618, 82] on link "Квитанції 23" at bounding box center [633, 81] width 83 height 26
select select "25"
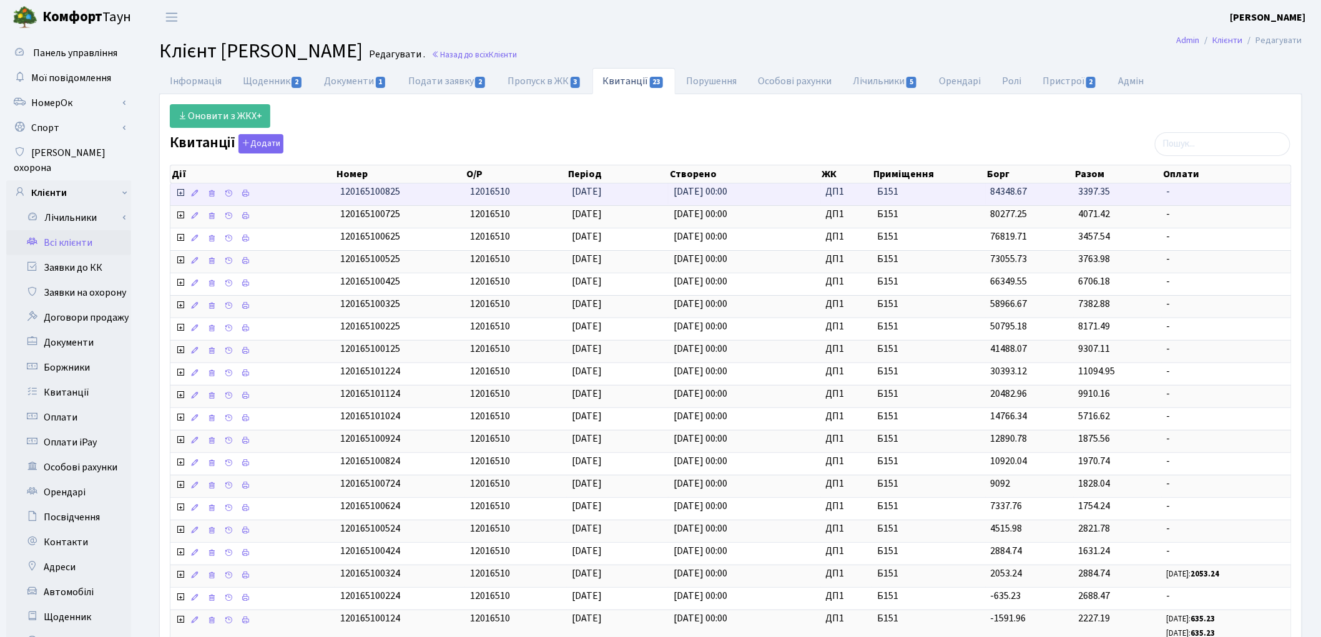
click at [1005, 190] on span "84348.67" at bounding box center [1009, 192] width 37 height 14
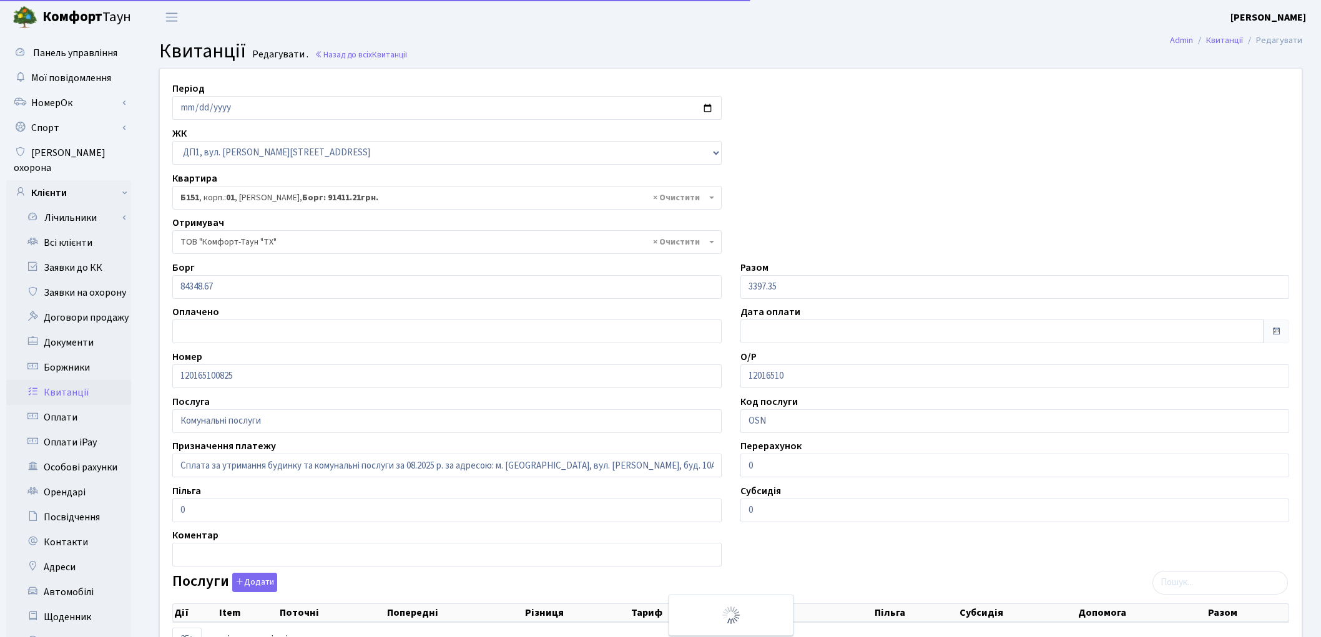
select select "30517"
select select "25"
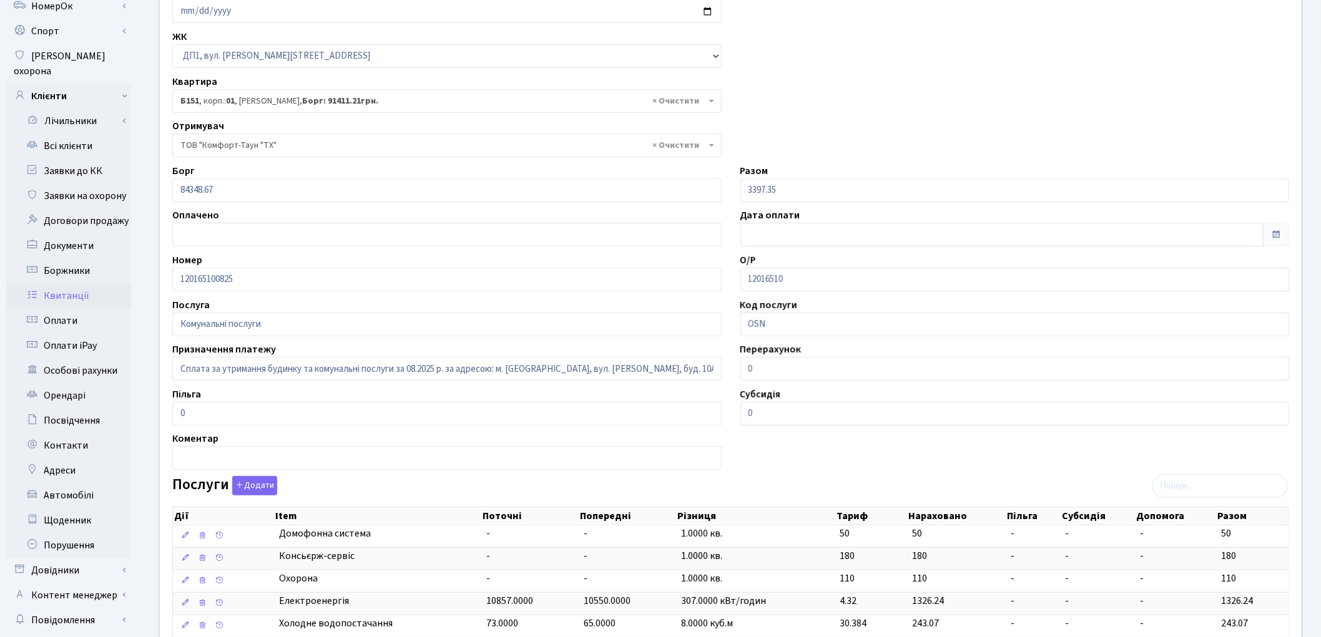
scroll to position [66, 0]
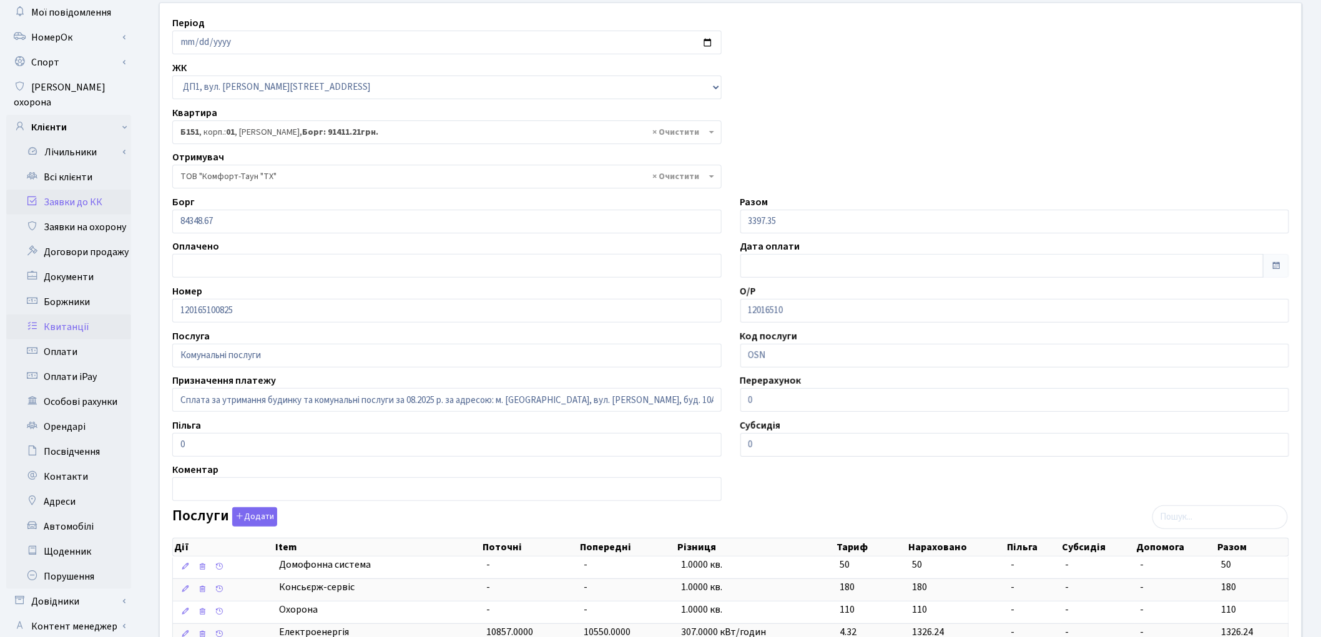
click at [65, 190] on link "Заявки до КК" at bounding box center [68, 202] width 125 height 25
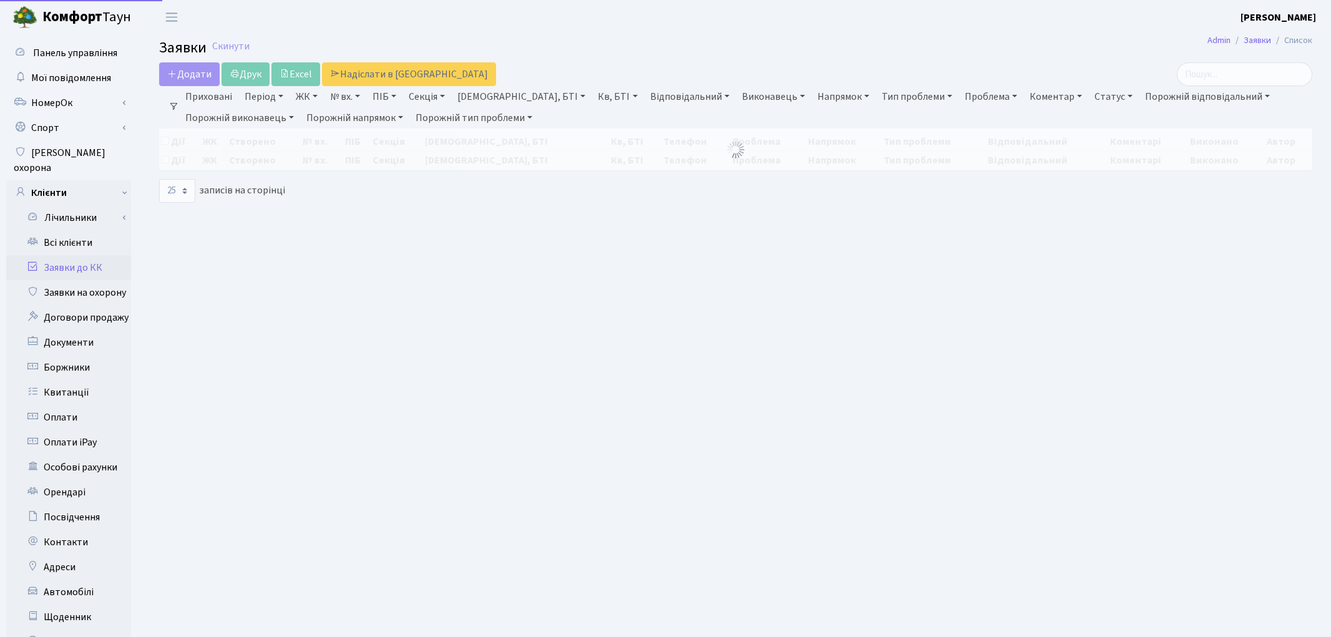
select select "25"
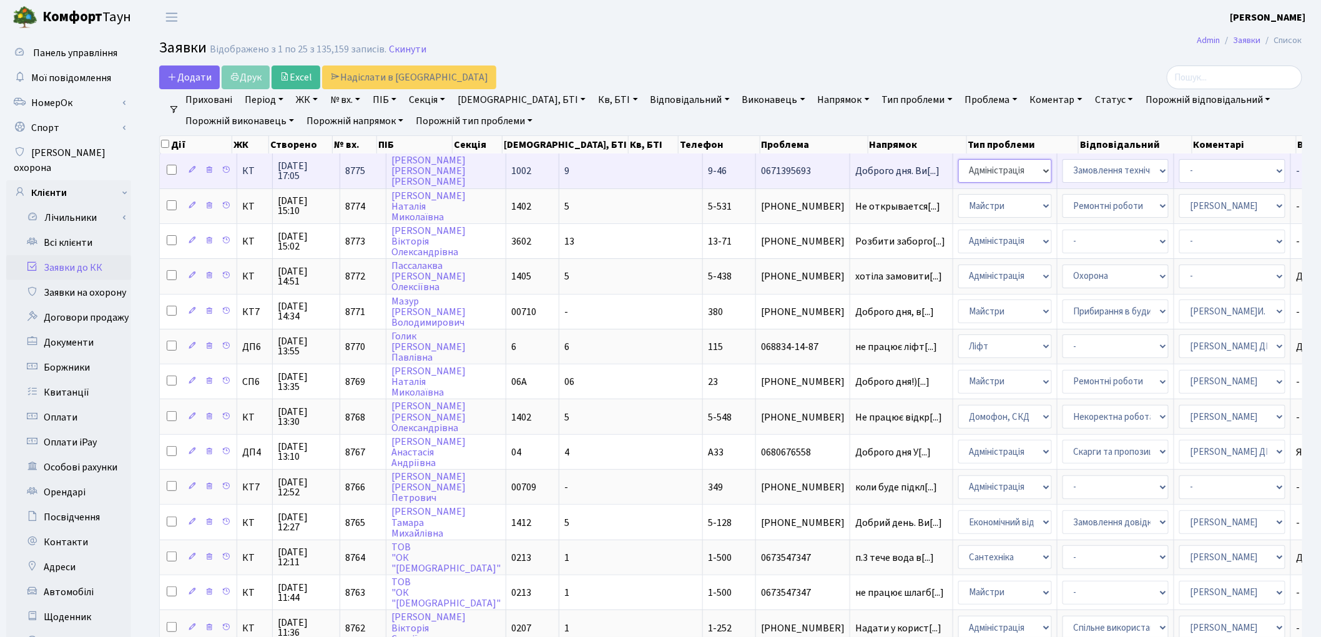
click at [958, 175] on select "- Адміністрація Домофон, СКД Ліфт Майстри Сантехніка Економічний відділ Електри…" at bounding box center [1005, 171] width 94 height 24
select select "2"
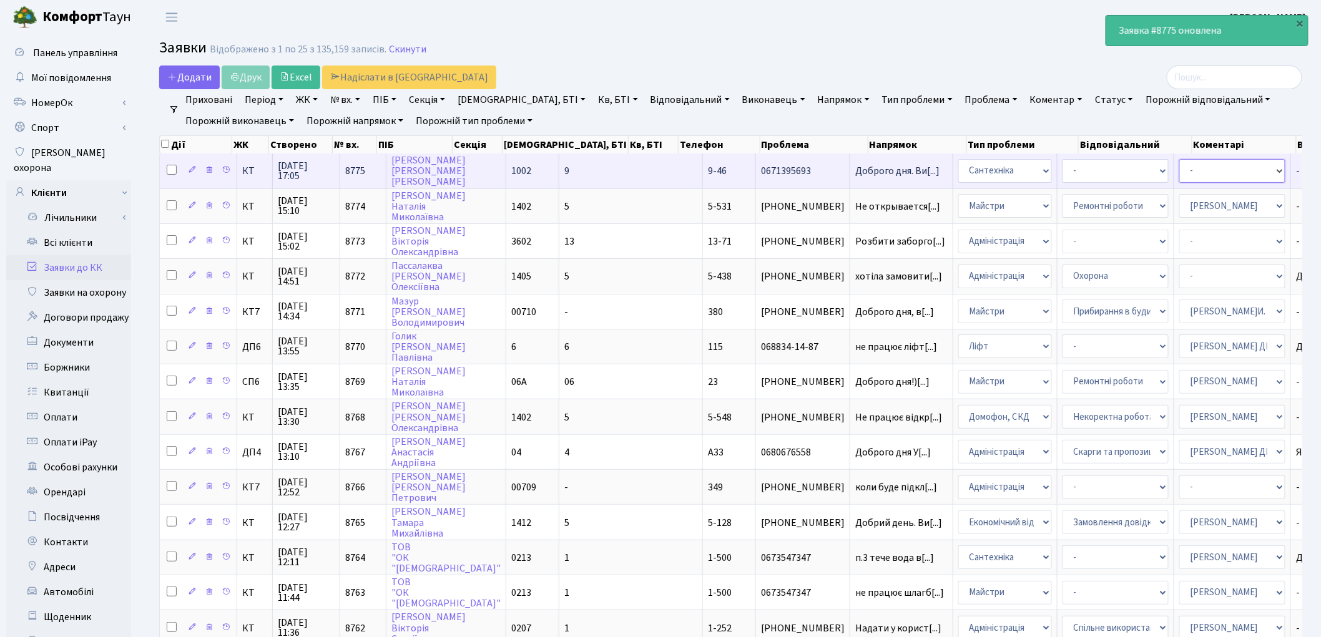
click at [1179, 174] on select "- Адміністратор ЖК ДП Адміністратор ЖК КТ Адміністратор ЖК СП Вижул В. В. Горді…" at bounding box center [1232, 171] width 106 height 24
select select "67"
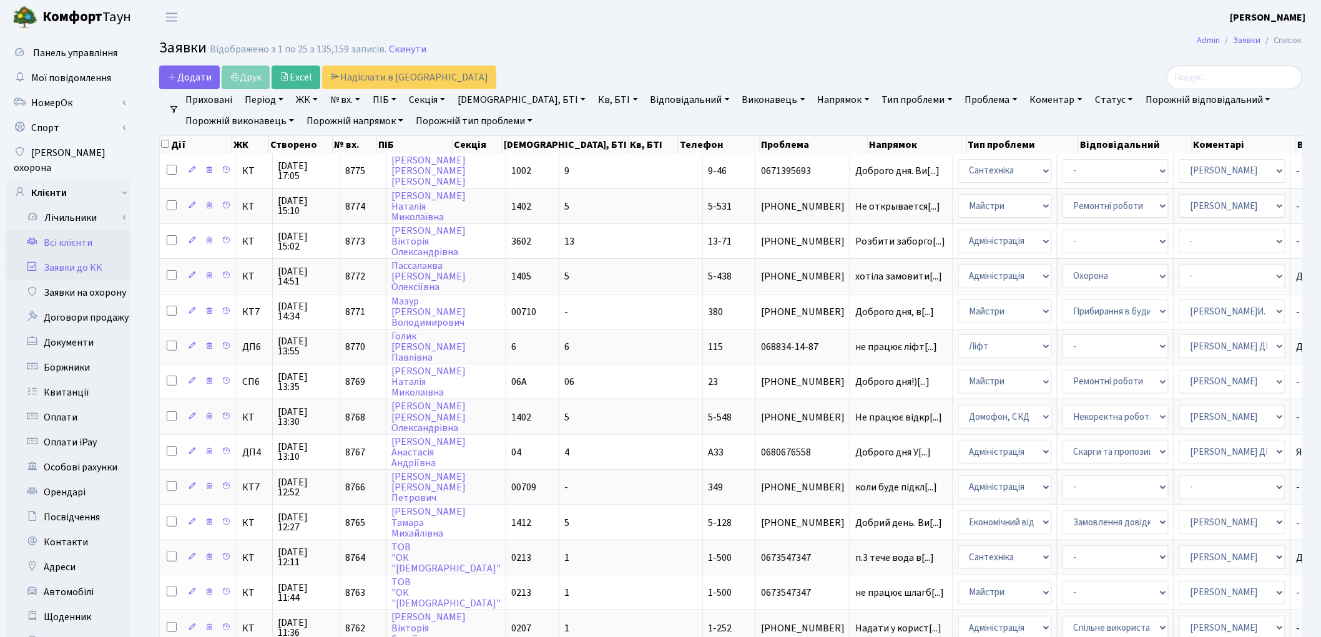
click at [84, 230] on link "Всі клієнти" at bounding box center [68, 242] width 125 height 25
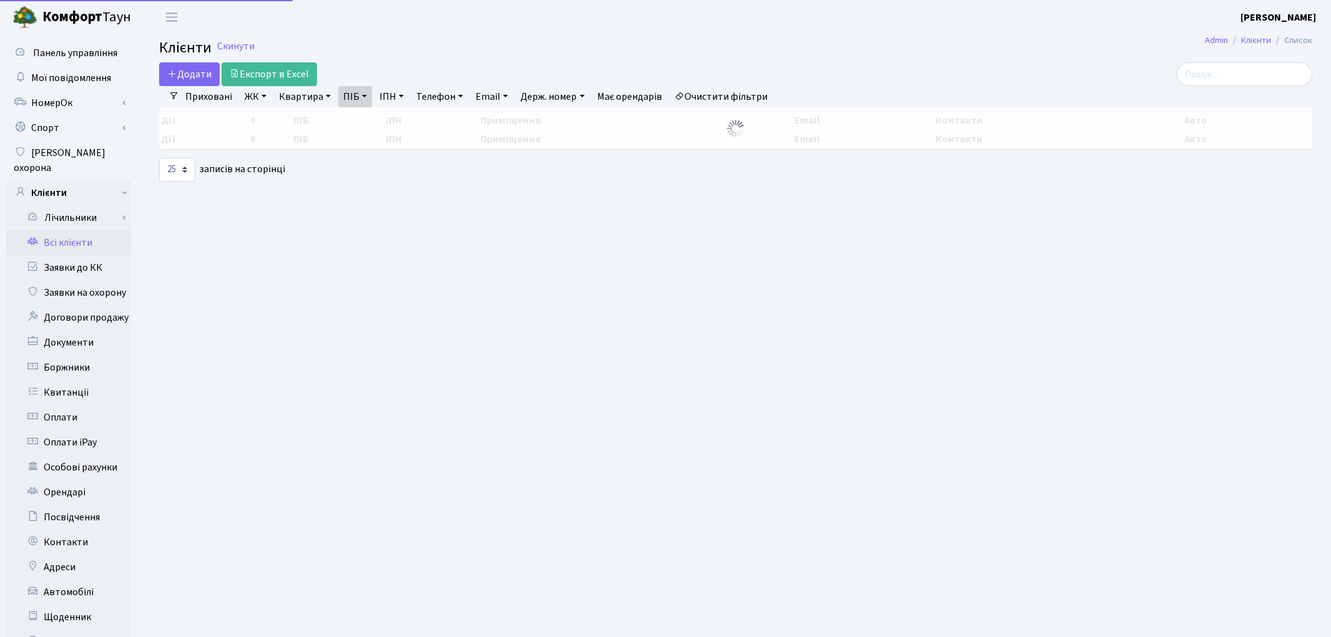
select select "25"
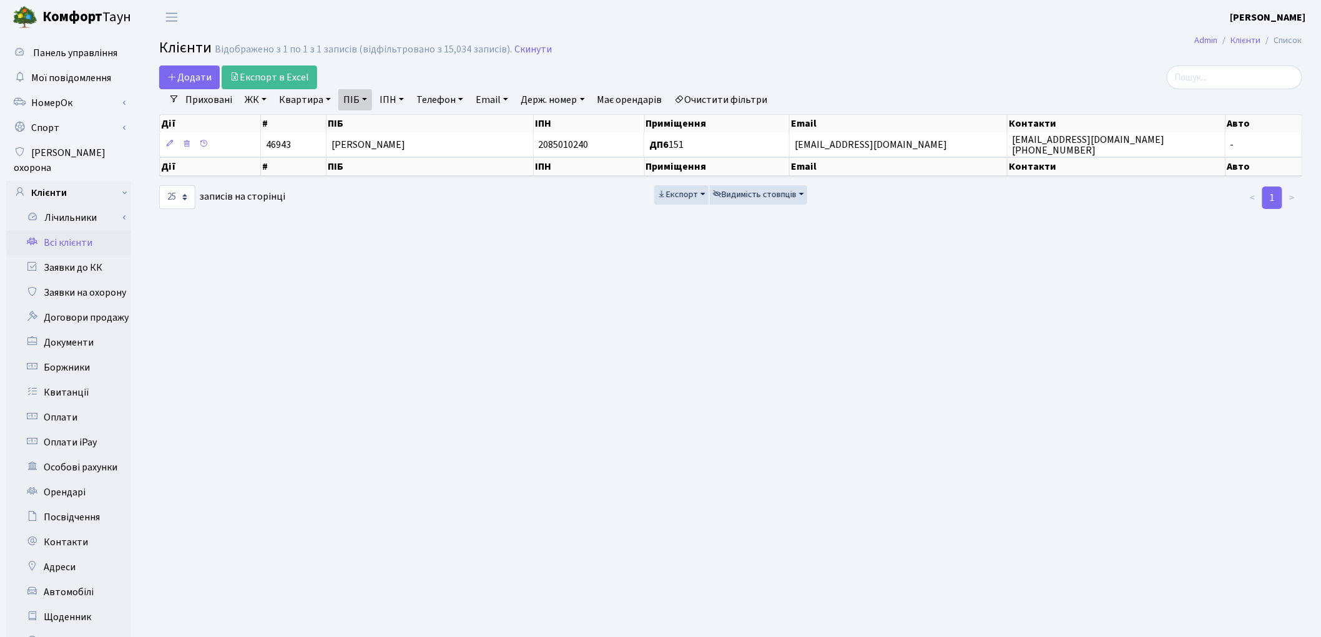
click at [753, 95] on link "Очистити фільтри" at bounding box center [721, 99] width 103 height 21
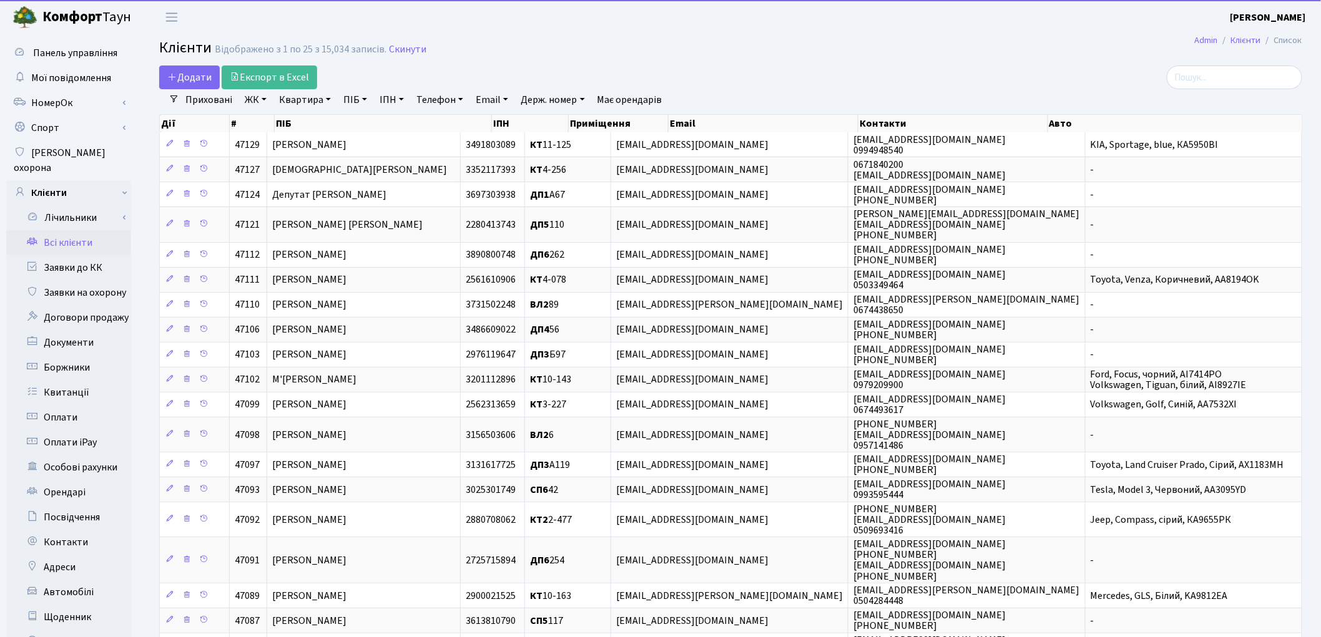
click at [306, 96] on link "Квартира" at bounding box center [305, 99] width 62 height 21
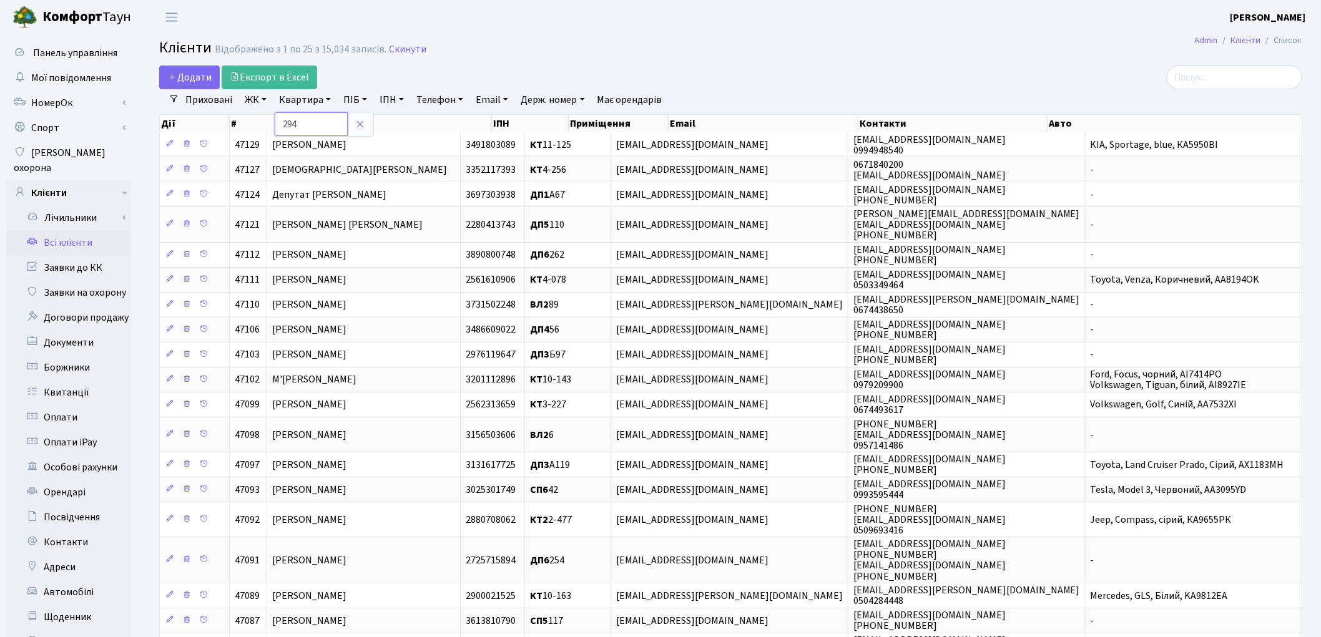
type input "294"
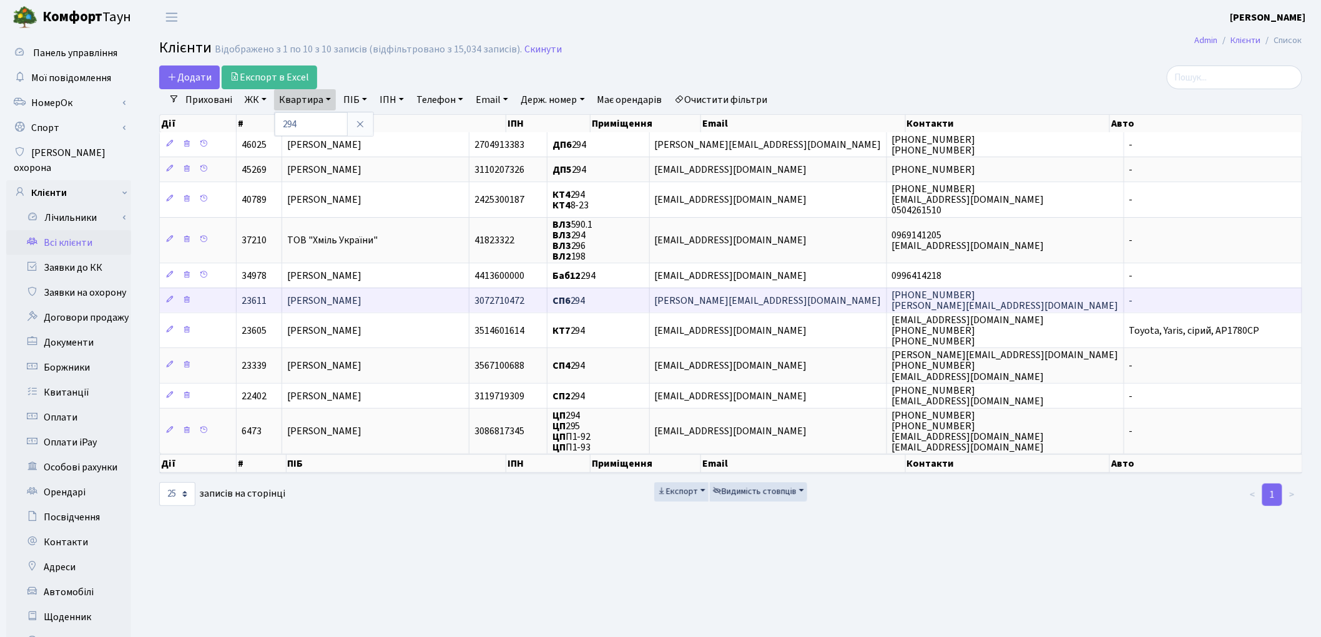
click at [361, 294] on span "[PERSON_NAME]" at bounding box center [324, 301] width 74 height 14
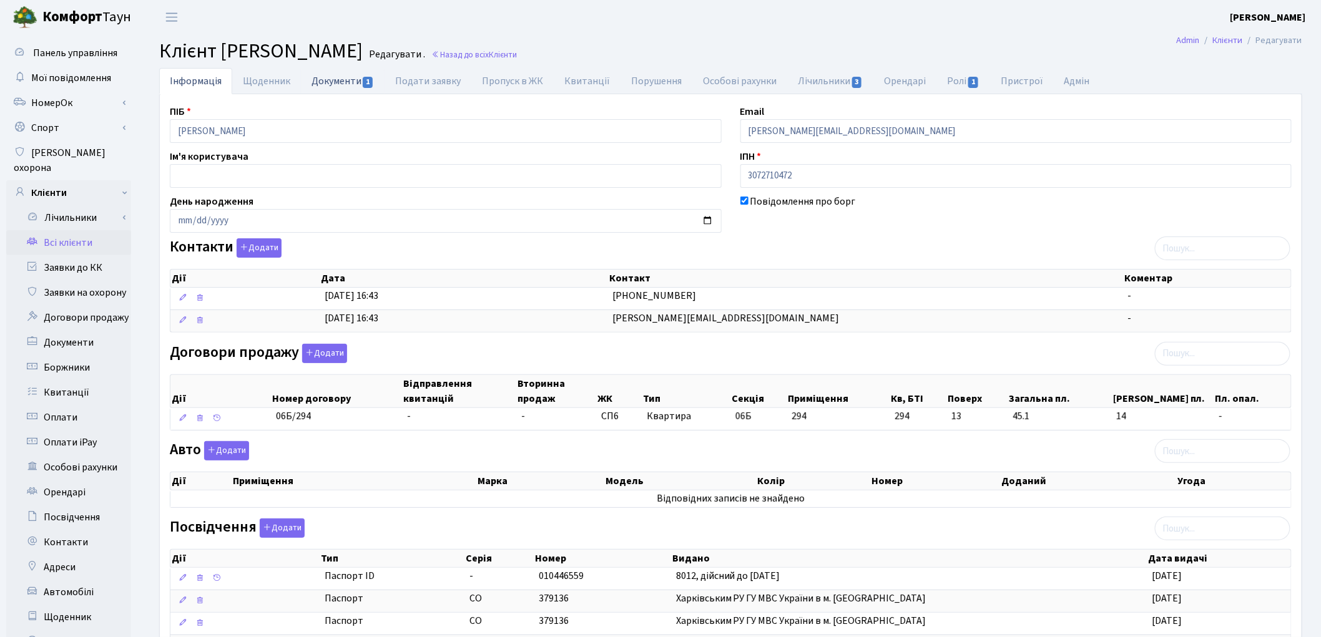
click at [335, 78] on link "Документи 1" at bounding box center [343, 81] width 84 height 26
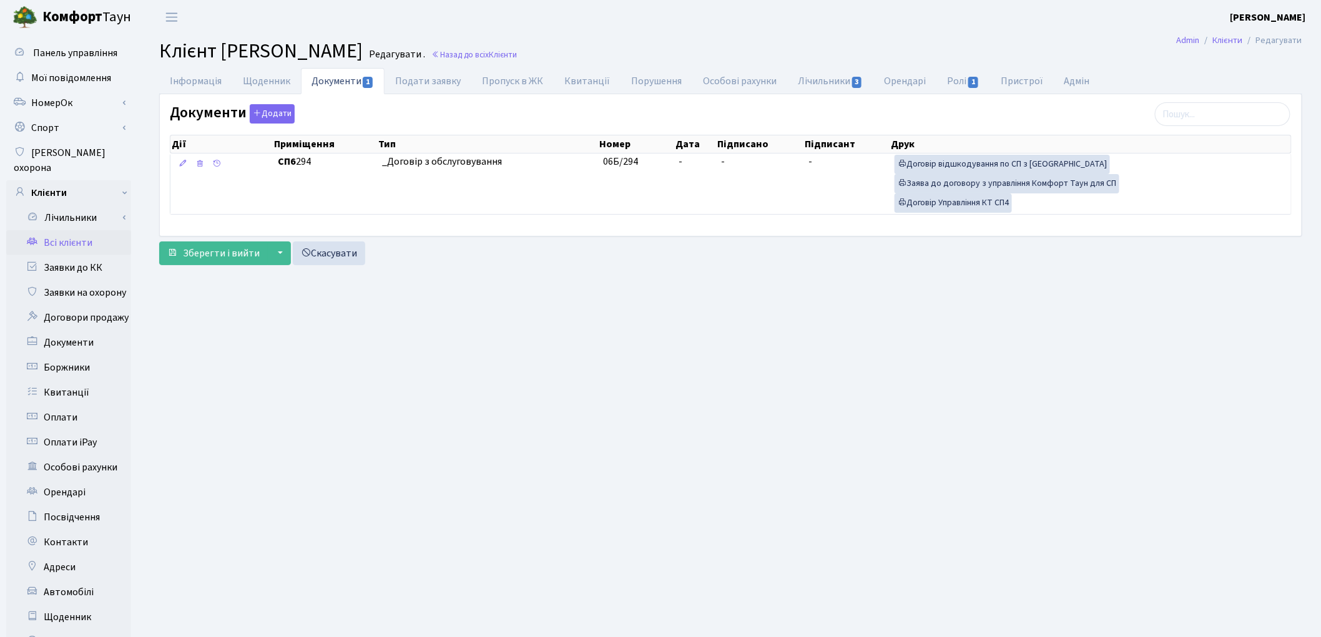
click at [69, 230] on link "Всі клієнти" at bounding box center [68, 242] width 125 height 25
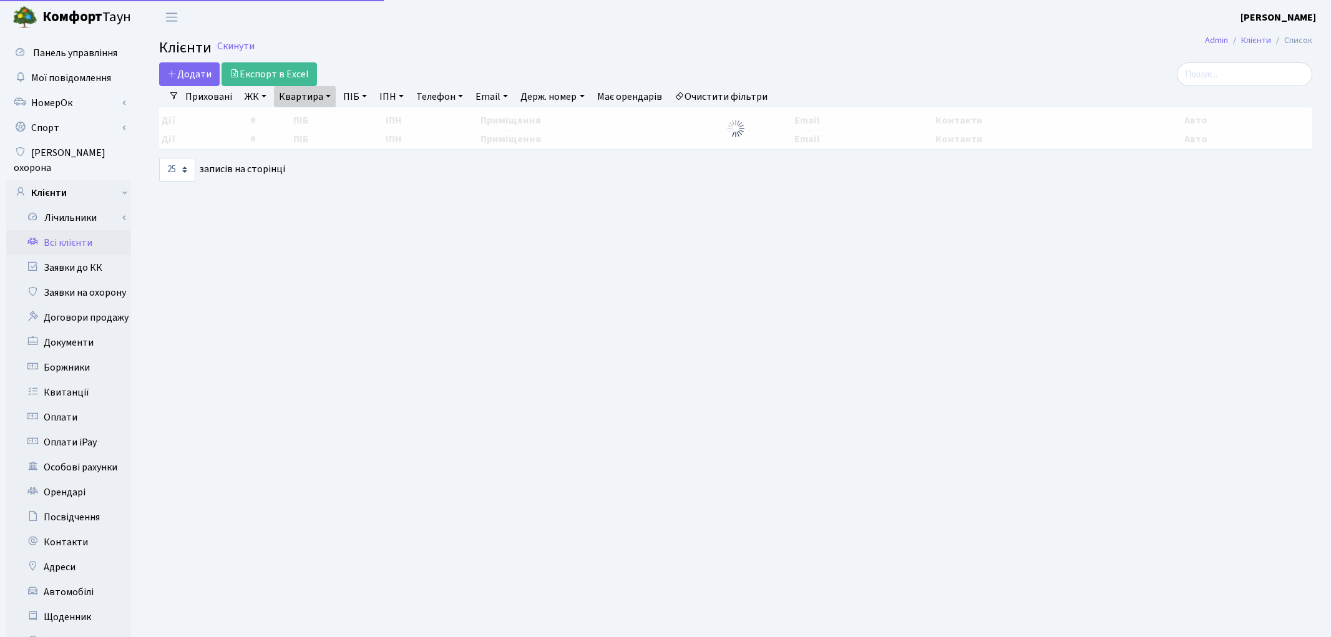
select select "25"
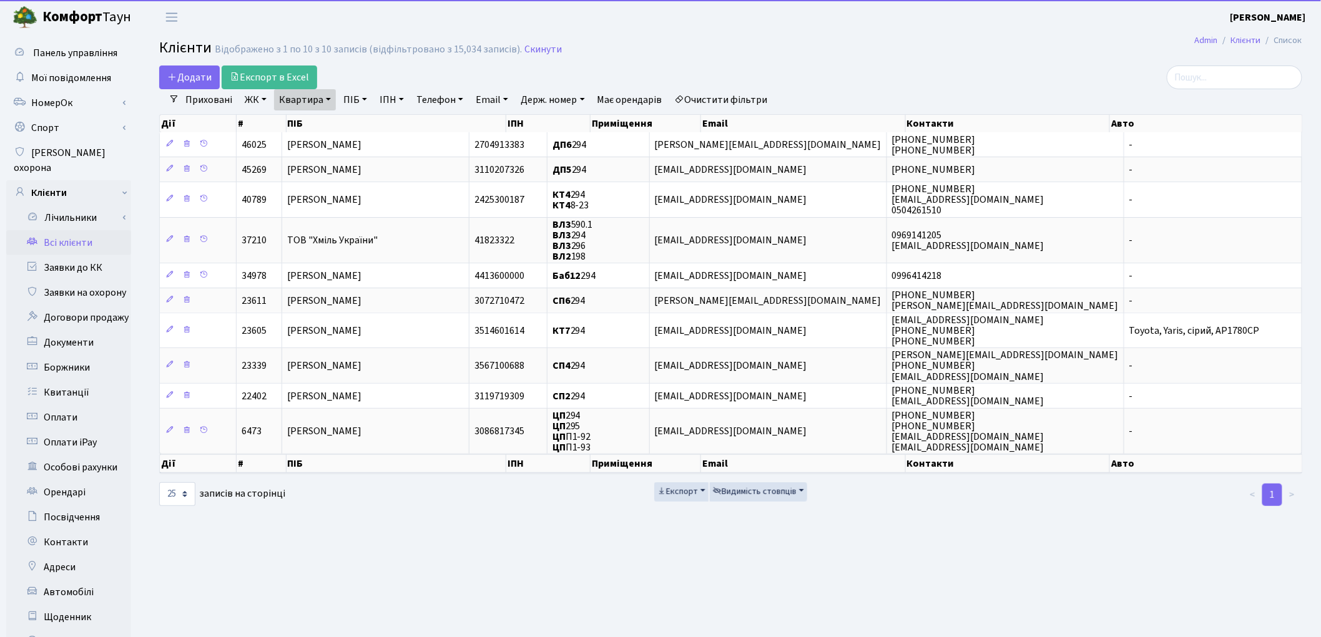
click at [749, 100] on link "Очистити фільтри" at bounding box center [721, 99] width 103 height 21
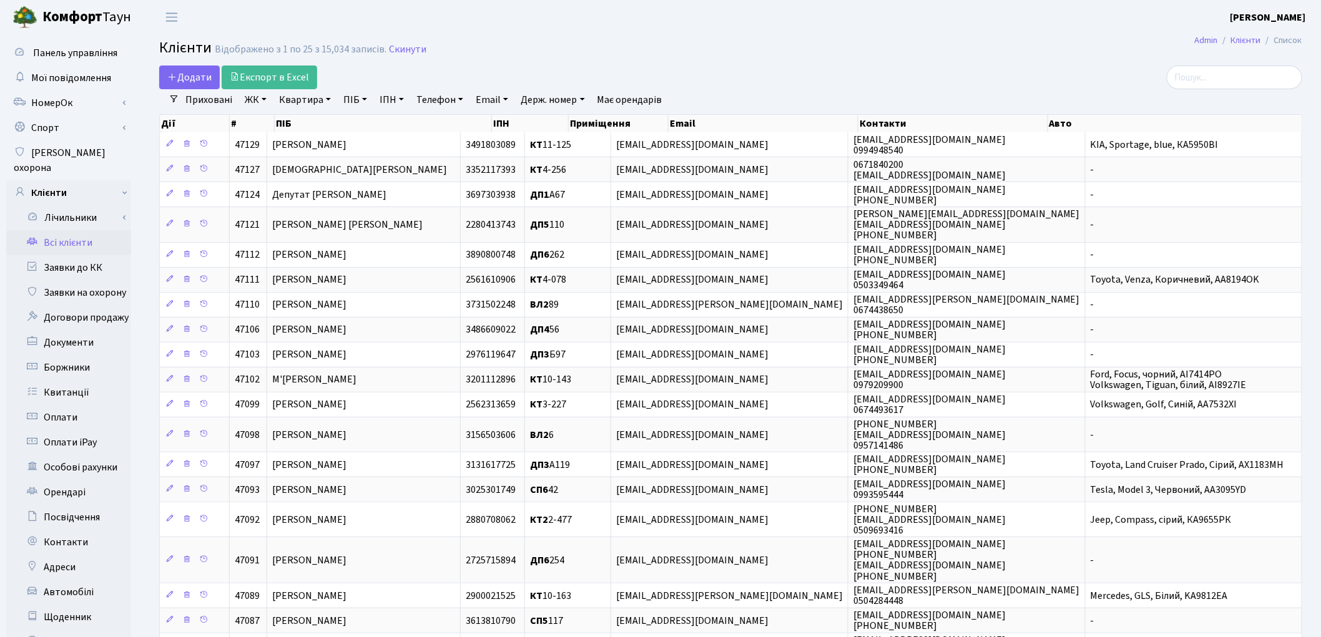
click at [308, 101] on link "Квартира" at bounding box center [305, 99] width 62 height 21
type input "6-51"
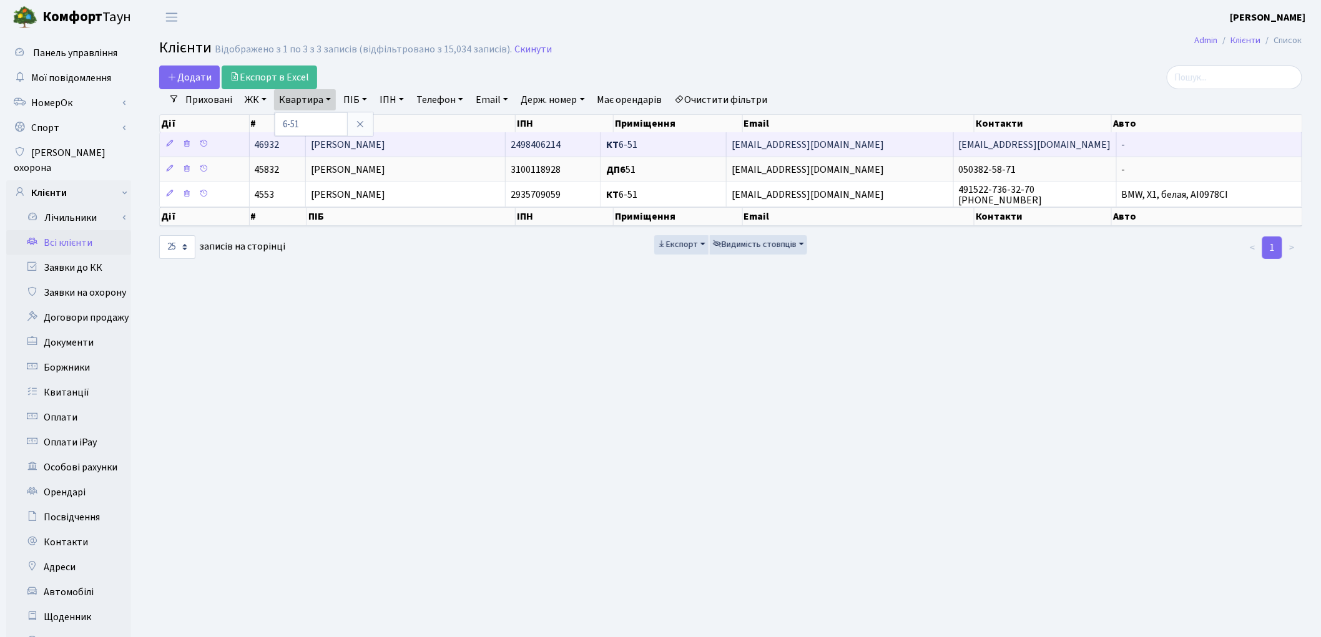
click at [371, 142] on span "[PERSON_NAME]" at bounding box center [348, 145] width 74 height 14
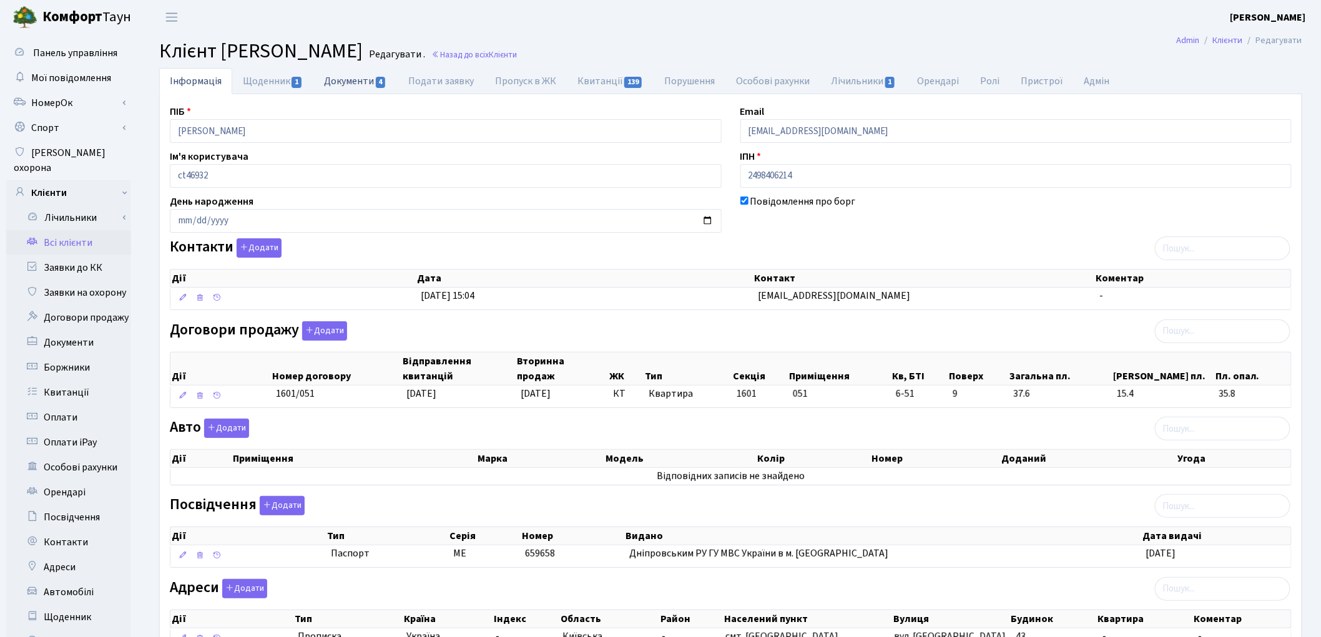
click at [352, 79] on link "Документи 4" at bounding box center [355, 81] width 84 height 26
select select "25"
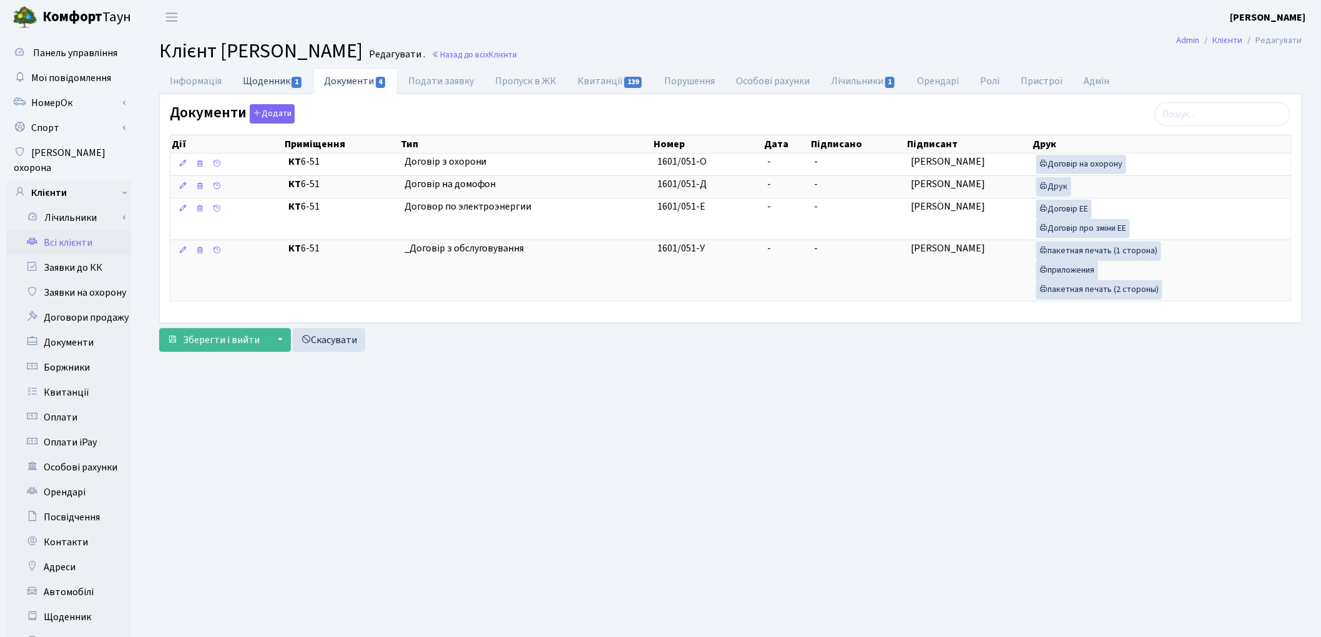
click at [272, 78] on link "Щоденник 1" at bounding box center [272, 81] width 81 height 26
select select "25"
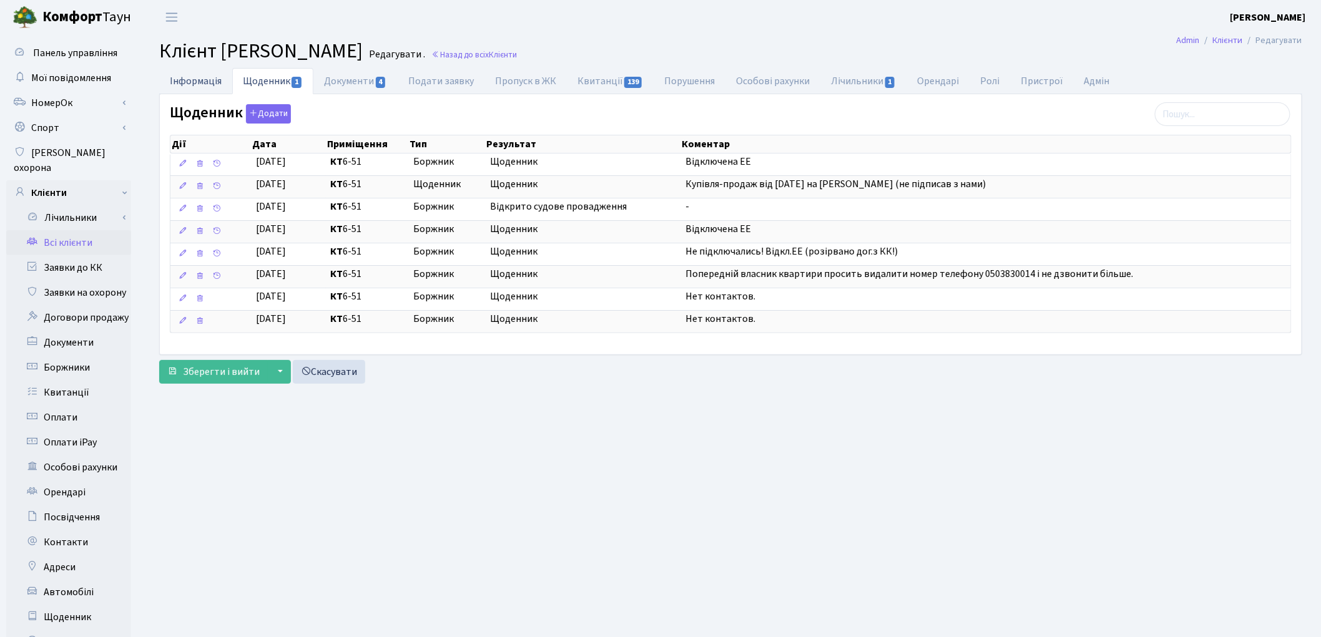
click at [217, 83] on link "Інформація" at bounding box center [195, 81] width 73 height 26
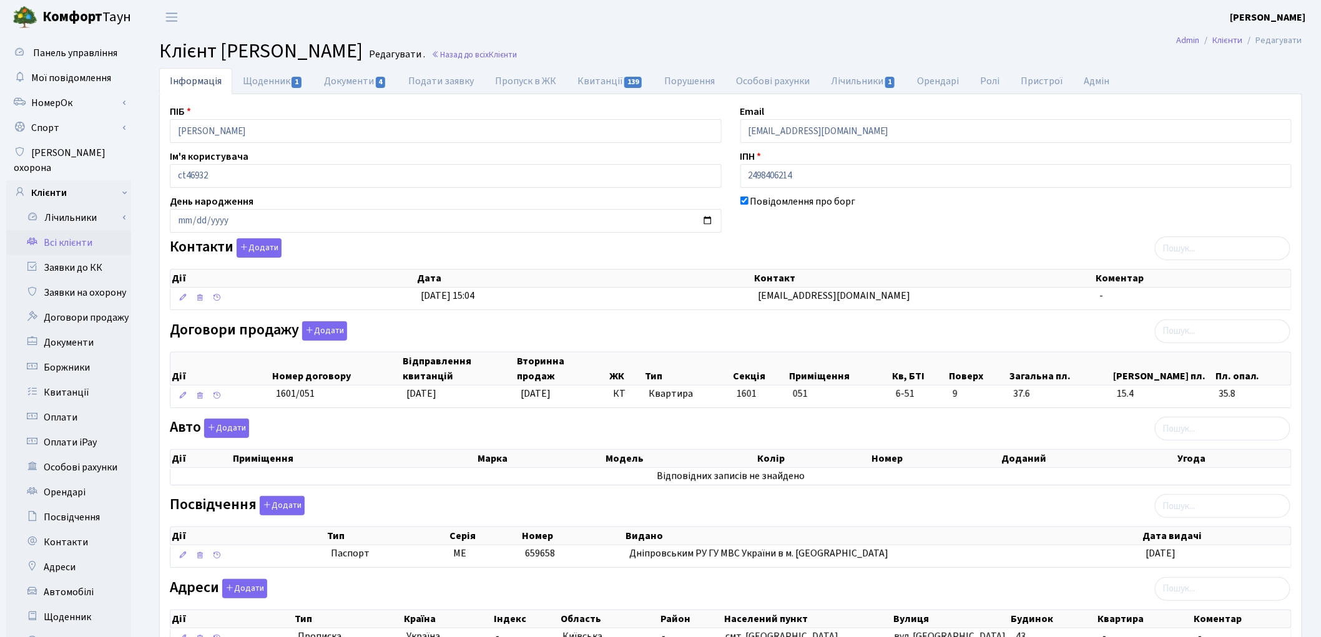
click at [876, 584] on div "Адреси Додати Дії Тип [GEOGRAPHIC_DATA] Індекс Область Район Населений пункт Ву…" at bounding box center [730, 617] width 1140 height 77
